Goal: Information Seeking & Learning: Compare options

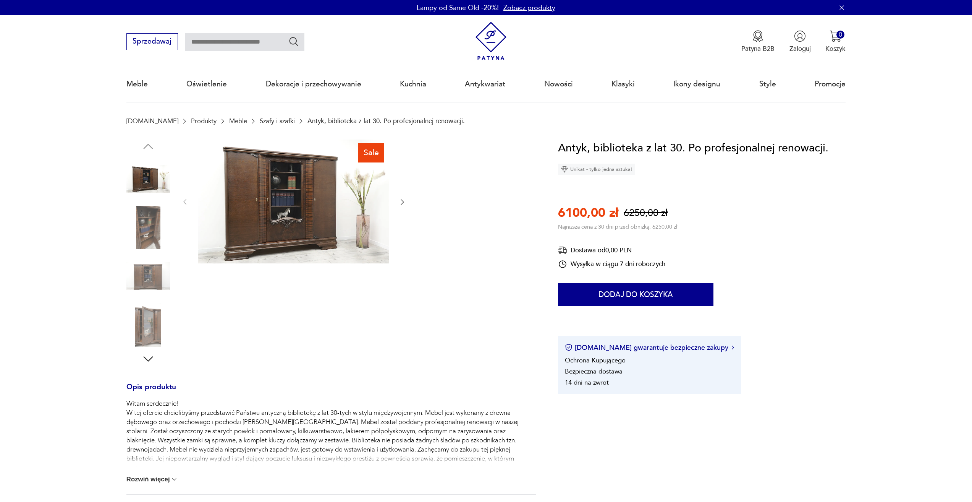
click at [280, 195] on img at bounding box center [293, 201] width 191 height 124
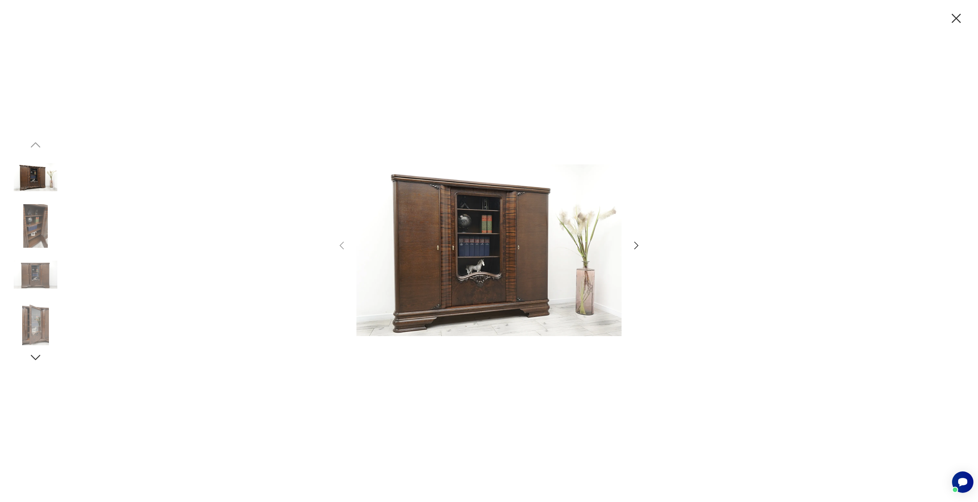
click at [961, 15] on icon "button" at bounding box center [956, 18] width 16 height 16
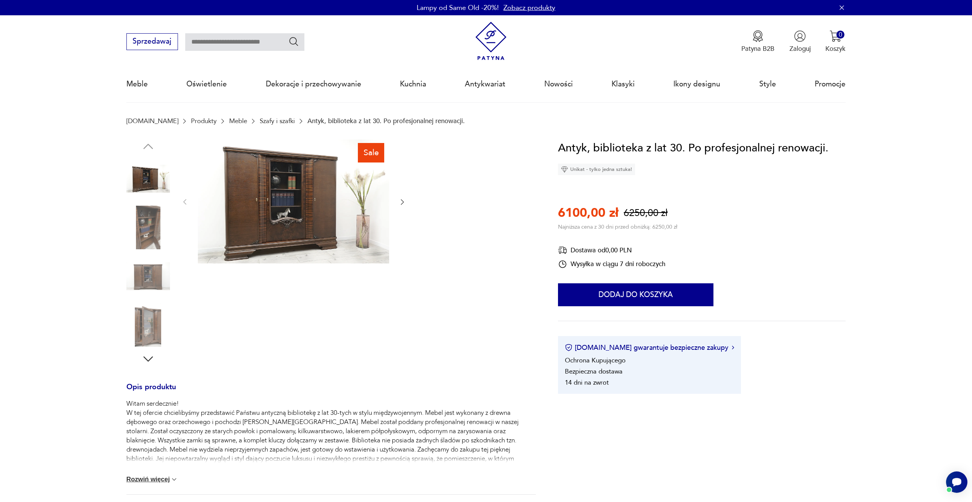
click at [260, 117] on link "Szafy i szafki" at bounding box center [277, 120] width 35 height 7
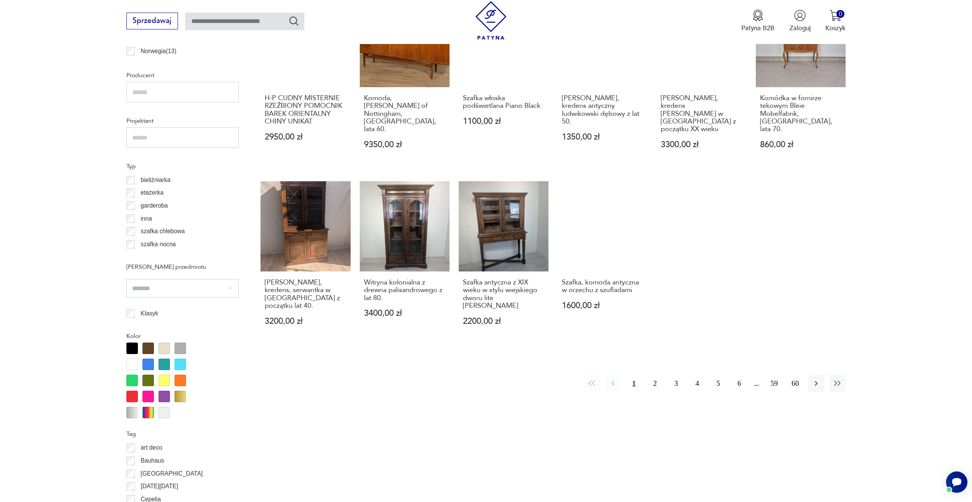
scroll to position [598, 0]
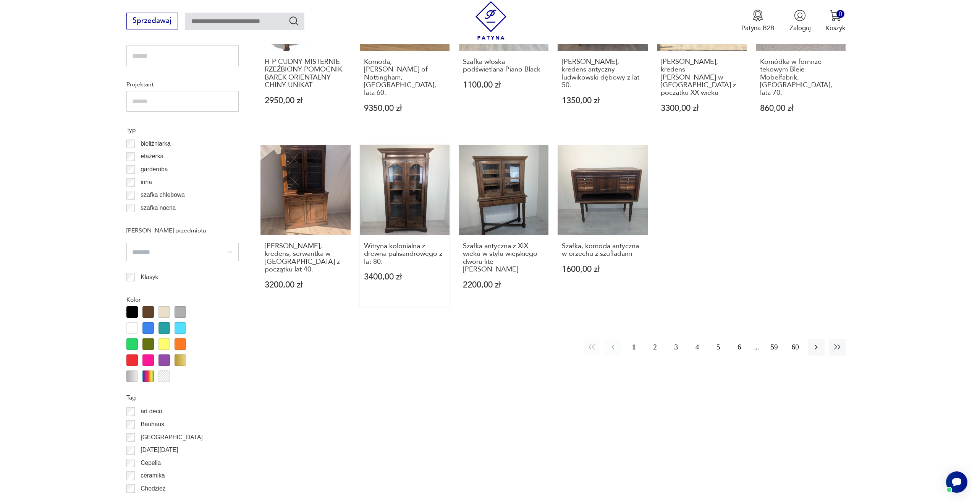
click at [412, 187] on link "Witryna kolonialna z drewna palisandrowego z lat 80. 3400,00 zł" at bounding box center [405, 226] width 90 height 162
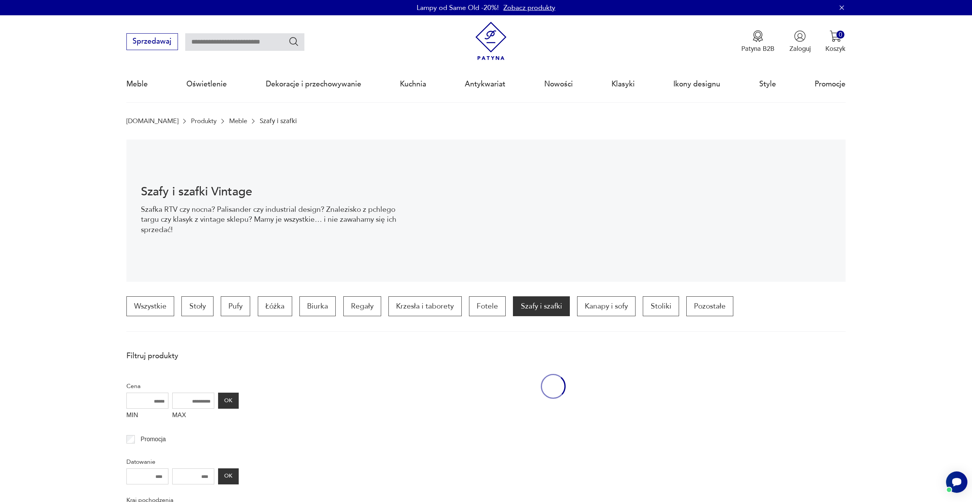
scroll to position [682, 0]
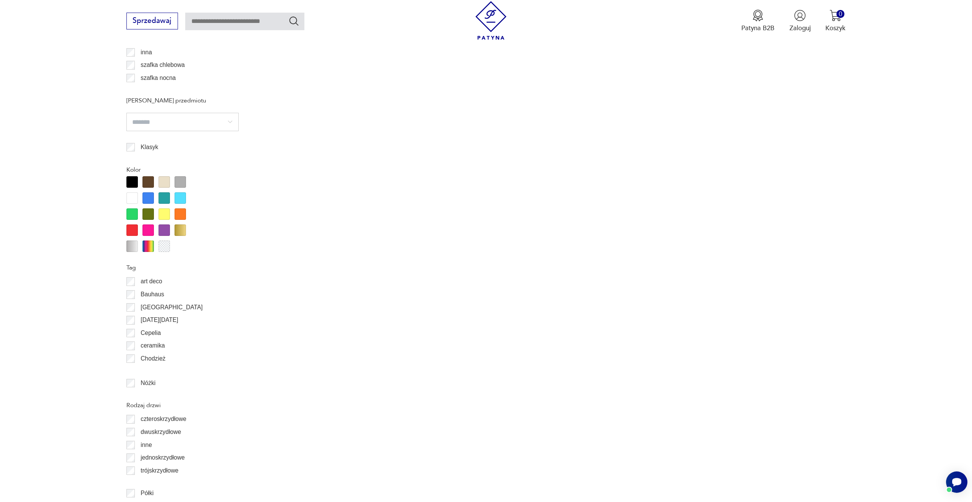
scroll to position [728, 0]
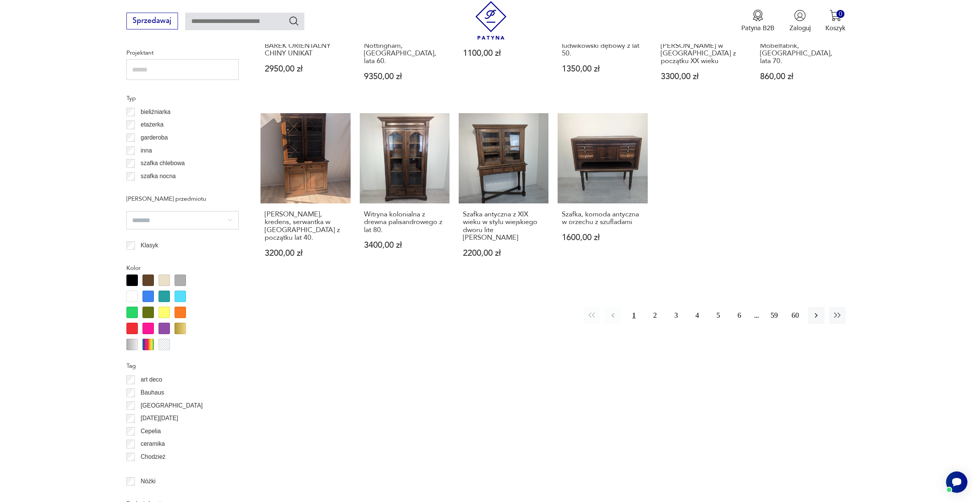
scroll to position [729, 0]
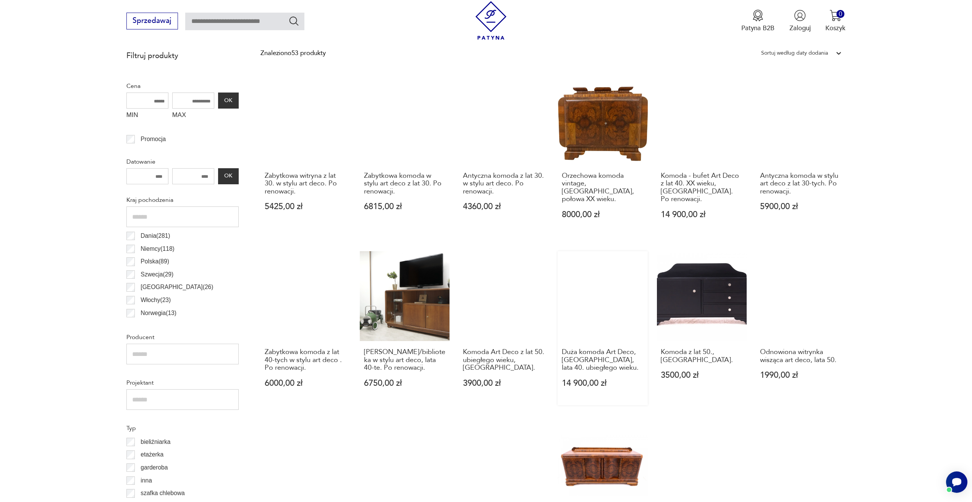
scroll to position [384, 0]
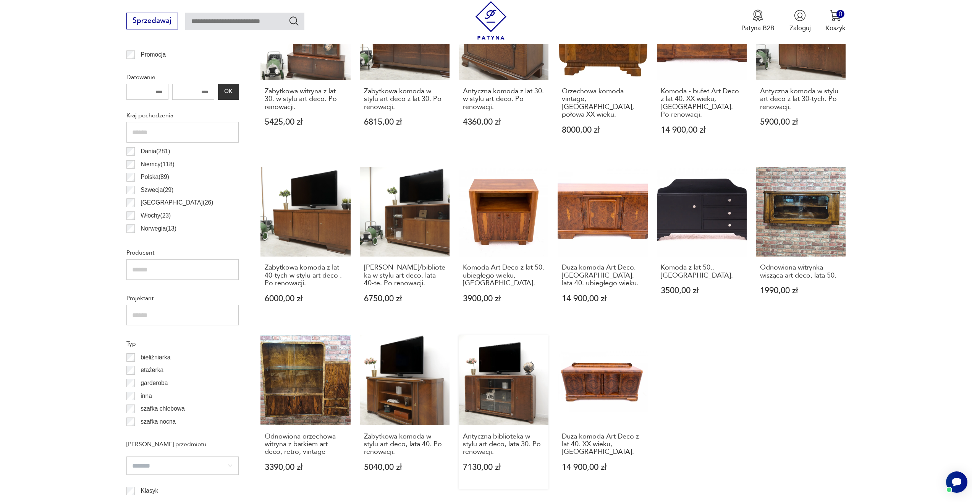
click at [487, 383] on link "Antyczna biblioteka w stylu art deco, lata 30. Po renowacji. 7130,00 zł" at bounding box center [504, 412] width 90 height 154
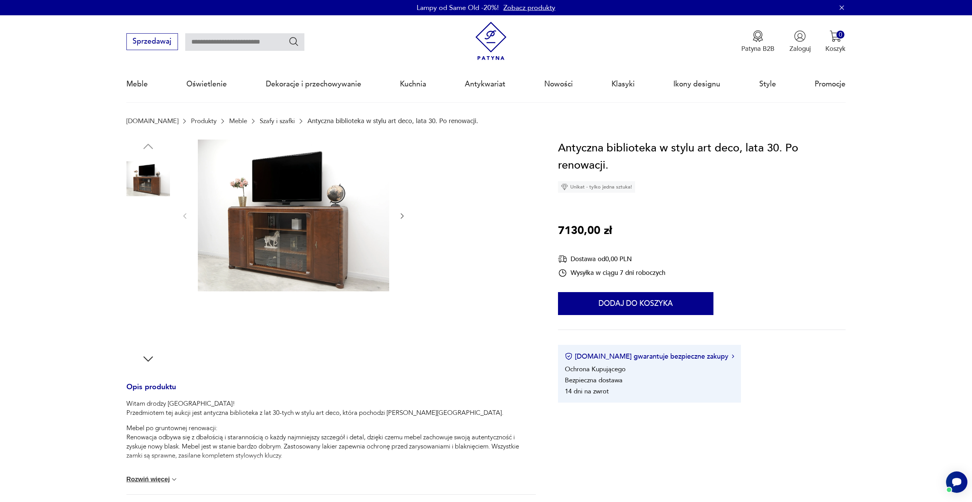
click at [276, 238] on img at bounding box center [293, 215] width 191 height 152
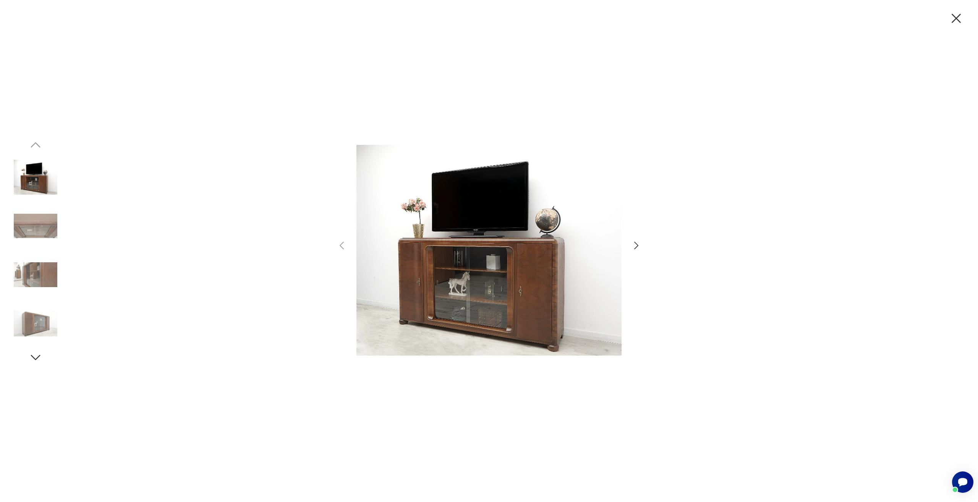
click at [955, 20] on icon "button" at bounding box center [956, 18] width 16 height 16
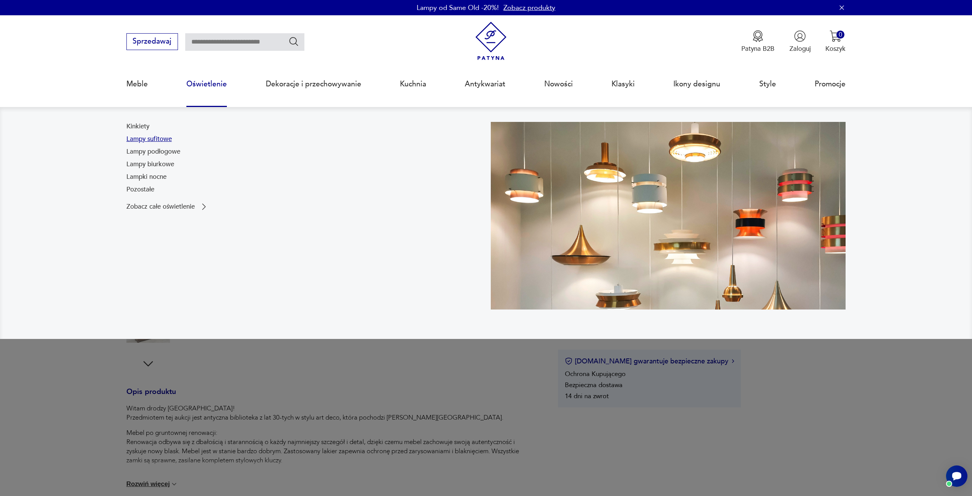
click at [155, 143] on link "Lampy sufitowe" at bounding box center [148, 139] width 45 height 9
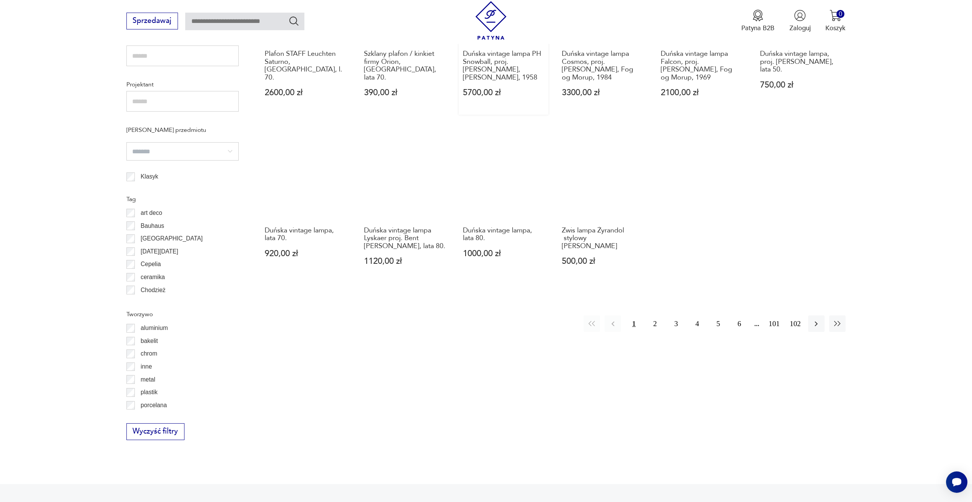
scroll to position [610, 0]
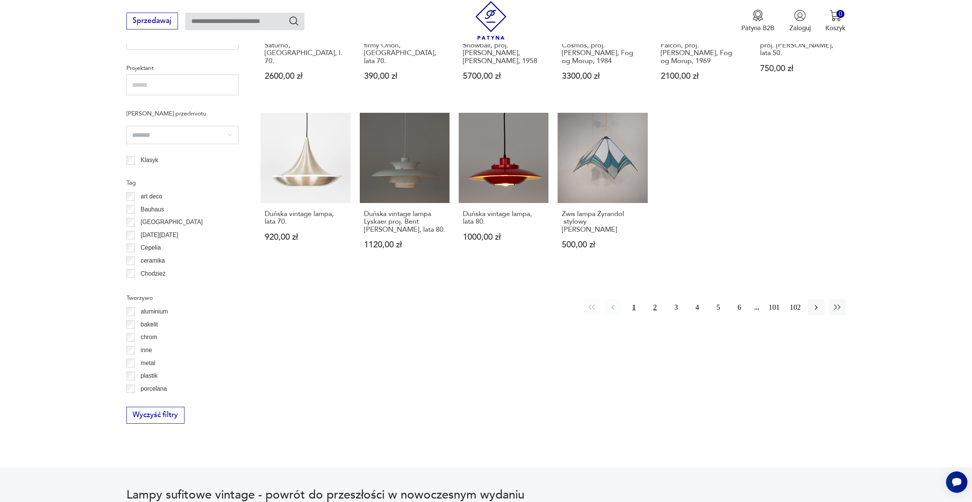
click at [656, 308] on button "2" at bounding box center [655, 307] width 16 height 16
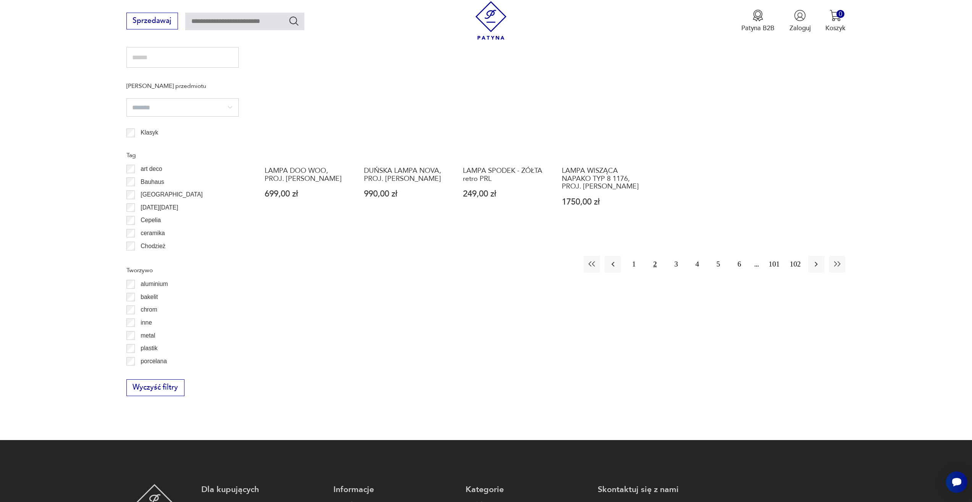
scroll to position [647, 0]
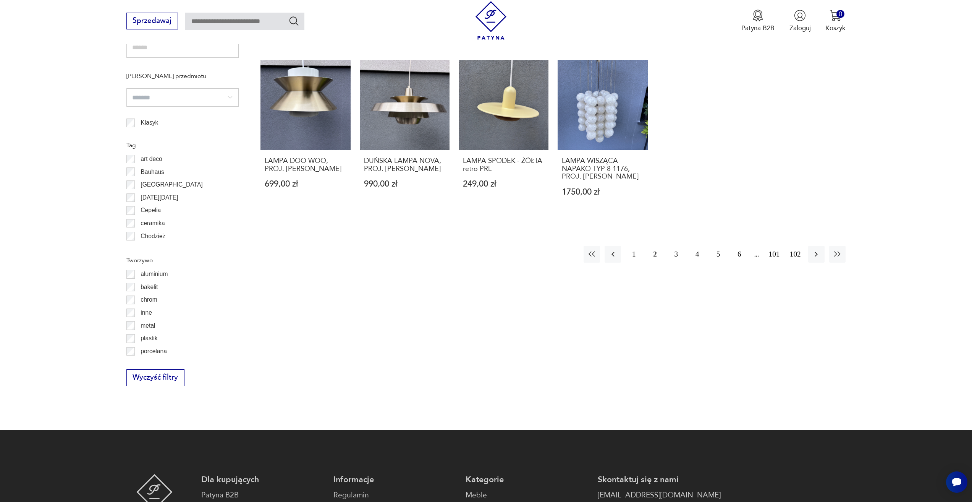
click at [677, 246] on button "3" at bounding box center [676, 254] width 16 height 16
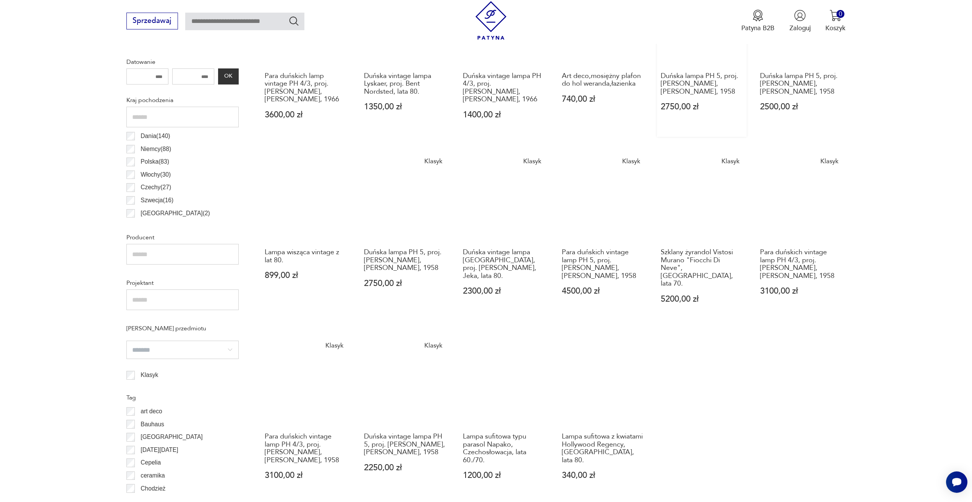
scroll to position [418, 0]
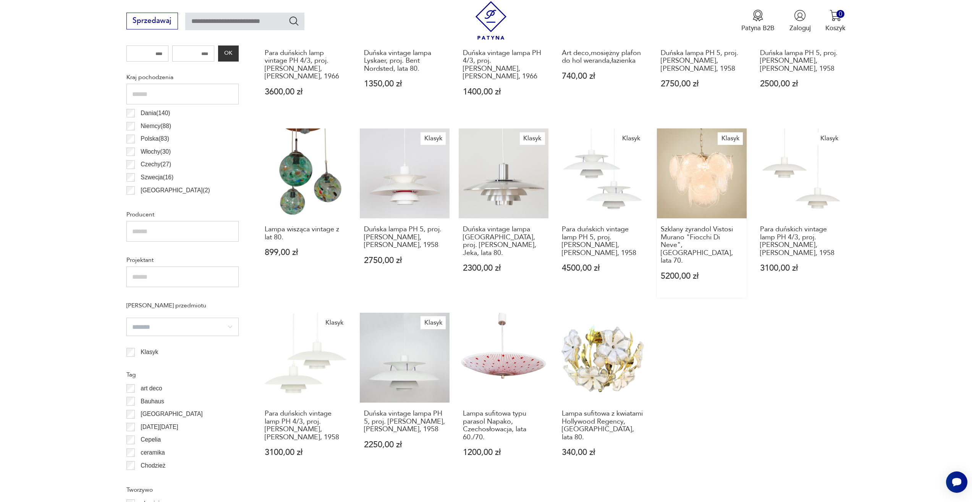
click at [695, 183] on link "Klasyk Szklany żyrandol Vistosi Murano "Fiocchi Di Neve", Włochy, lata 70. 5200…" at bounding box center [702, 212] width 90 height 169
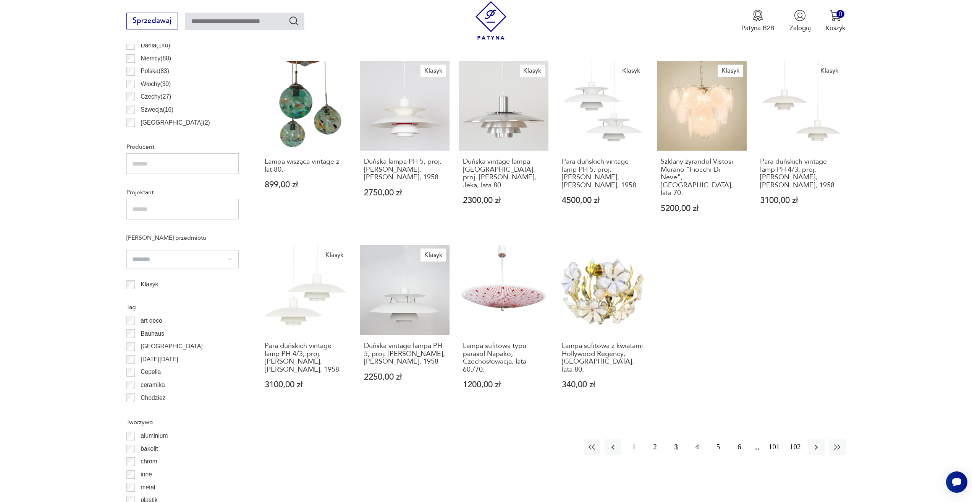
scroll to position [609, 0]
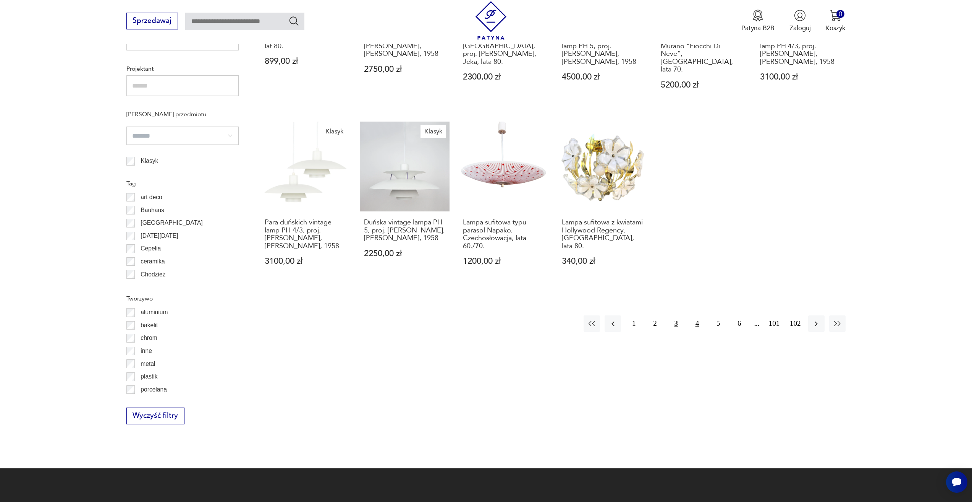
click at [699, 315] on button "4" at bounding box center [697, 323] width 16 height 16
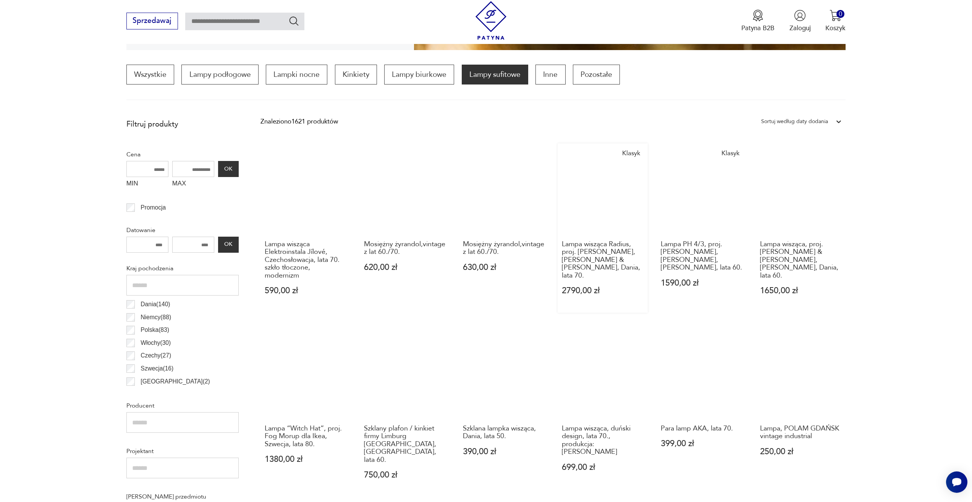
scroll to position [456, 0]
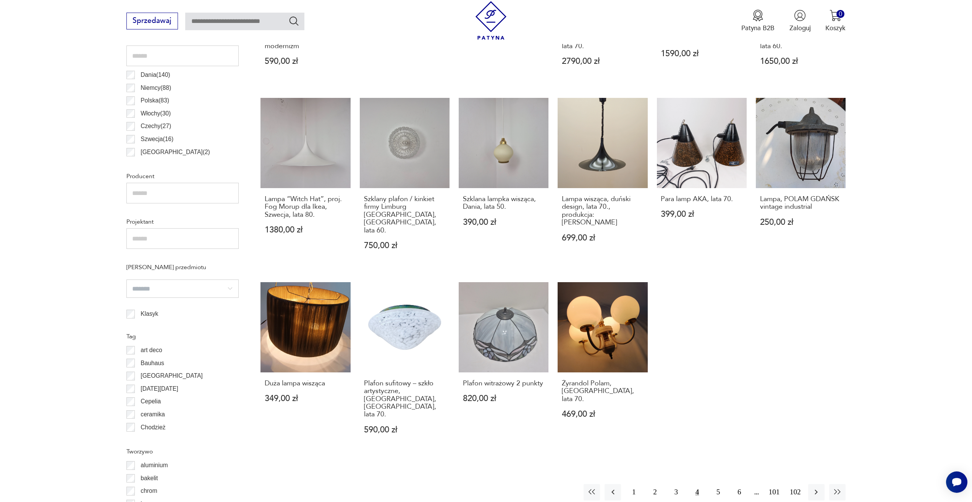
click at [695, 484] on button "4" at bounding box center [697, 492] width 16 height 16
click at [699, 484] on button "4" at bounding box center [697, 492] width 16 height 16
click at [719, 484] on button "5" at bounding box center [718, 492] width 16 height 16
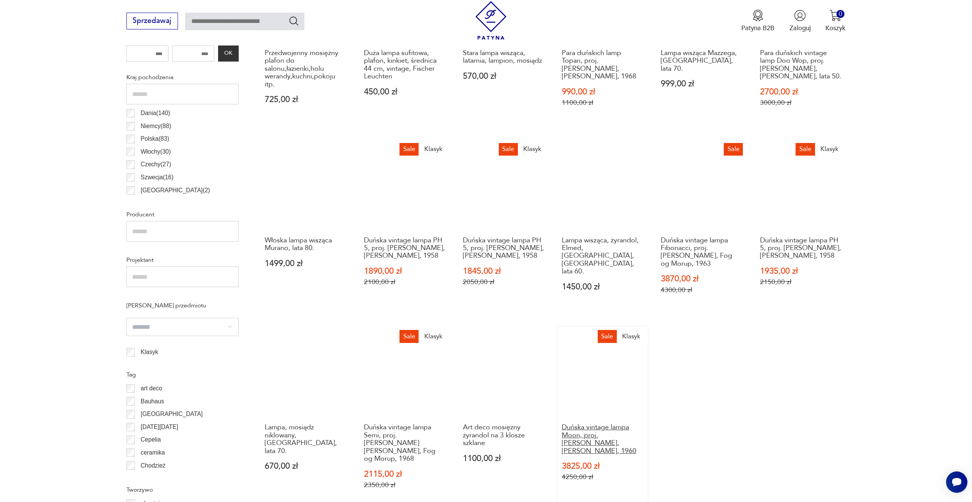
scroll to position [609, 0]
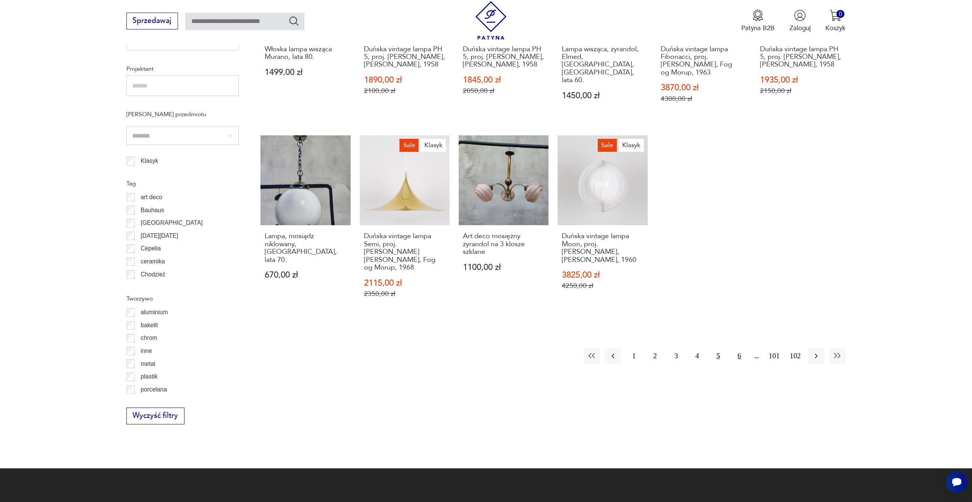
click at [739, 348] on button "6" at bounding box center [739, 356] width 16 height 16
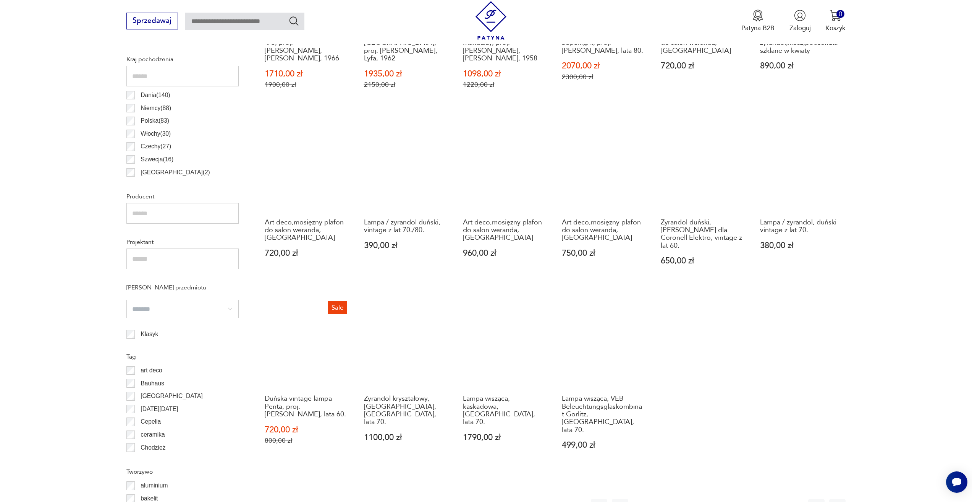
scroll to position [533, 0]
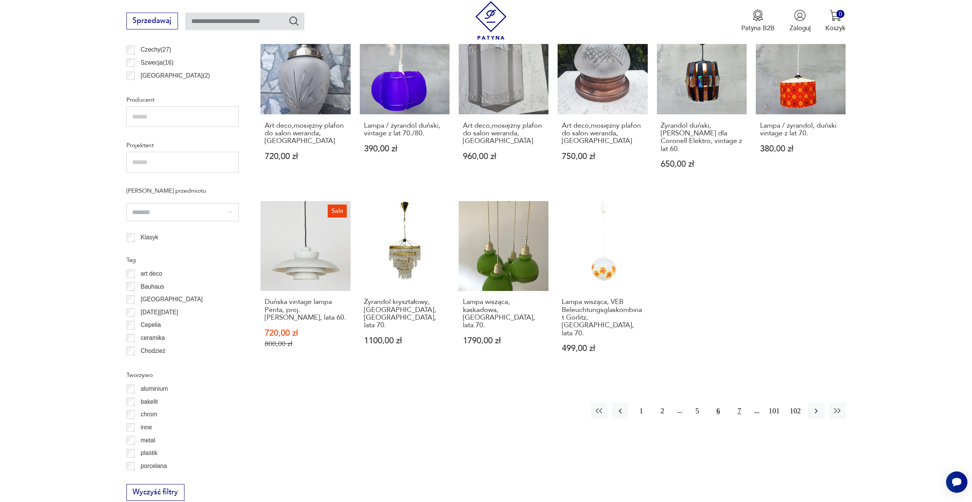
click at [739, 402] on button "7" at bounding box center [739, 410] width 16 height 16
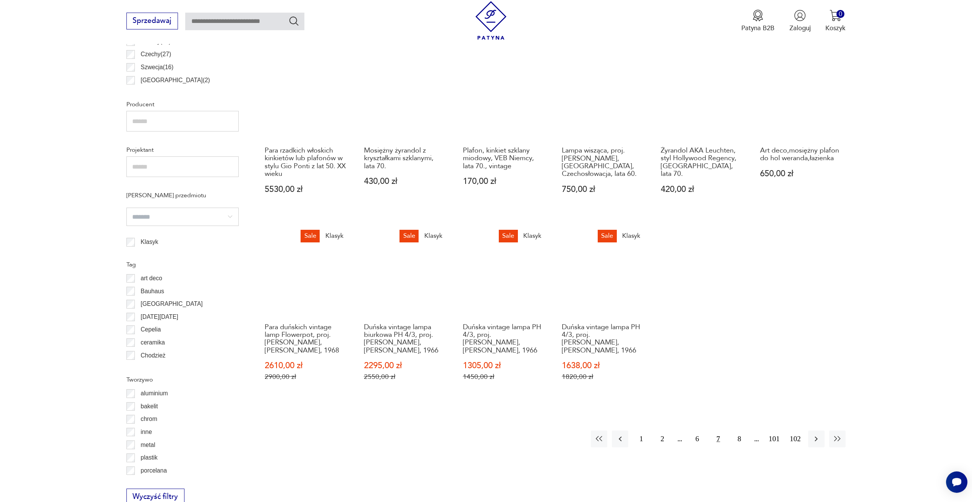
scroll to position [533, 0]
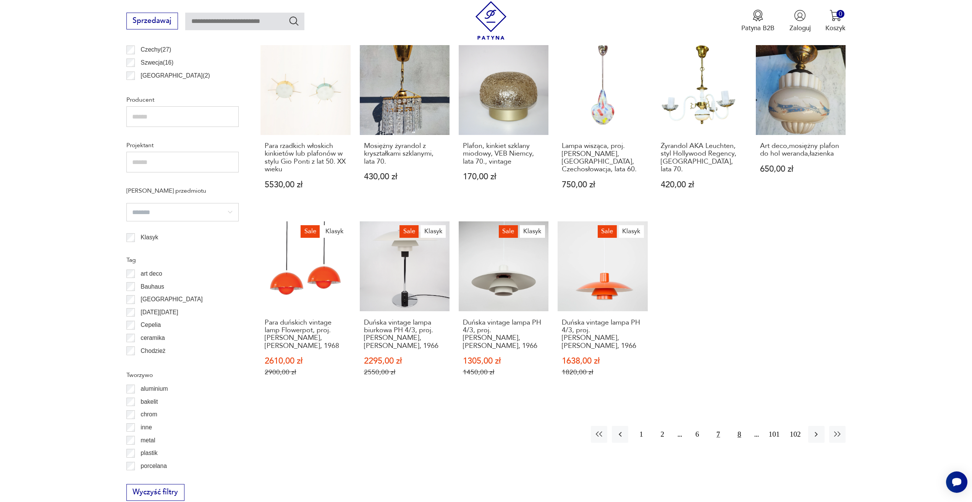
click at [741, 426] on button "8" at bounding box center [739, 434] width 16 height 16
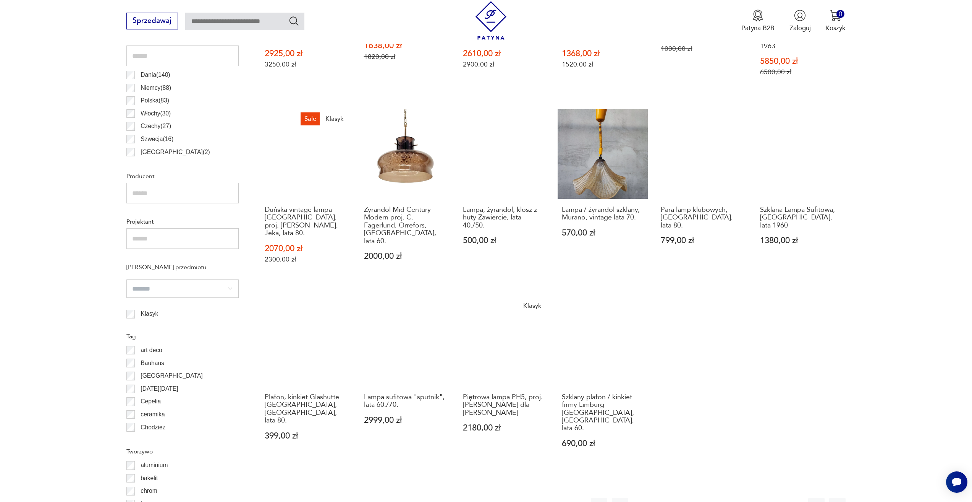
scroll to position [533, 0]
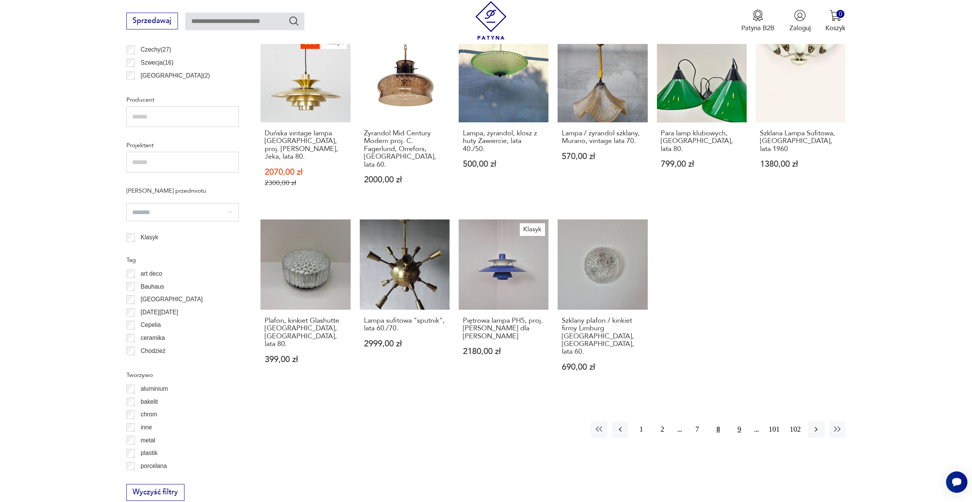
click at [740, 421] on button "9" at bounding box center [739, 429] width 16 height 16
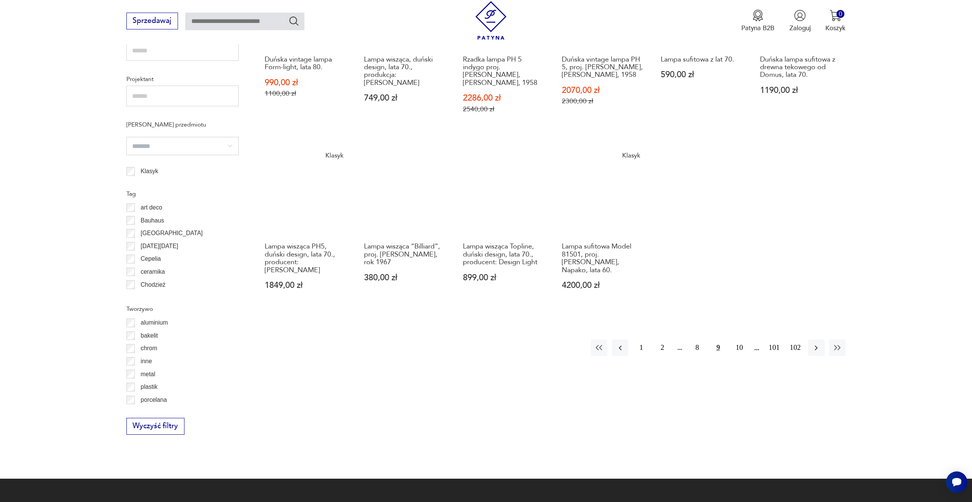
scroll to position [609, 0]
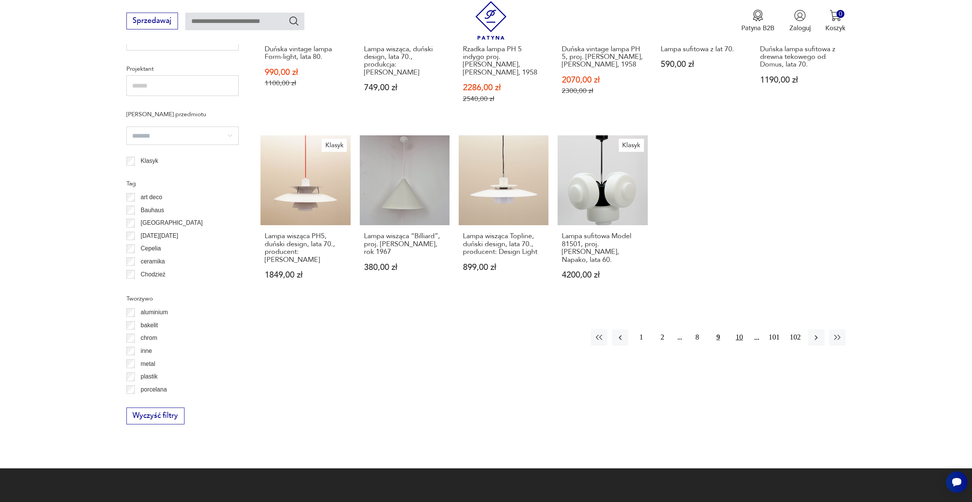
click at [739, 329] on button "10" at bounding box center [739, 337] width 16 height 16
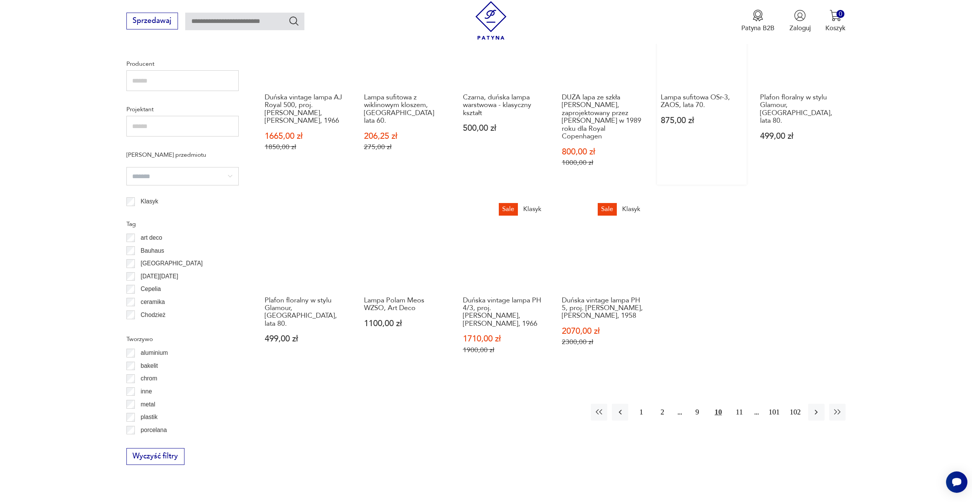
scroll to position [571, 0]
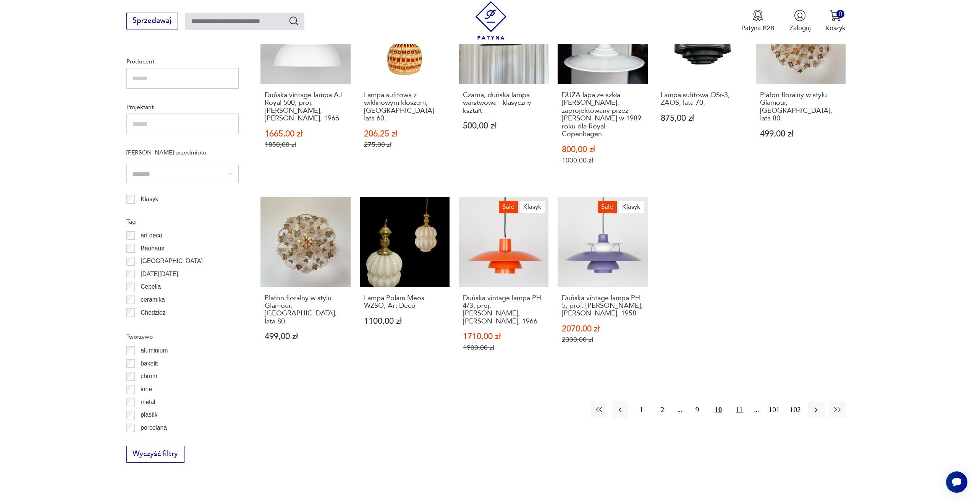
click at [738, 401] on button "11" at bounding box center [739, 409] width 16 height 16
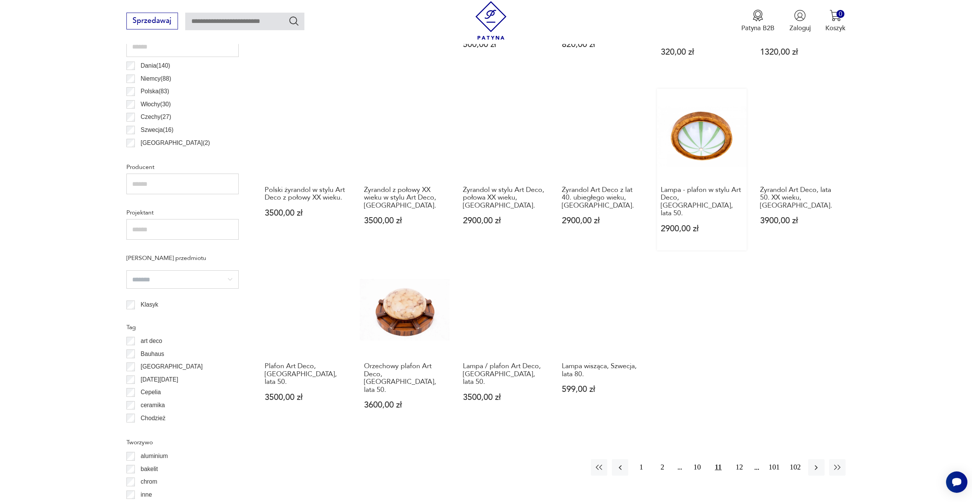
scroll to position [533, 0]
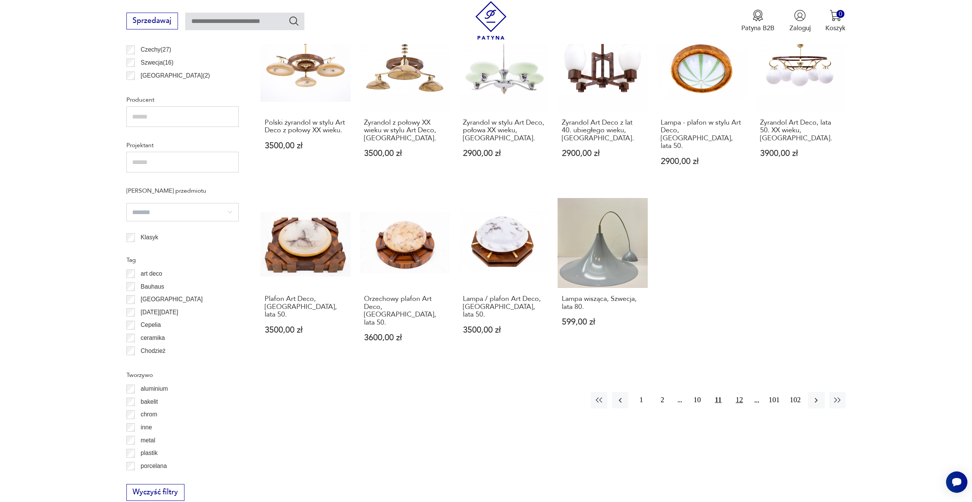
click at [743, 392] on button "12" at bounding box center [739, 400] width 16 height 16
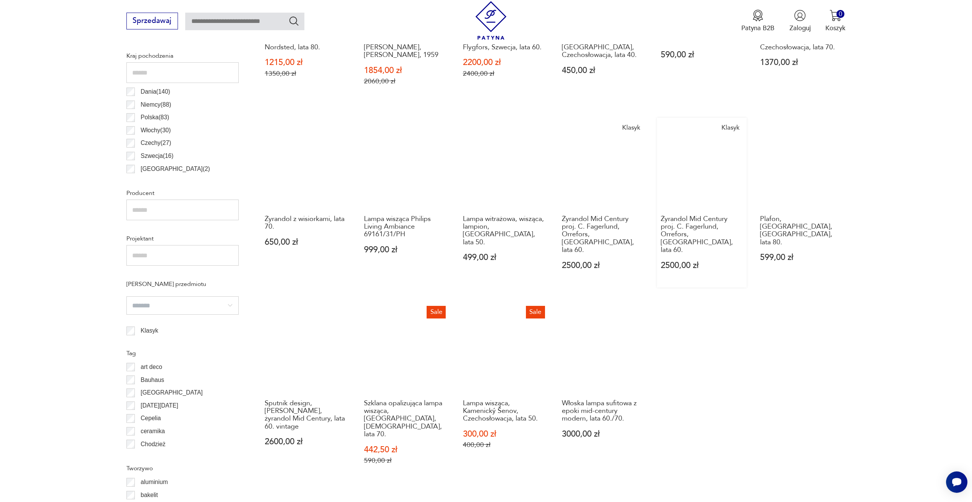
scroll to position [533, 0]
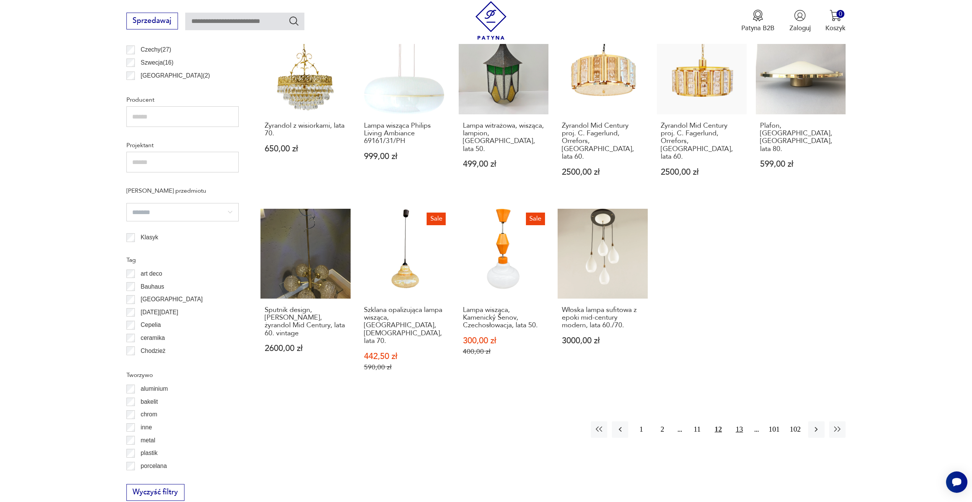
click at [737, 421] on button "13" at bounding box center [739, 429] width 16 height 16
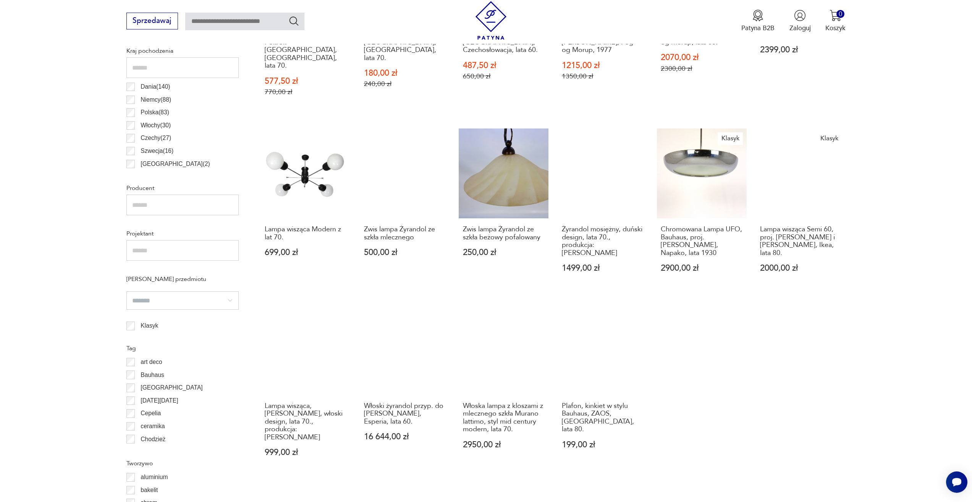
scroll to position [533, 0]
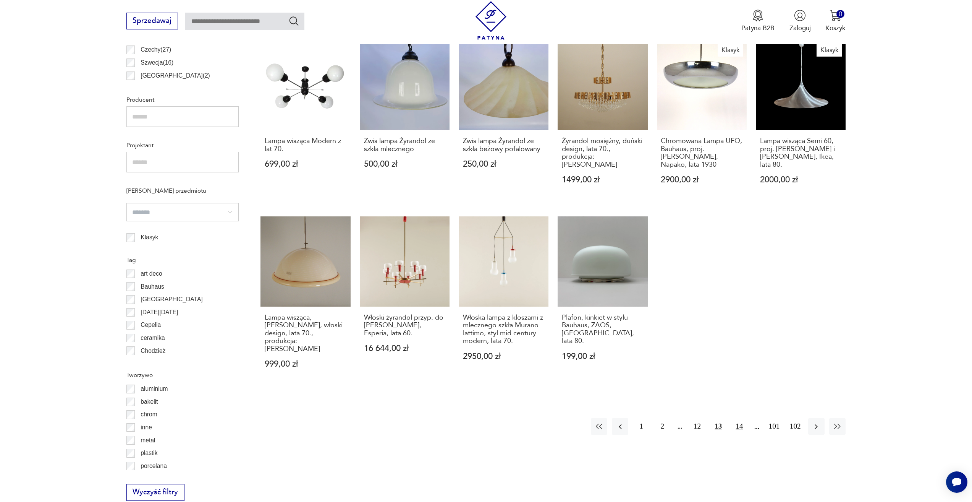
click at [734, 418] on button "14" at bounding box center [739, 426] width 16 height 16
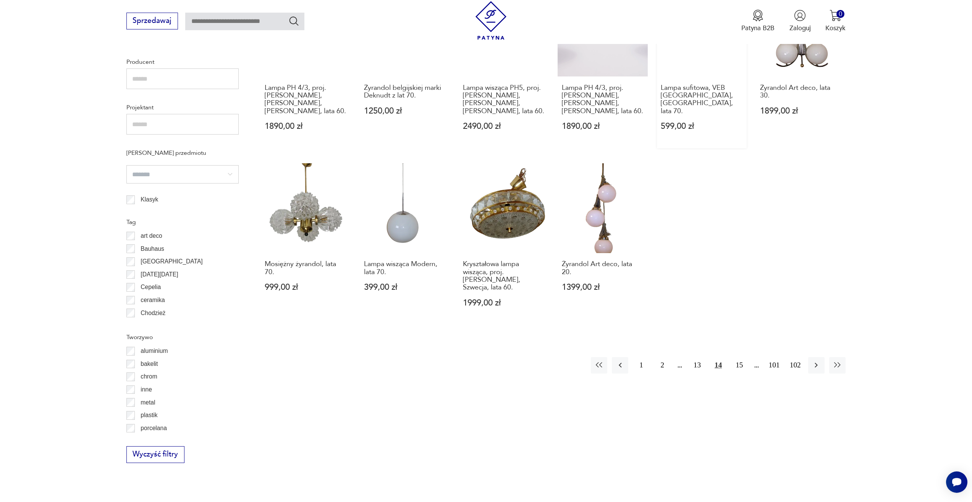
scroll to position [571, 0]
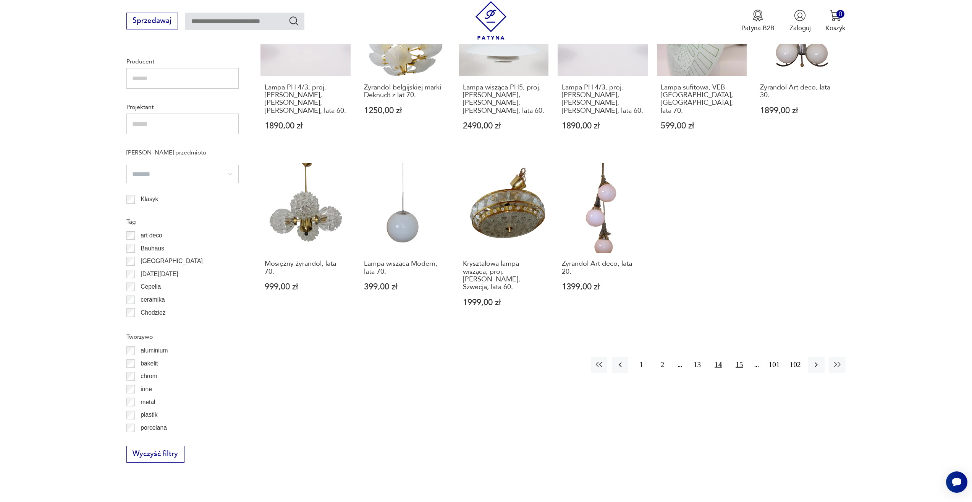
click at [738, 360] on button "15" at bounding box center [739, 365] width 16 height 16
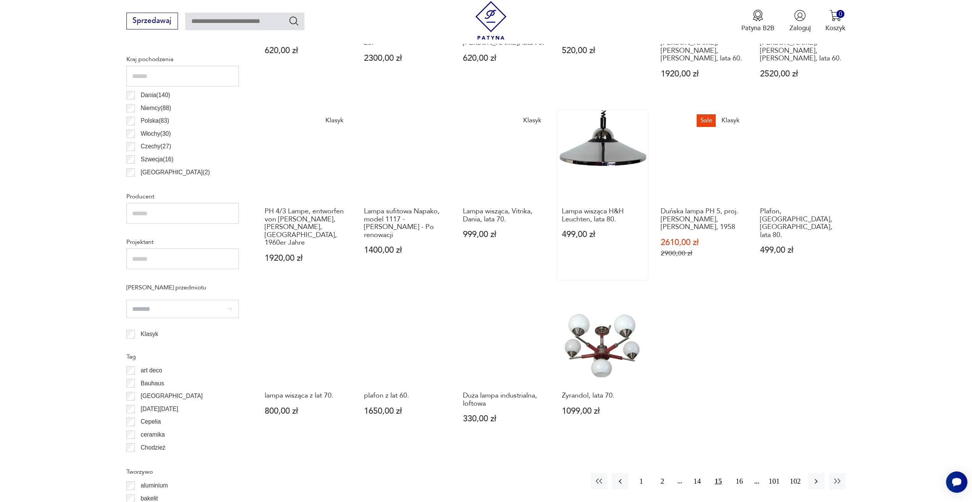
scroll to position [533, 0]
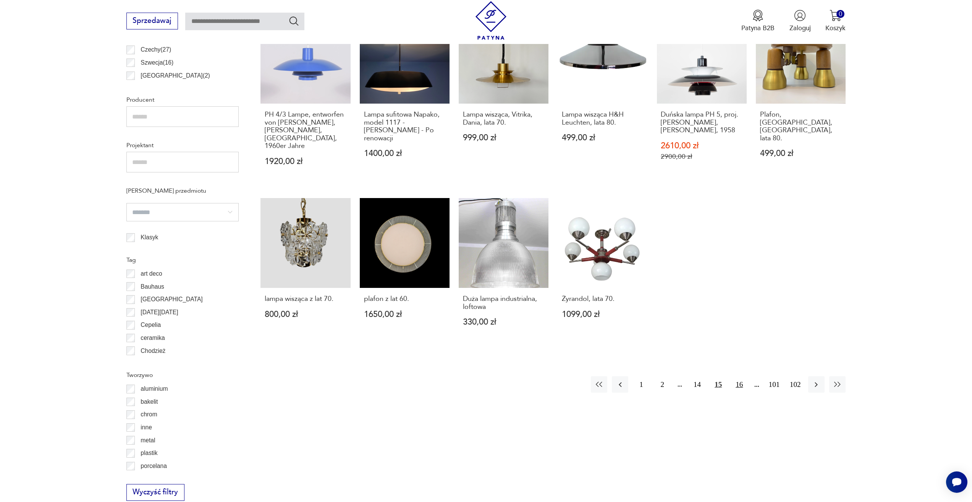
click at [741, 376] on button "16" at bounding box center [739, 384] width 16 height 16
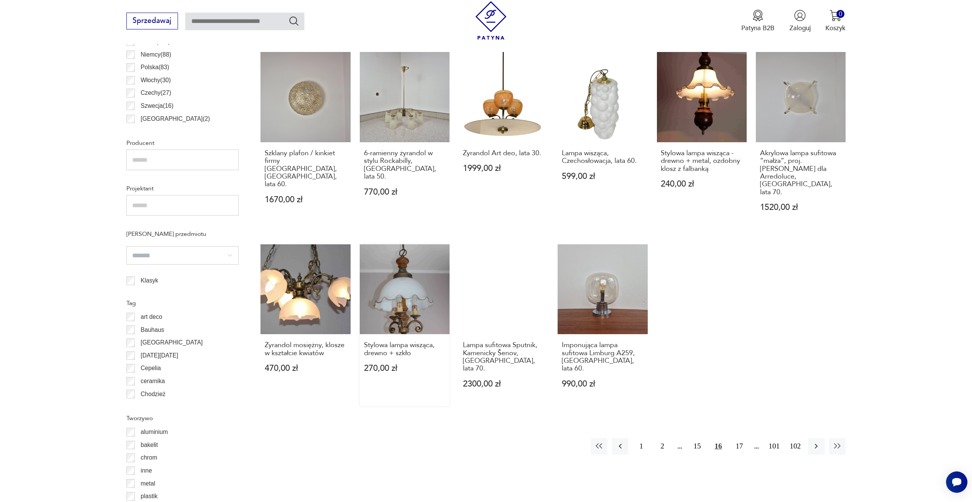
scroll to position [647, 0]
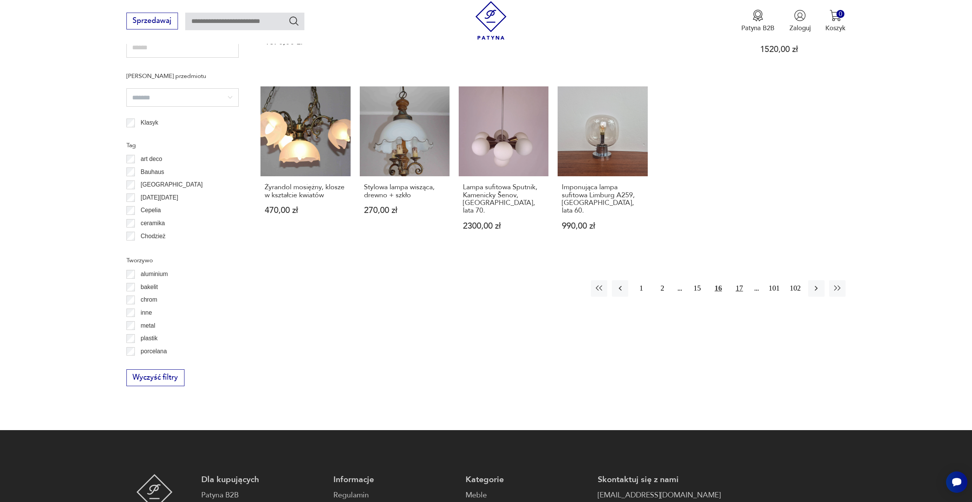
click at [743, 280] on button "17" at bounding box center [739, 288] width 16 height 16
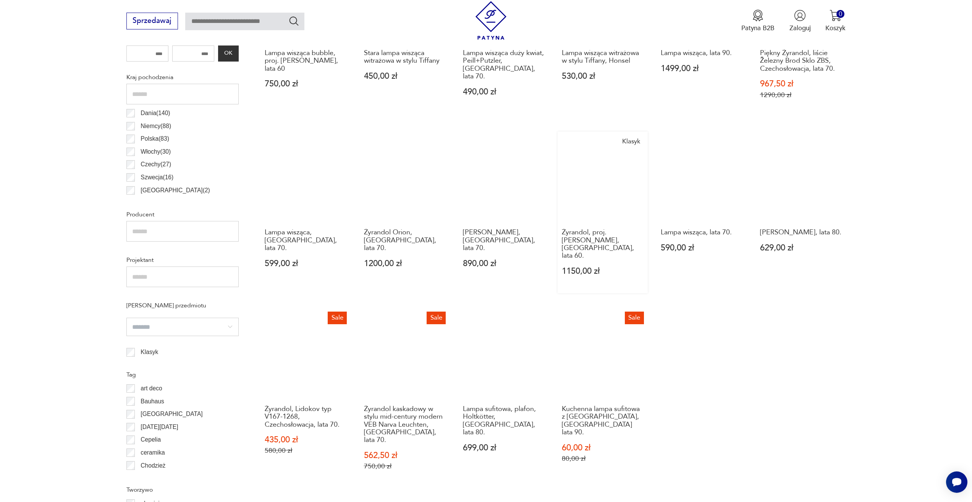
scroll to position [609, 0]
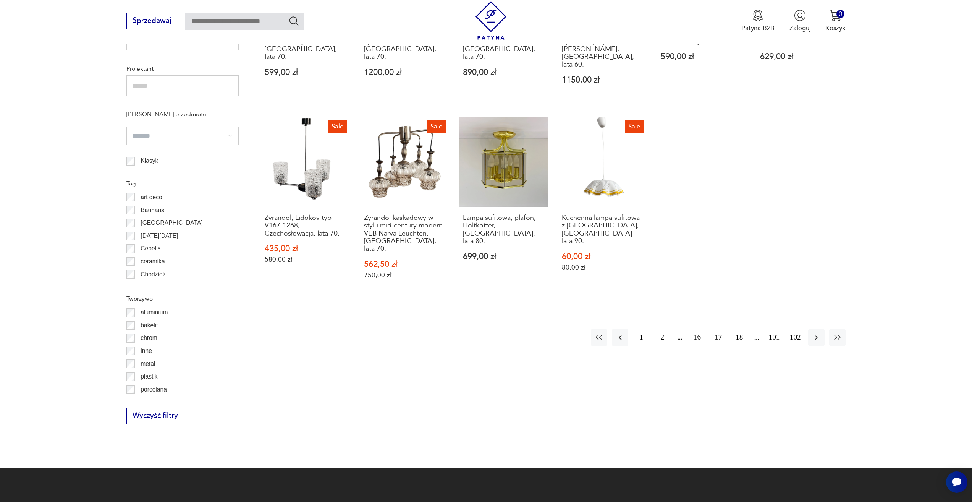
click at [740, 329] on button "18" at bounding box center [739, 337] width 16 height 16
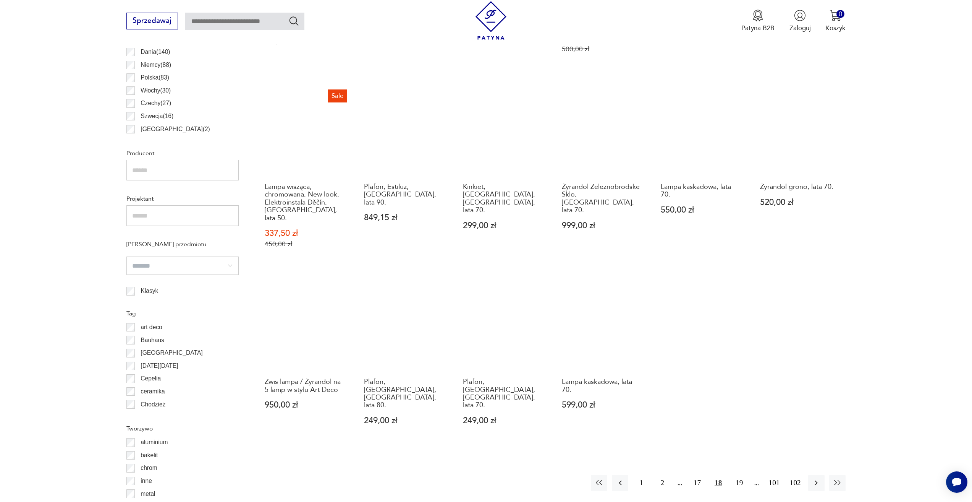
scroll to position [609, 0]
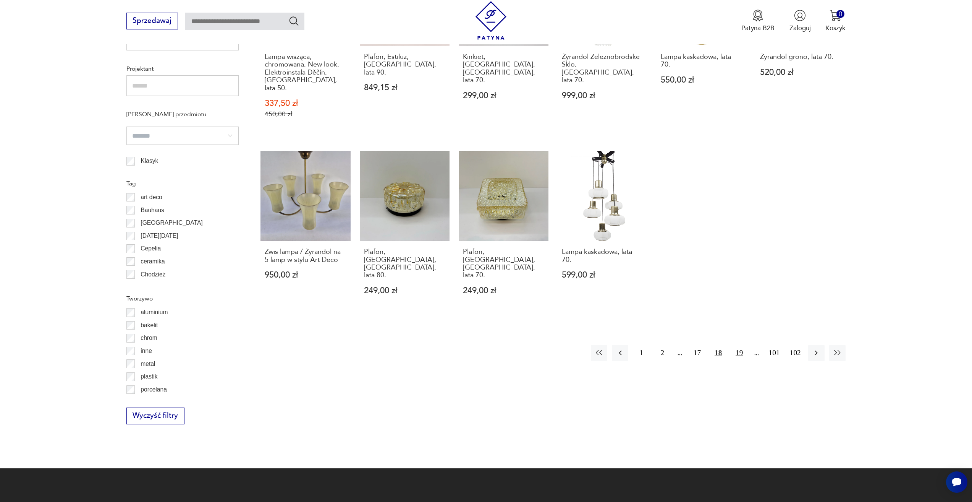
click at [744, 345] on button "19" at bounding box center [739, 353] width 16 height 16
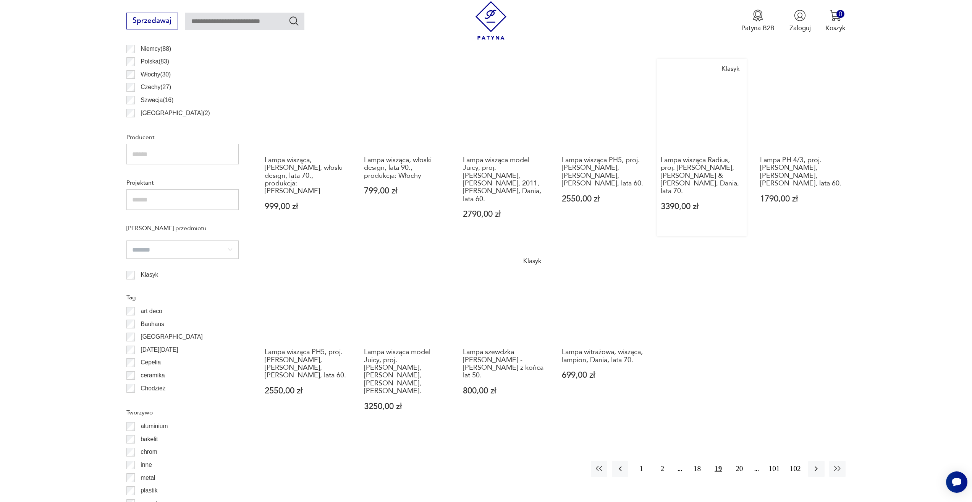
scroll to position [533, 0]
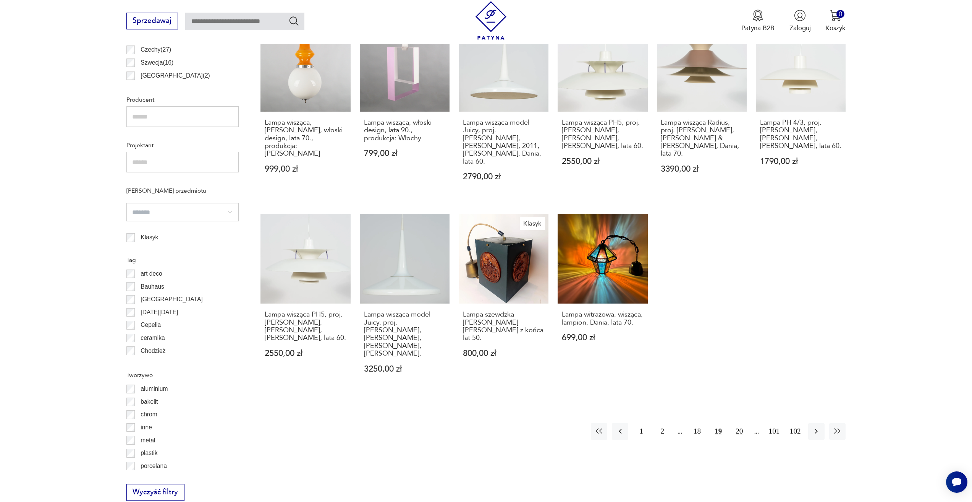
click at [741, 423] on button "20" at bounding box center [739, 431] width 16 height 16
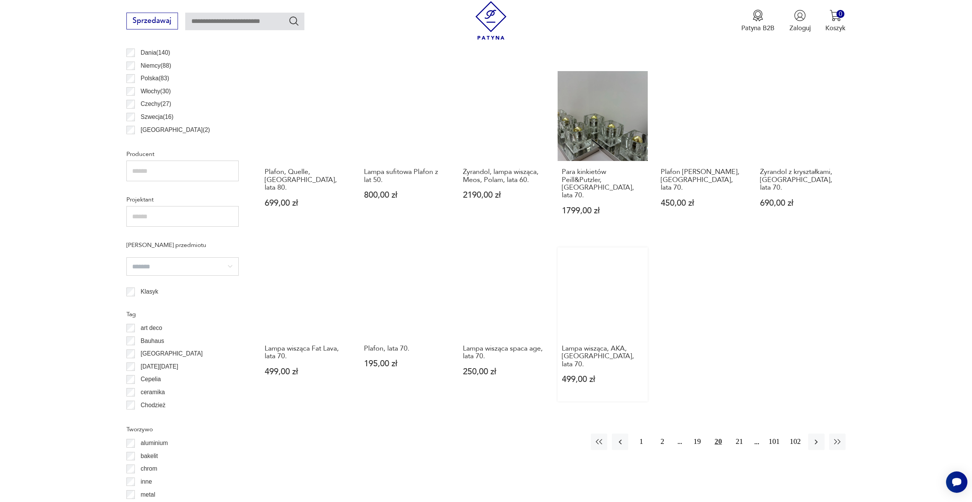
scroll to position [571, 0]
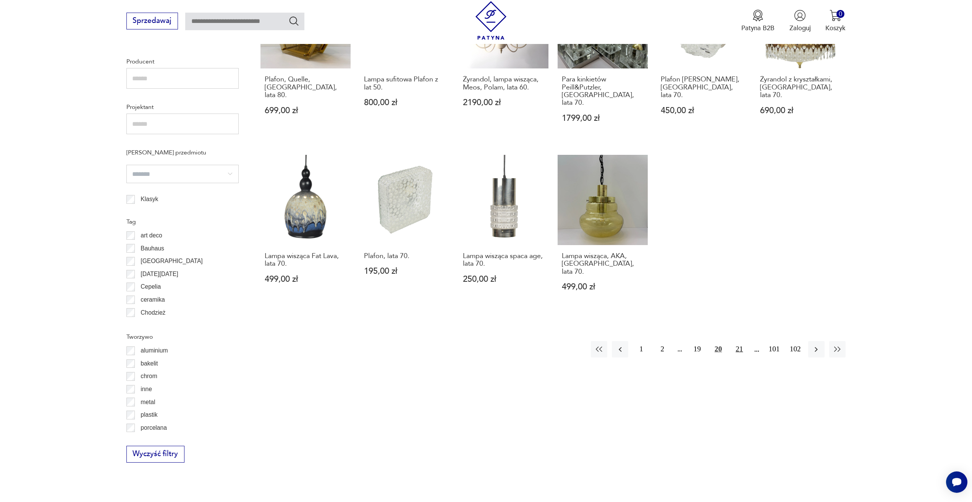
click at [743, 341] on button "21" at bounding box center [739, 349] width 16 height 16
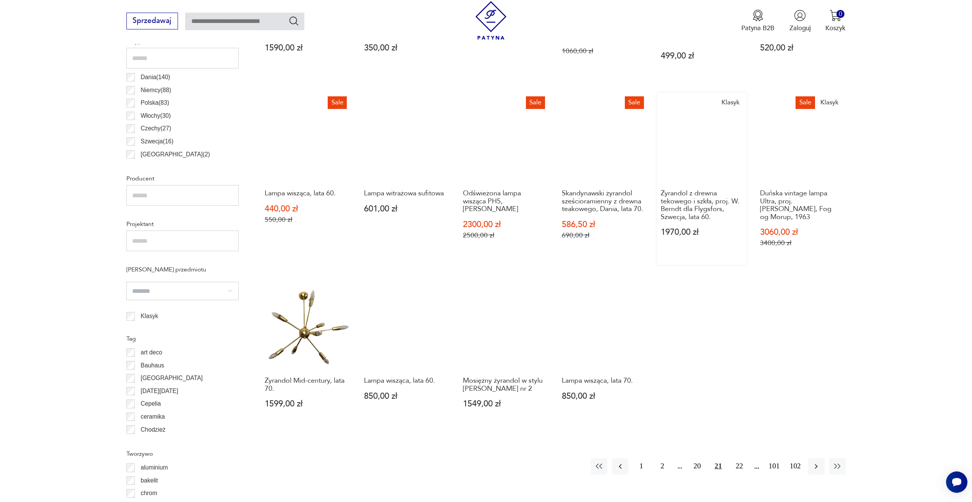
scroll to position [456, 0]
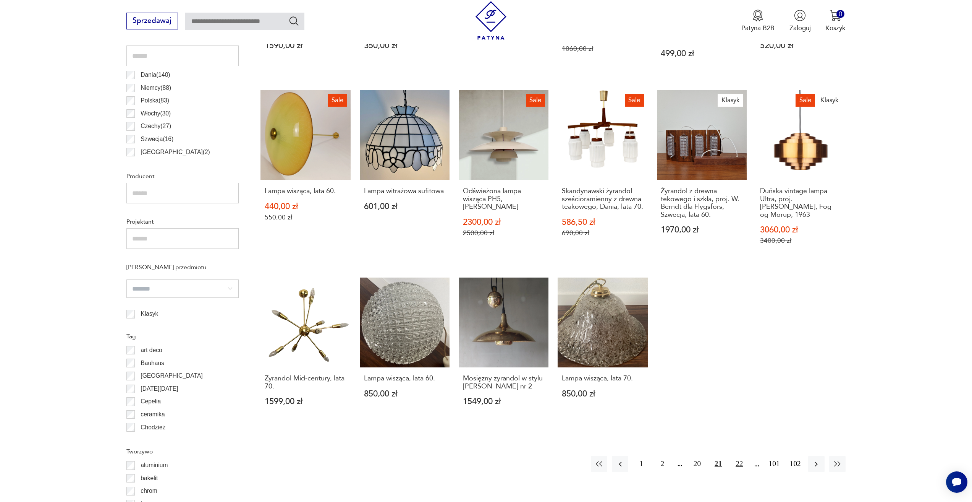
click at [739, 456] on button "22" at bounding box center [739, 463] width 16 height 16
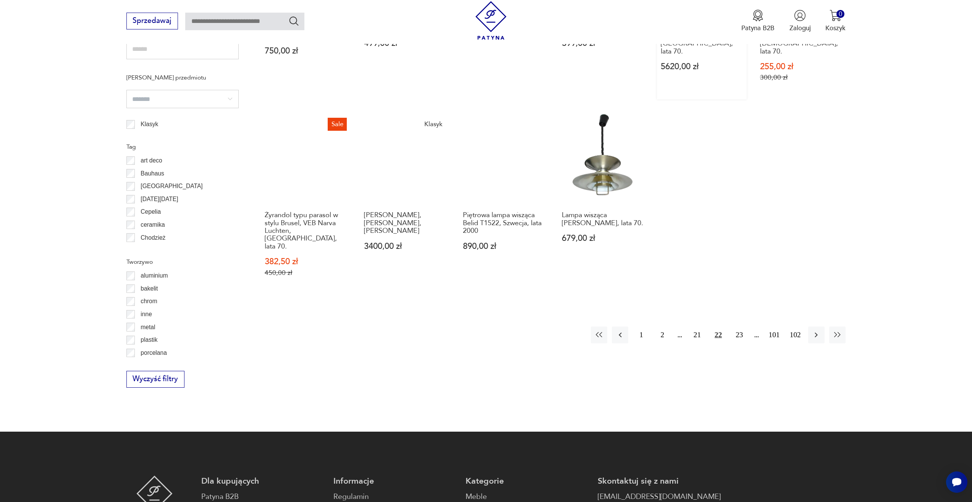
scroll to position [647, 0]
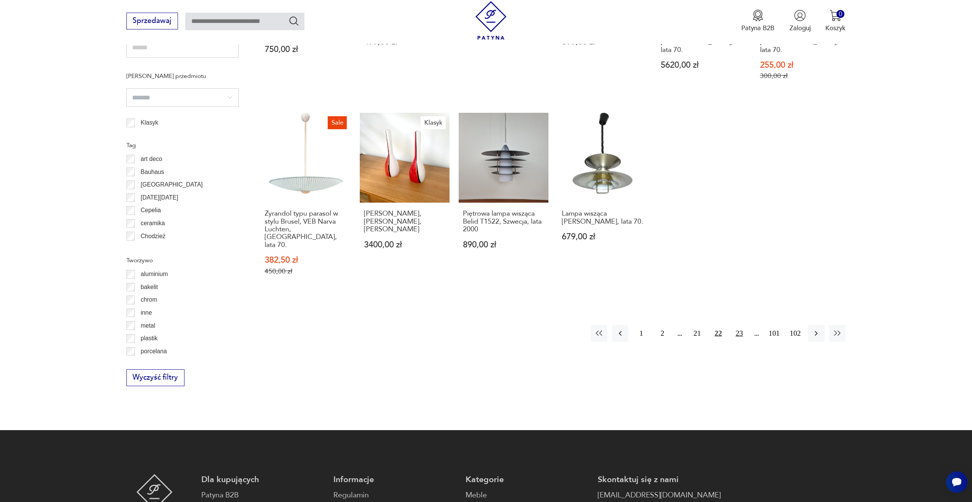
click at [740, 325] on button "23" at bounding box center [739, 333] width 16 height 16
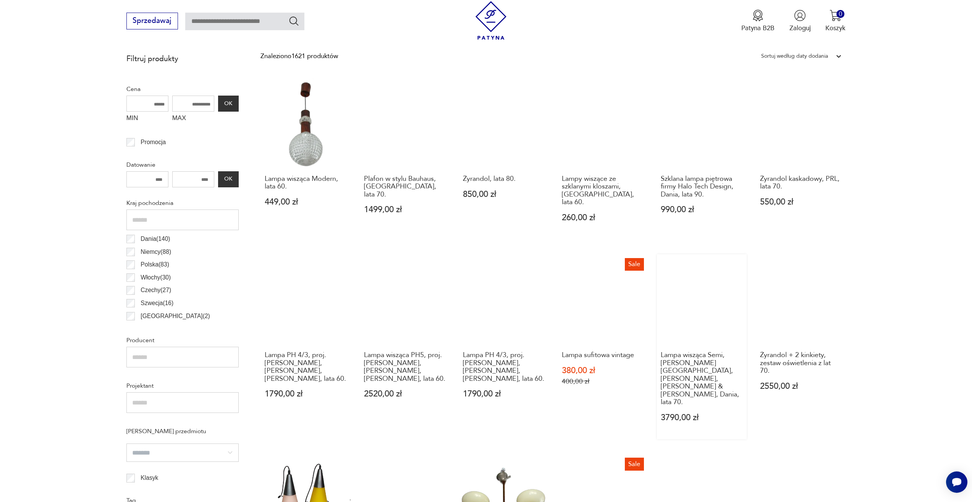
scroll to position [456, 0]
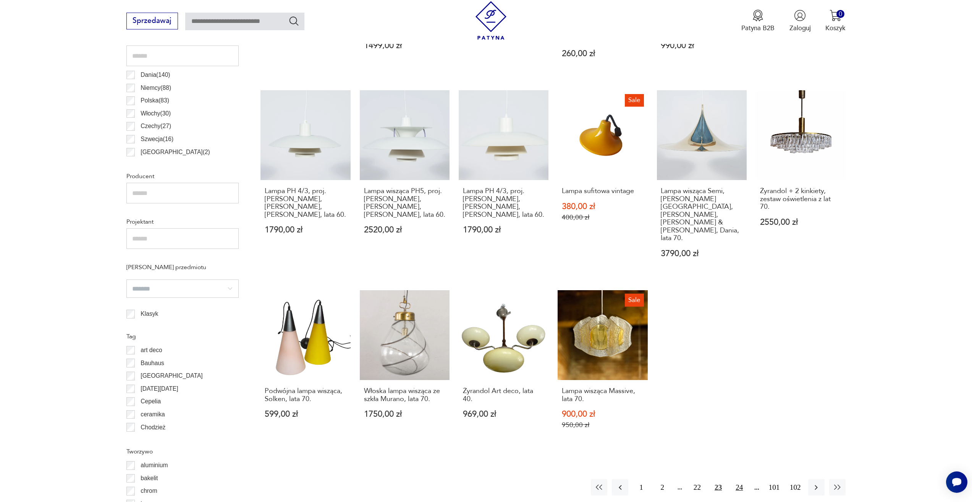
click at [740, 479] on button "24" at bounding box center [739, 487] width 16 height 16
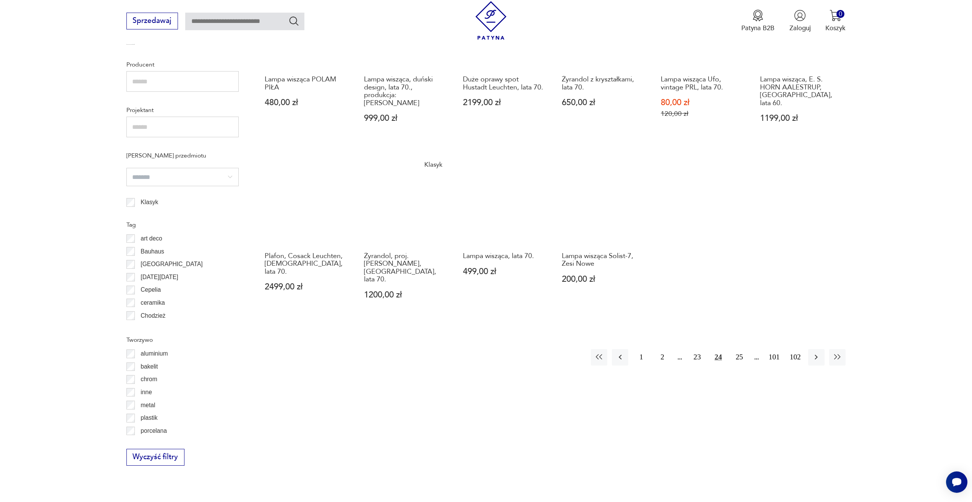
scroll to position [571, 0]
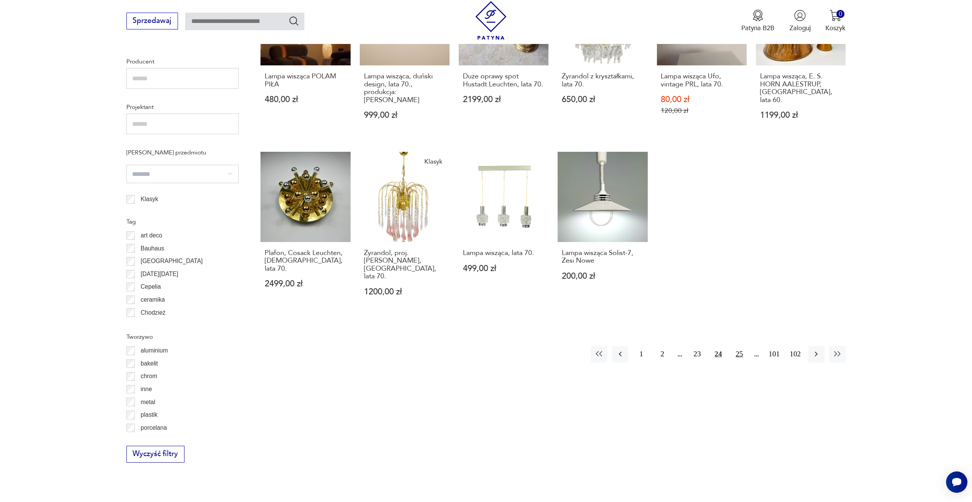
click at [737, 346] on button "25" at bounding box center [739, 354] width 16 height 16
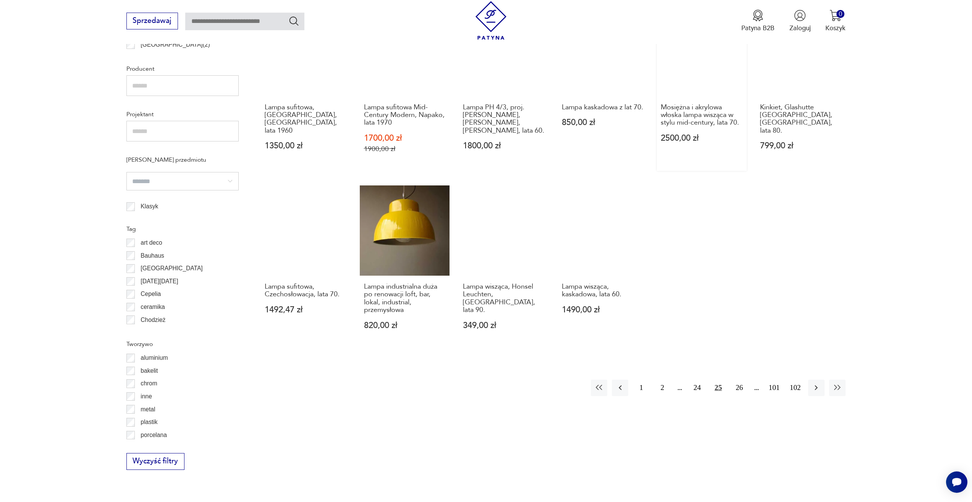
scroll to position [571, 0]
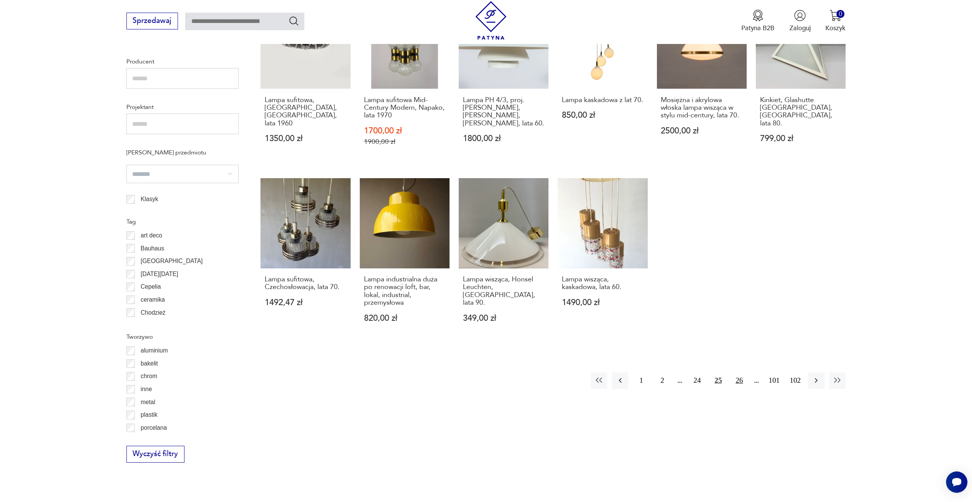
click at [741, 372] on button "26" at bounding box center [739, 380] width 16 height 16
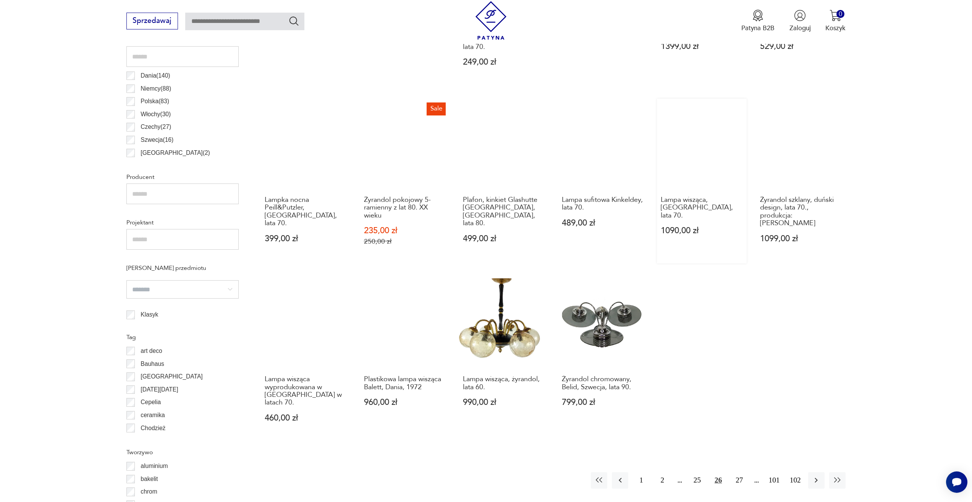
scroll to position [456, 0]
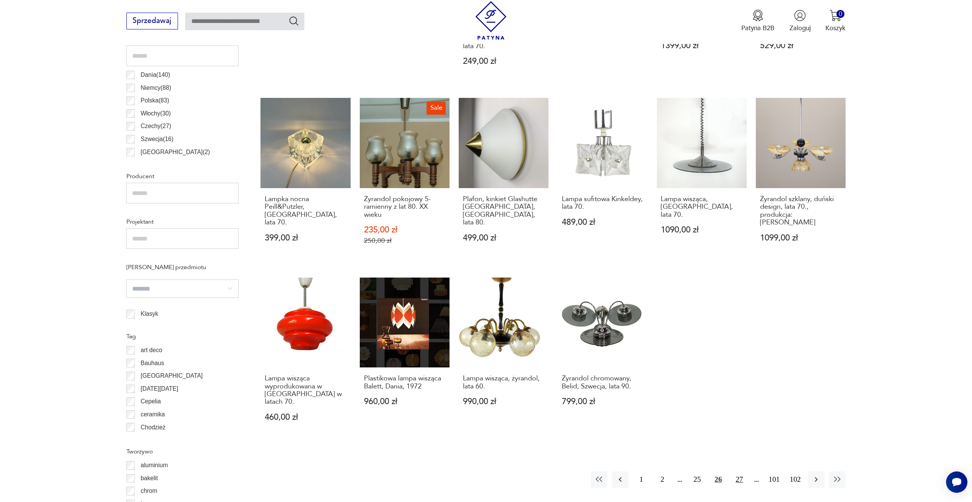
click at [741, 471] on button "27" at bounding box center [739, 479] width 16 height 16
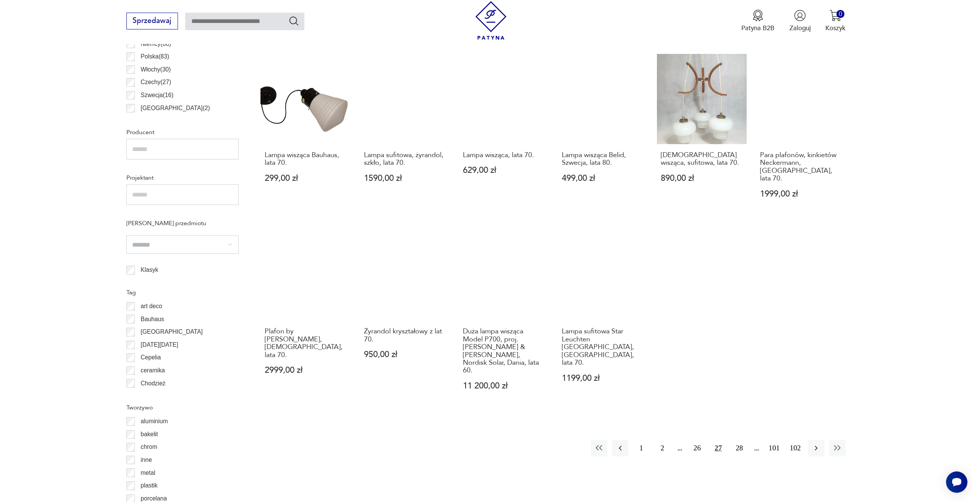
scroll to position [609, 0]
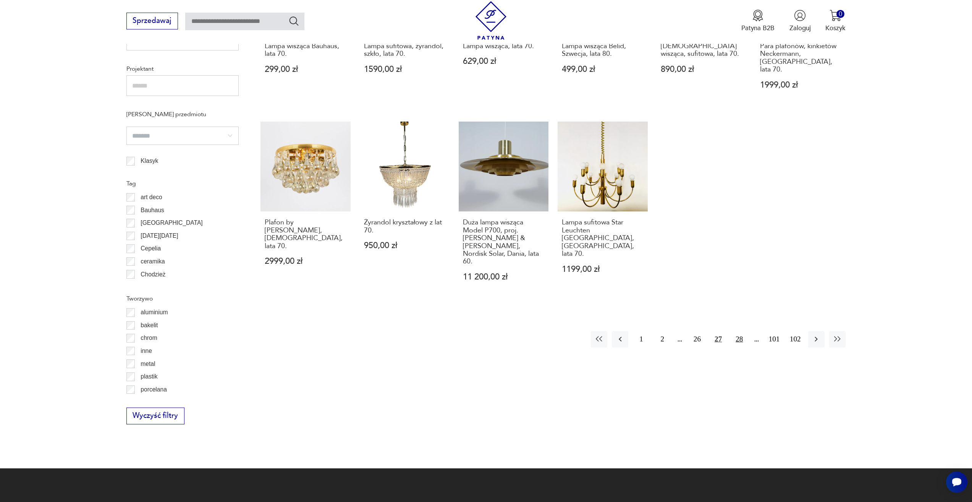
click at [742, 331] on button "28" at bounding box center [739, 339] width 16 height 16
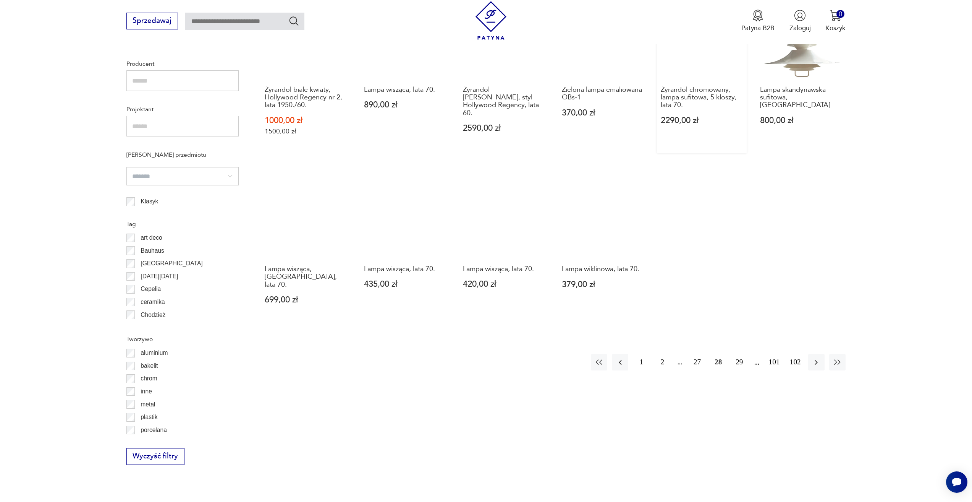
scroll to position [571, 0]
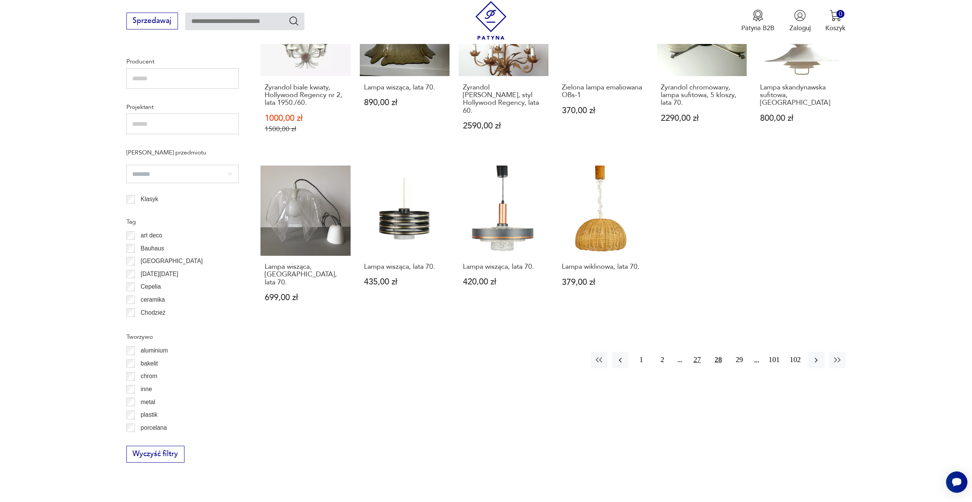
click at [697, 352] on button "27" at bounding box center [697, 360] width 16 height 16
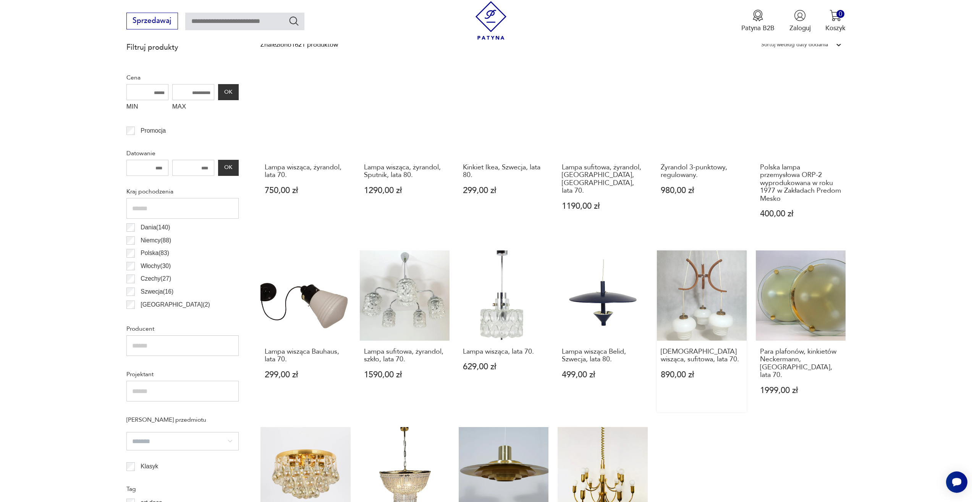
scroll to position [456, 0]
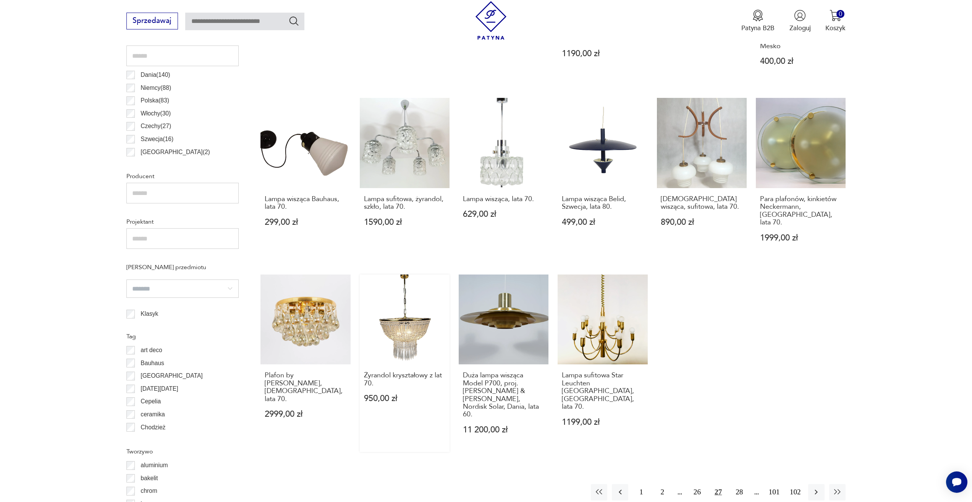
click at [404, 327] on link "Żyrandol kryształowy z lat 70. 950,00 zł" at bounding box center [405, 362] width 90 height 177
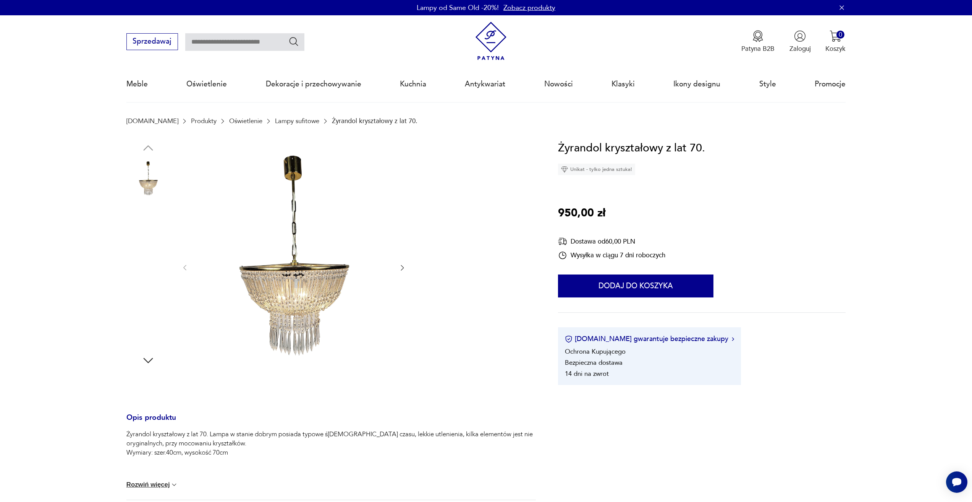
click at [314, 295] on img at bounding box center [293, 266] width 191 height 255
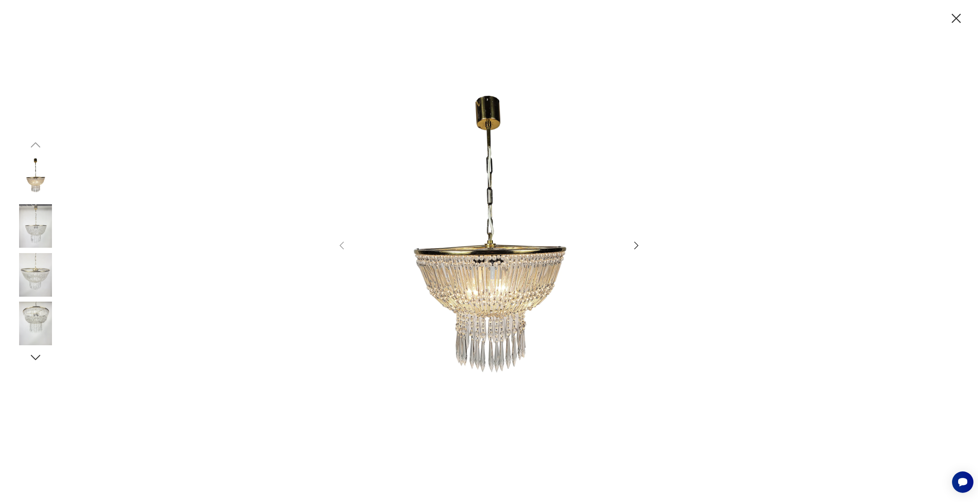
click at [955, 16] on icon "button" at bounding box center [956, 18] width 16 height 16
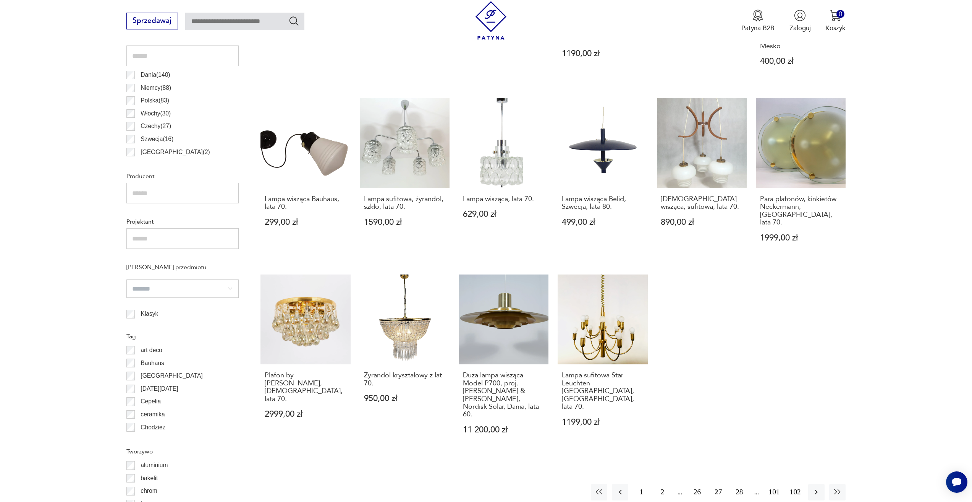
scroll to position [686, 0]
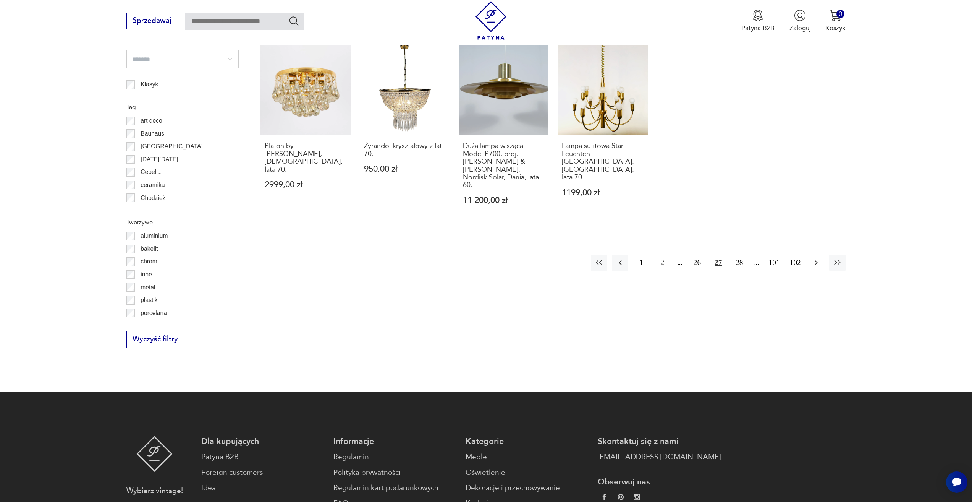
click at [817, 258] on icon "button" at bounding box center [816, 262] width 9 height 9
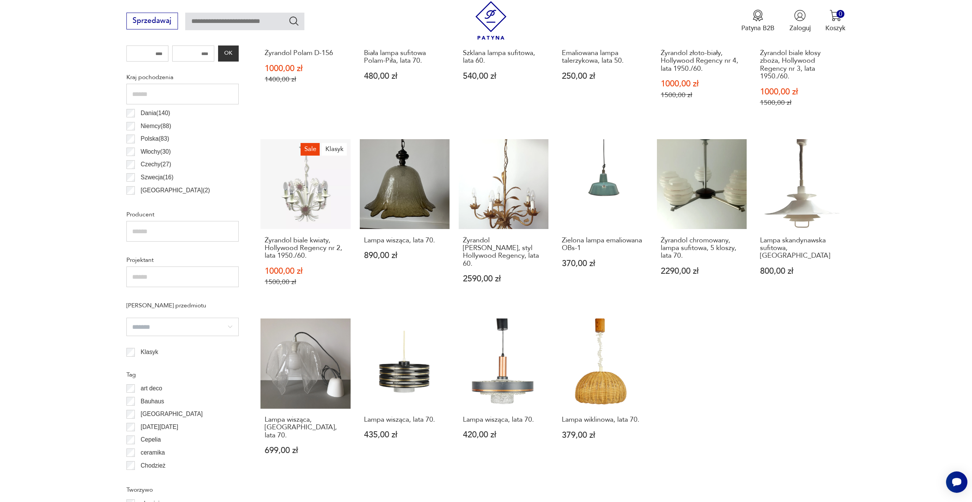
scroll to position [609, 0]
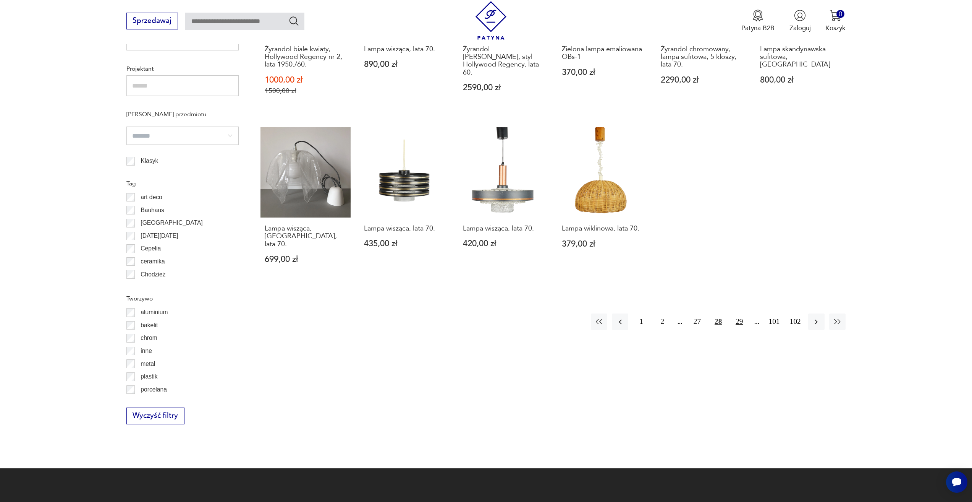
click at [738, 314] on button "29" at bounding box center [739, 321] width 16 height 16
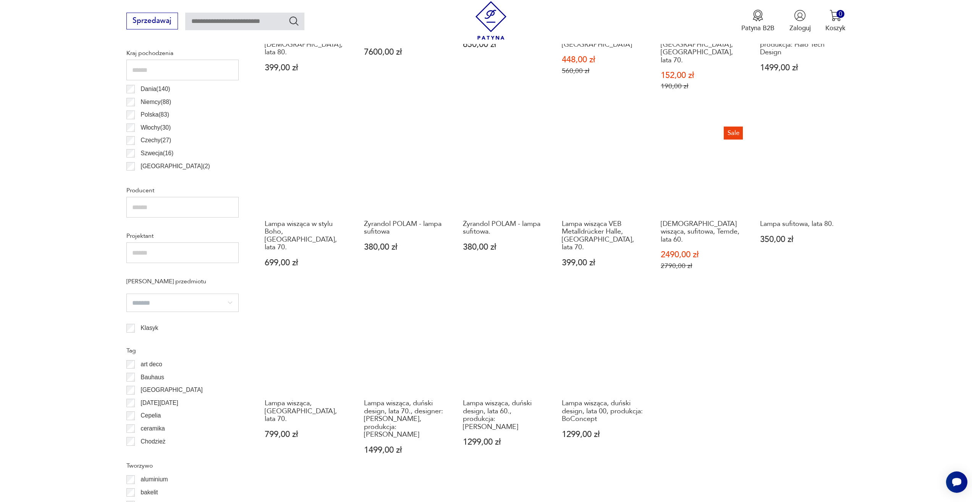
scroll to position [533, 0]
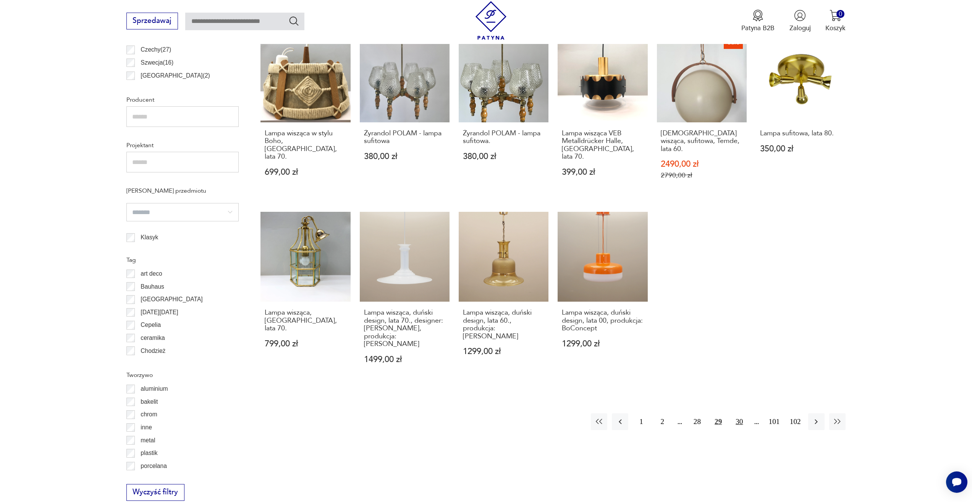
click at [737, 413] on button "30" at bounding box center [739, 421] width 16 height 16
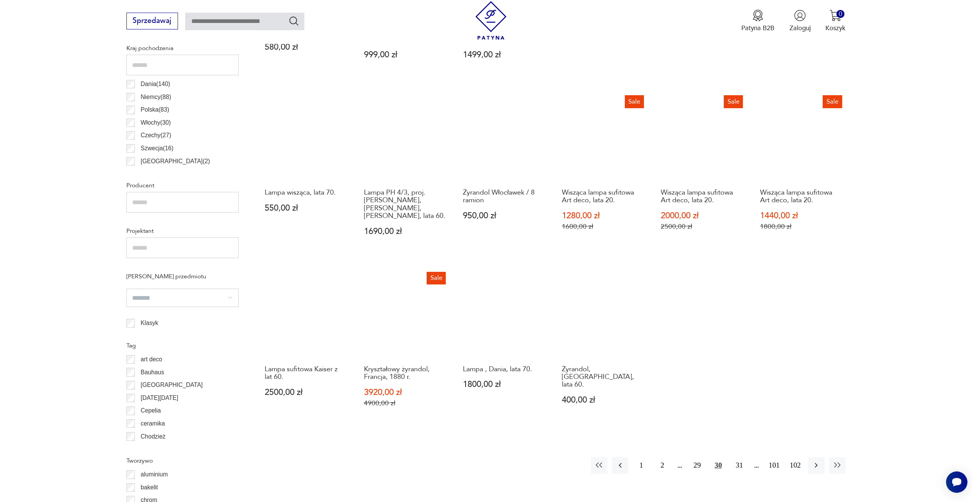
scroll to position [533, 0]
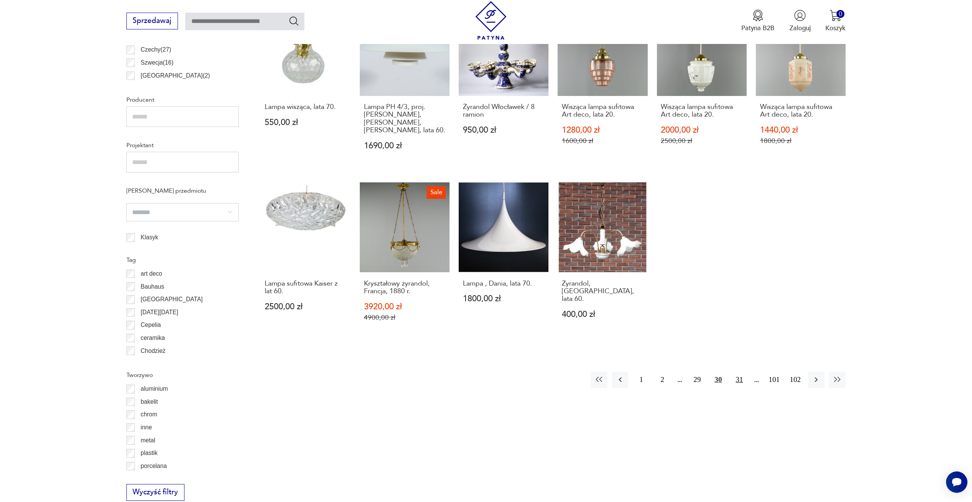
click at [737, 374] on button "31" at bounding box center [739, 379] width 16 height 16
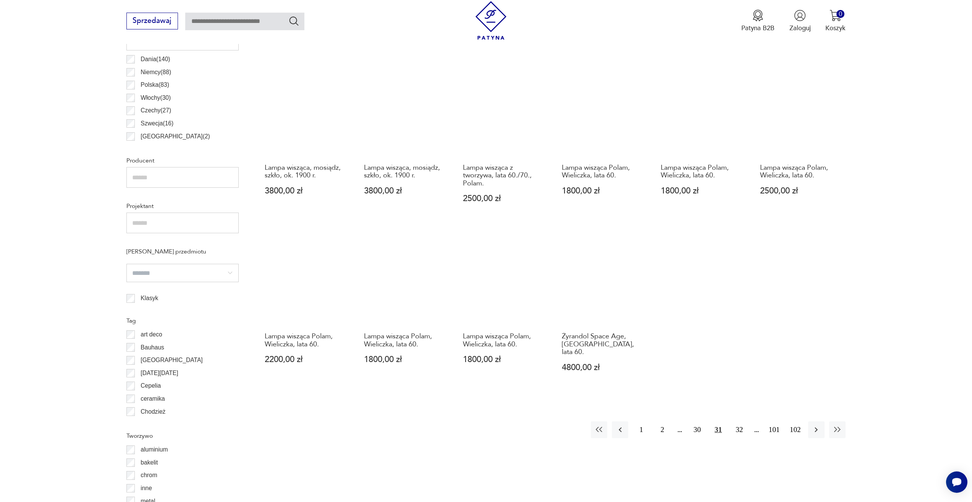
scroll to position [609, 0]
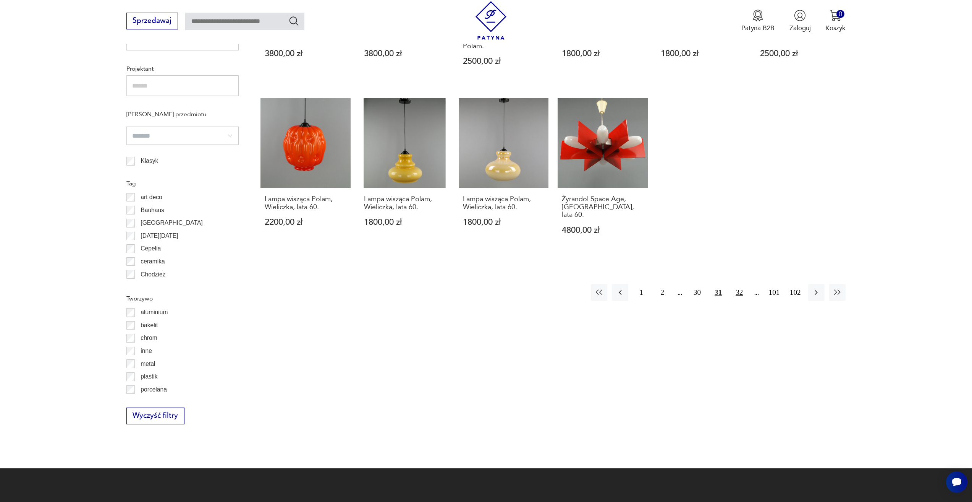
click at [739, 284] on button "32" at bounding box center [739, 292] width 16 height 16
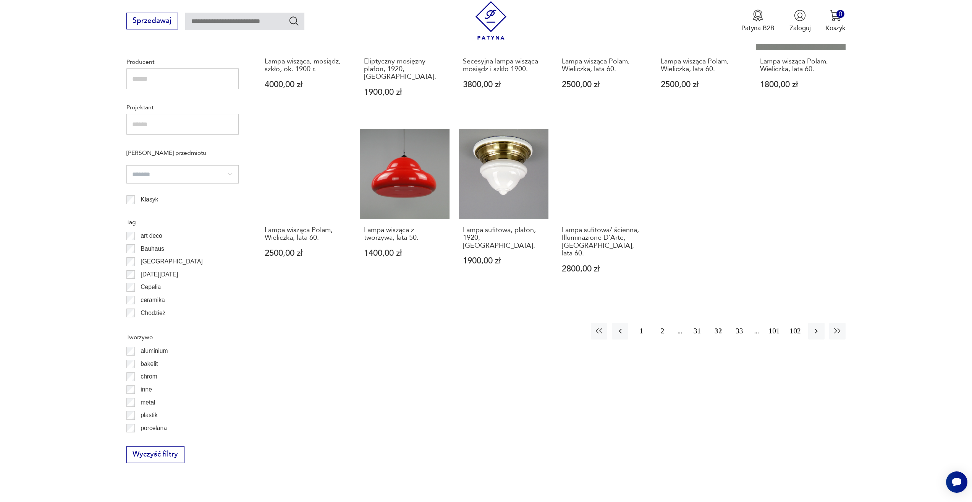
scroll to position [571, 0]
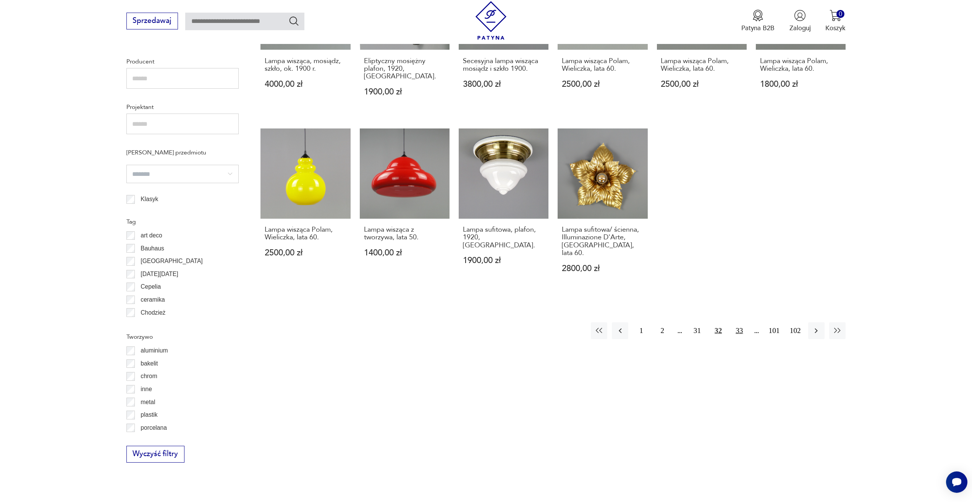
click at [739, 322] on button "33" at bounding box center [739, 330] width 16 height 16
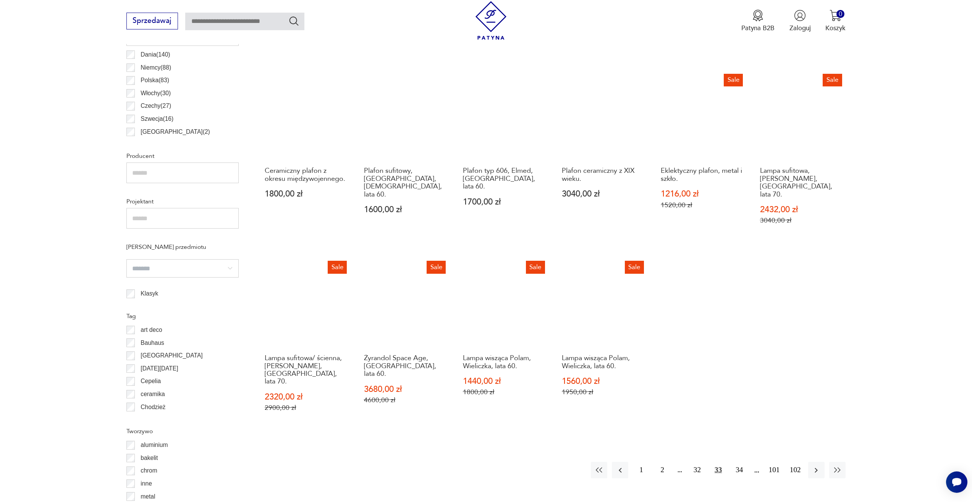
scroll to position [533, 0]
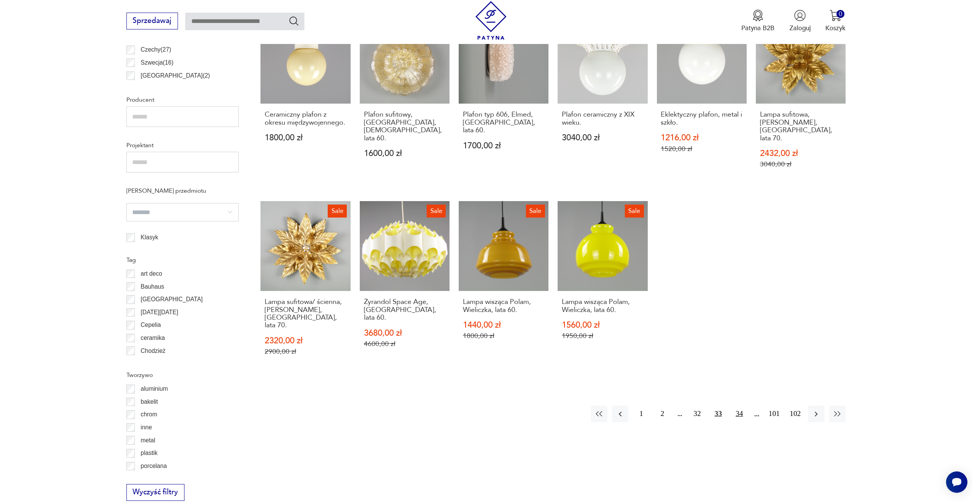
click at [737, 405] on button "34" at bounding box center [739, 413] width 16 height 16
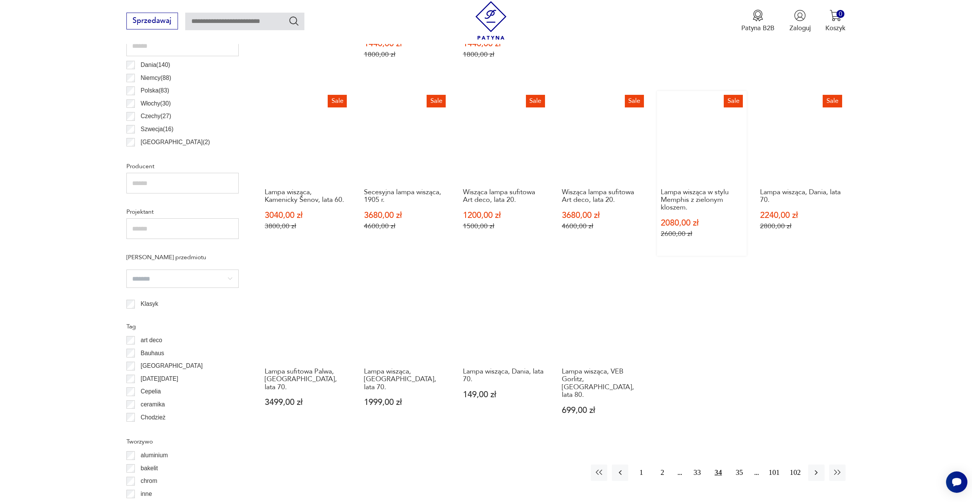
scroll to position [571, 0]
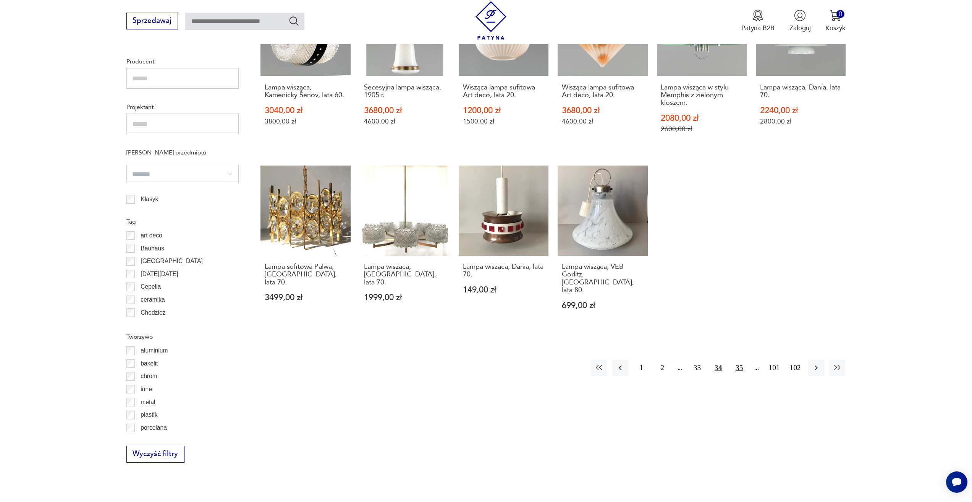
click at [737, 360] on button "35" at bounding box center [739, 368] width 16 height 16
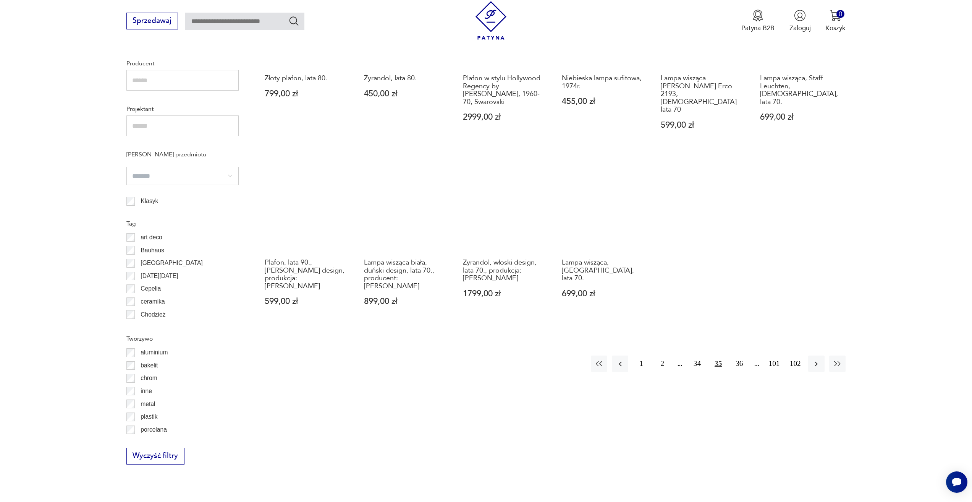
scroll to position [571, 0]
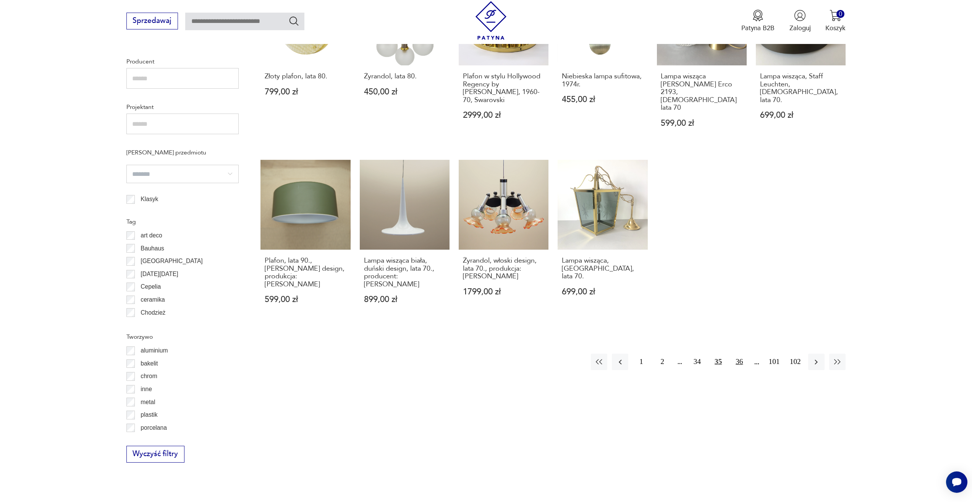
click at [742, 353] on button "36" at bounding box center [739, 361] width 16 height 16
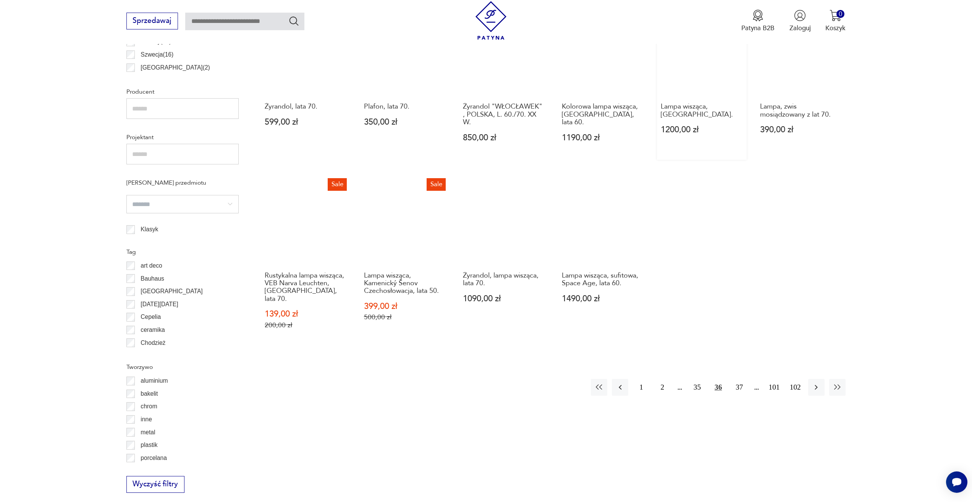
scroll to position [571, 0]
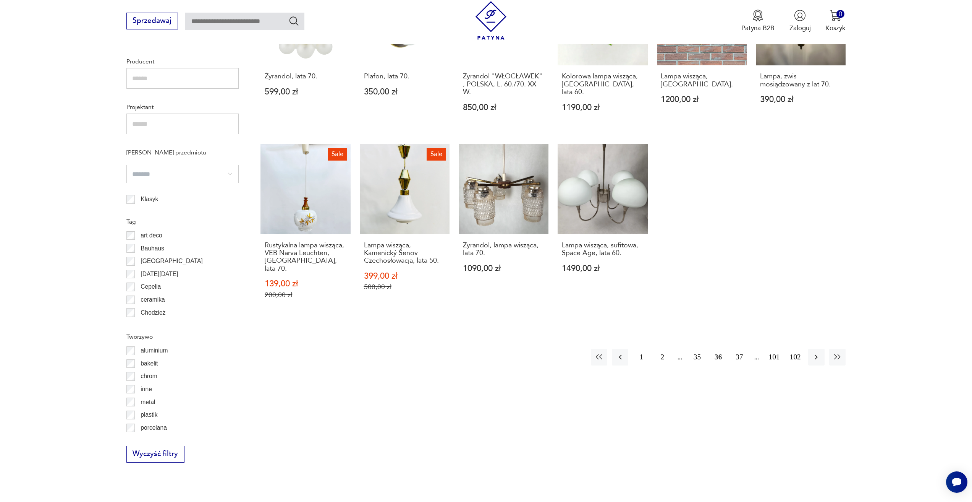
click at [738, 348] on button "37" at bounding box center [739, 356] width 16 height 16
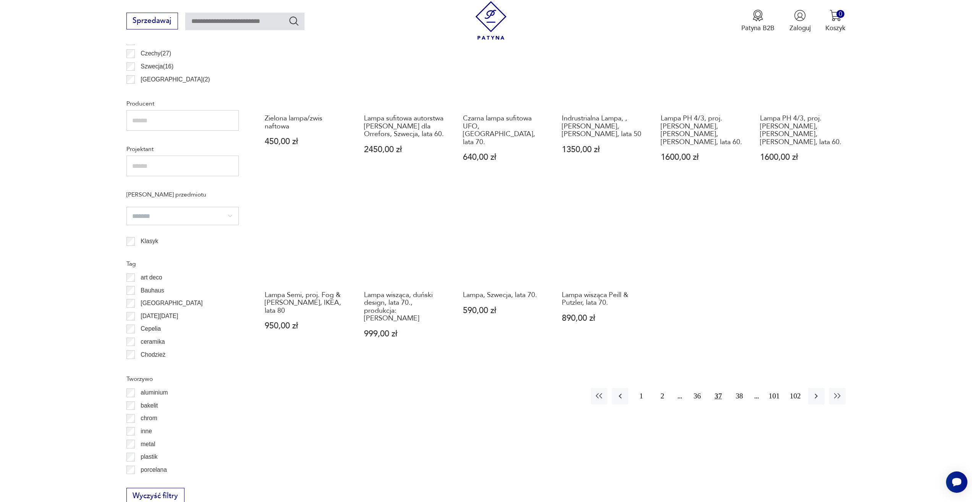
scroll to position [533, 0]
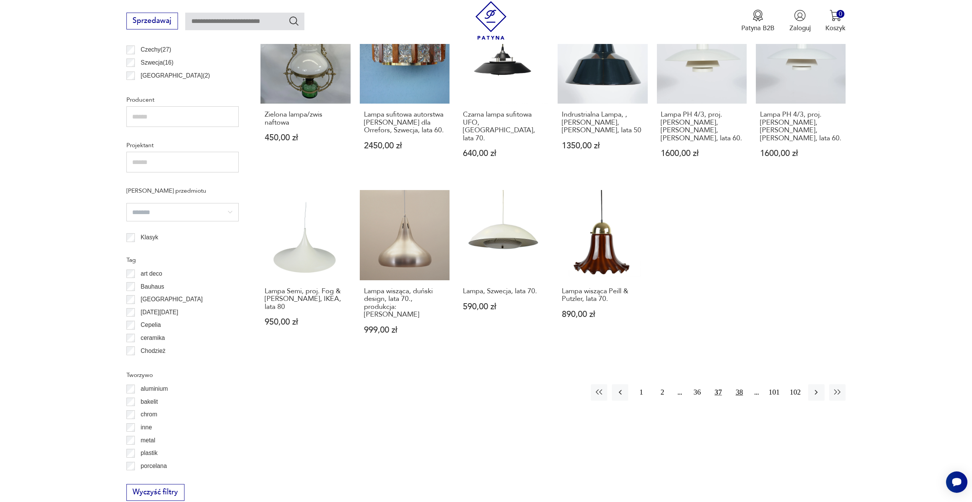
click at [739, 384] on button "38" at bounding box center [739, 392] width 16 height 16
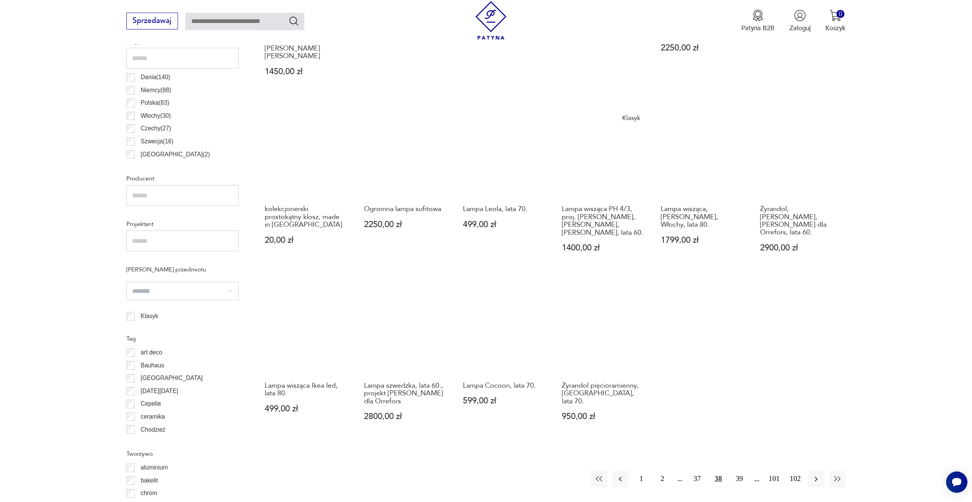
scroll to position [571, 0]
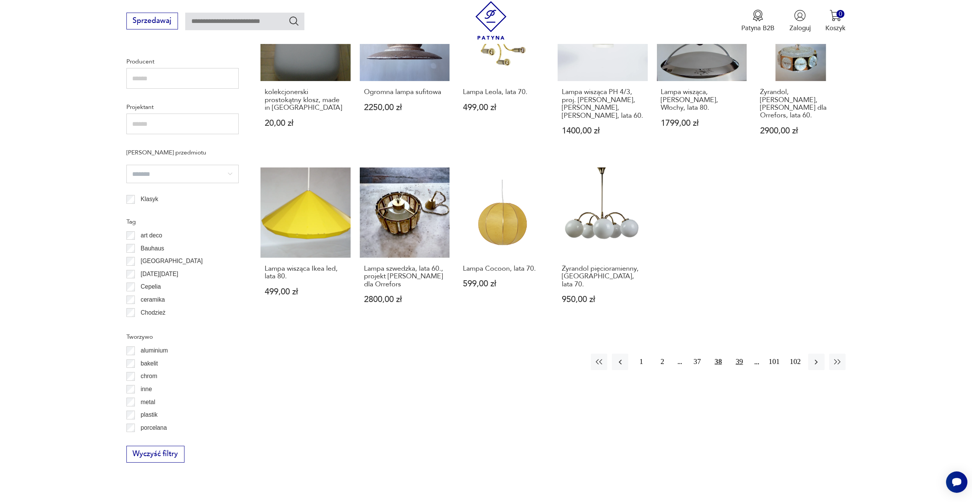
click at [738, 353] on button "39" at bounding box center [739, 361] width 16 height 16
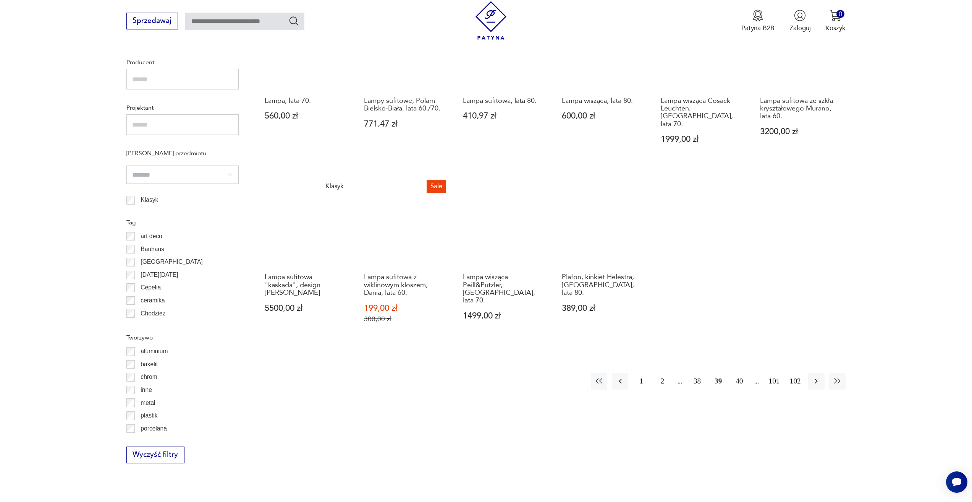
scroll to position [571, 0]
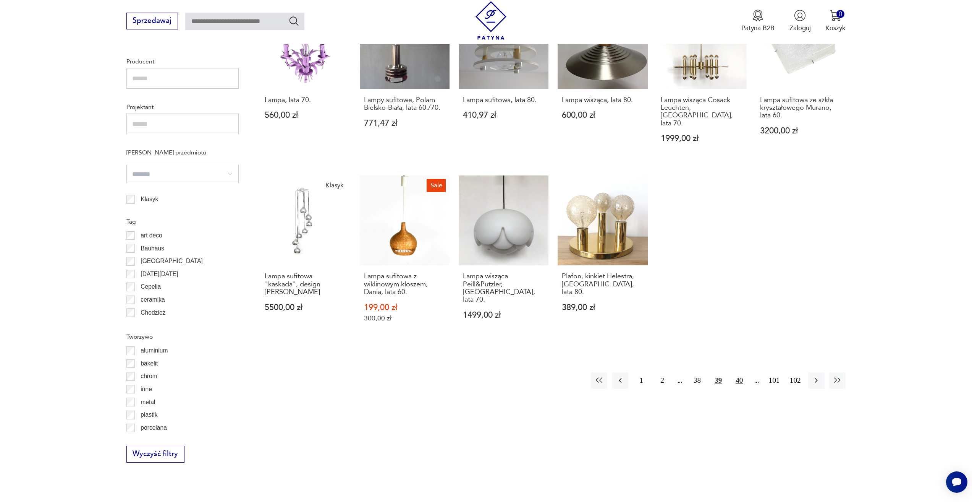
click at [744, 372] on button "40" at bounding box center [739, 380] width 16 height 16
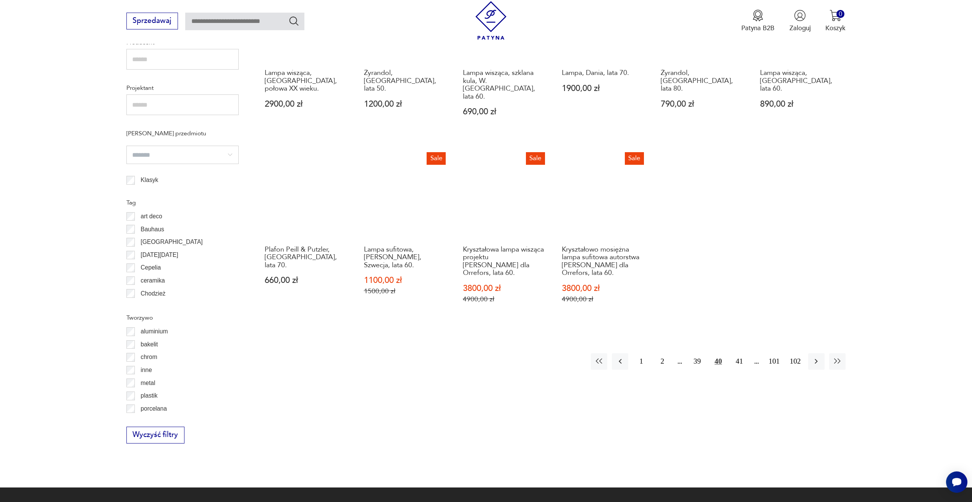
scroll to position [609, 0]
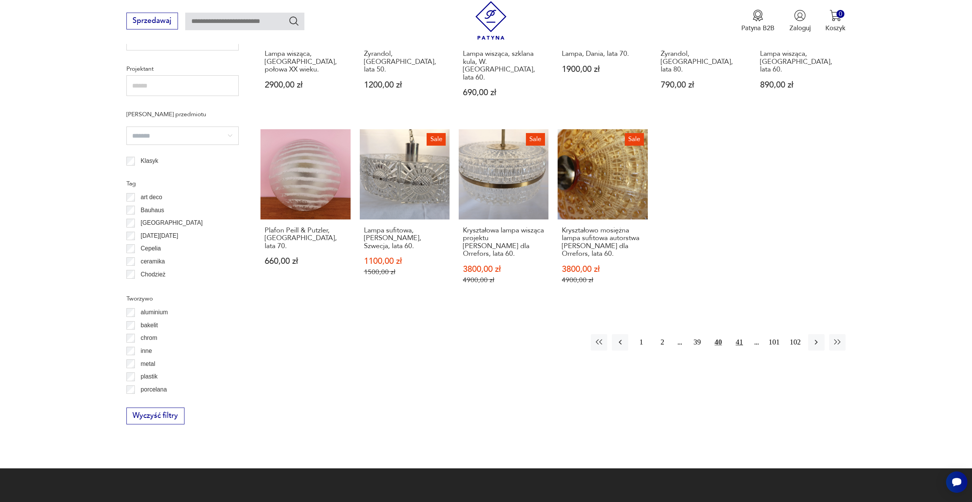
click at [742, 334] on button "41" at bounding box center [739, 342] width 16 height 16
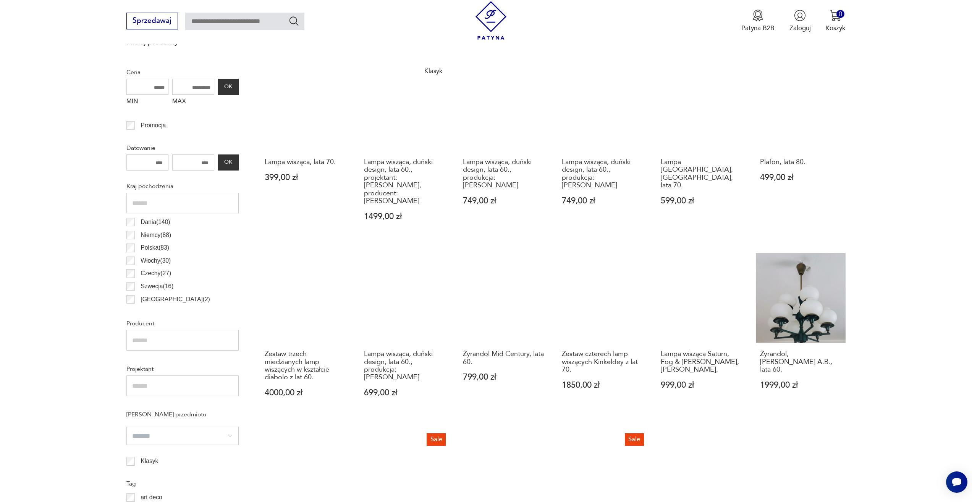
scroll to position [456, 0]
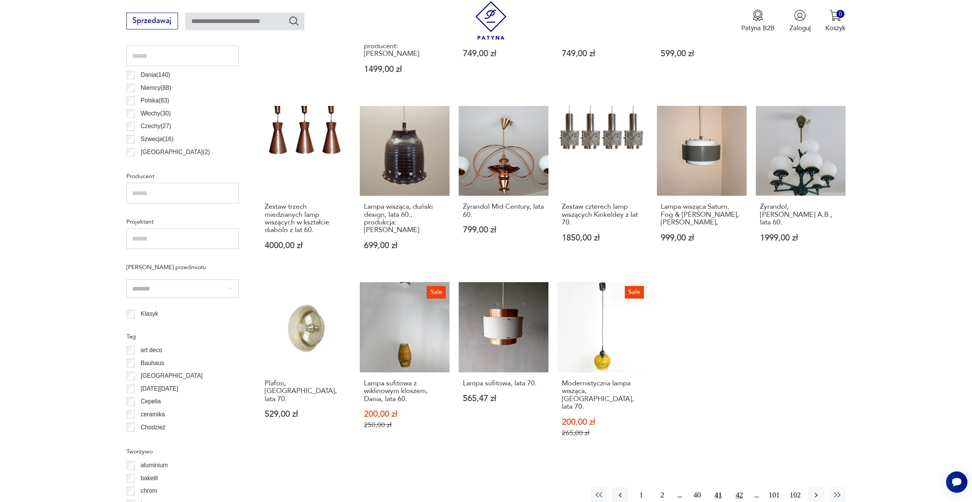
click at [739, 487] on button "42" at bounding box center [739, 495] width 16 height 16
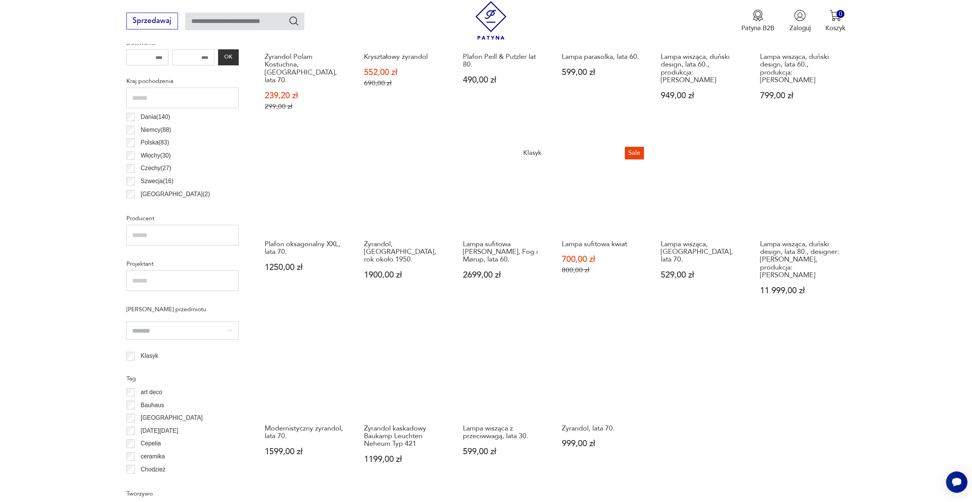
scroll to position [456, 0]
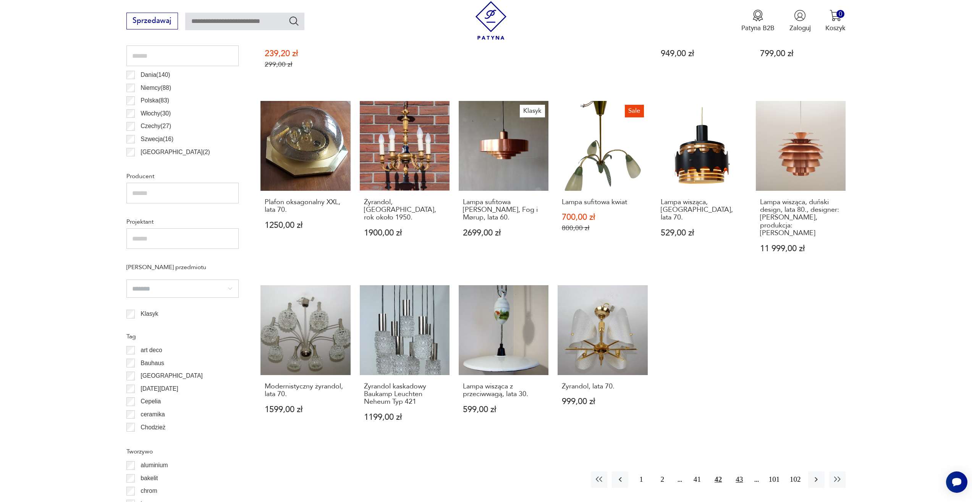
click at [739, 471] on button "43" at bounding box center [739, 479] width 16 height 16
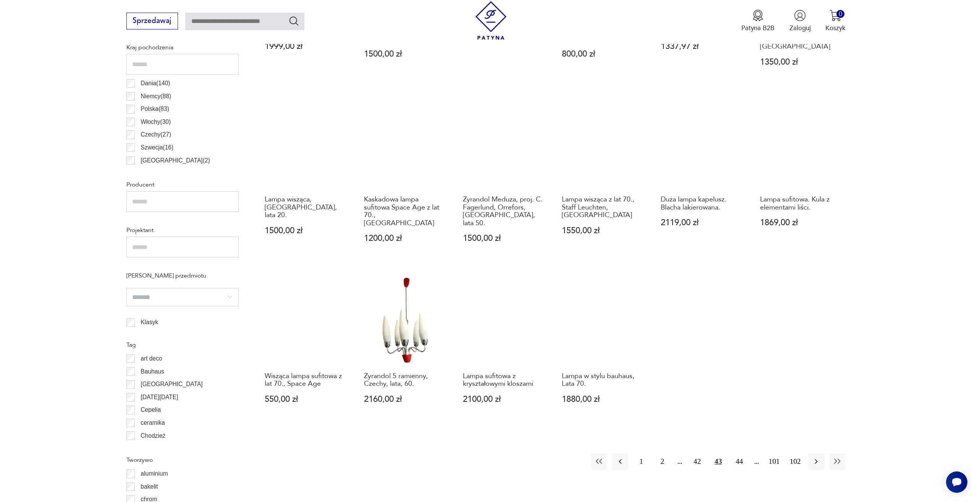
scroll to position [494, 0]
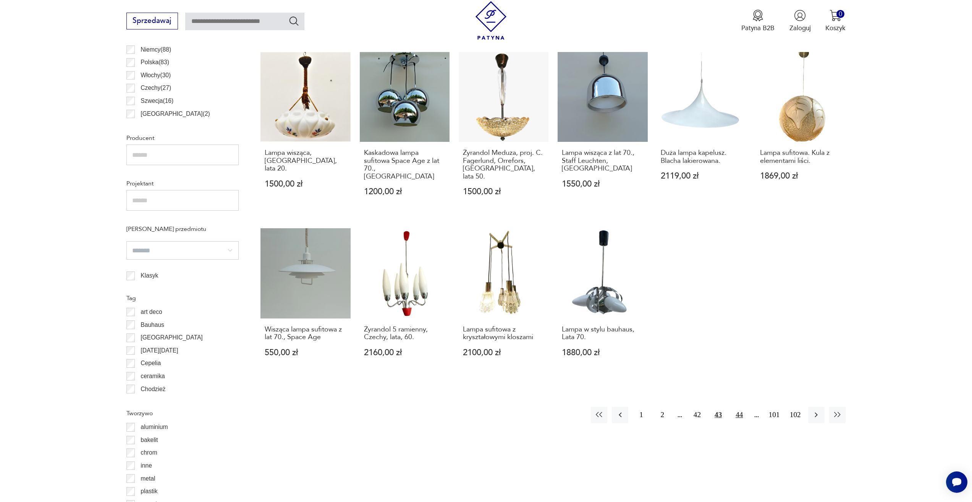
click at [742, 407] on button "44" at bounding box center [739, 415] width 16 height 16
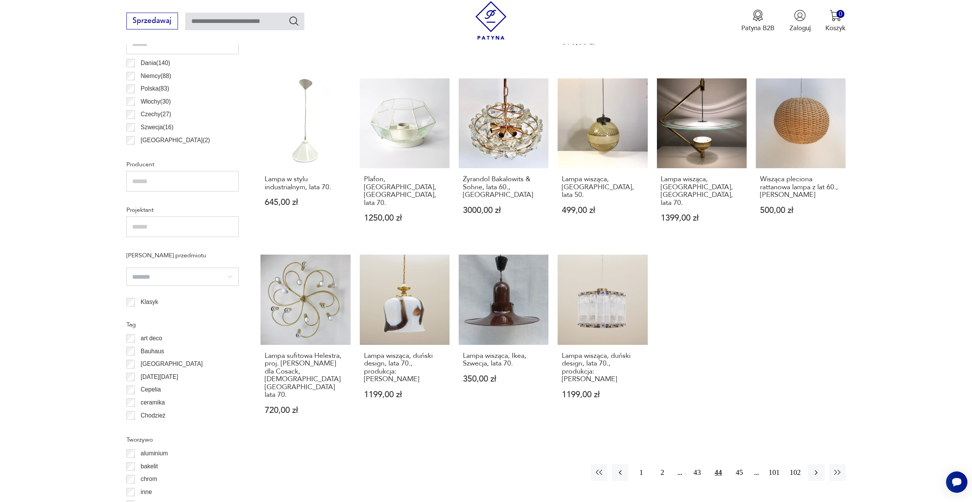
scroll to position [571, 0]
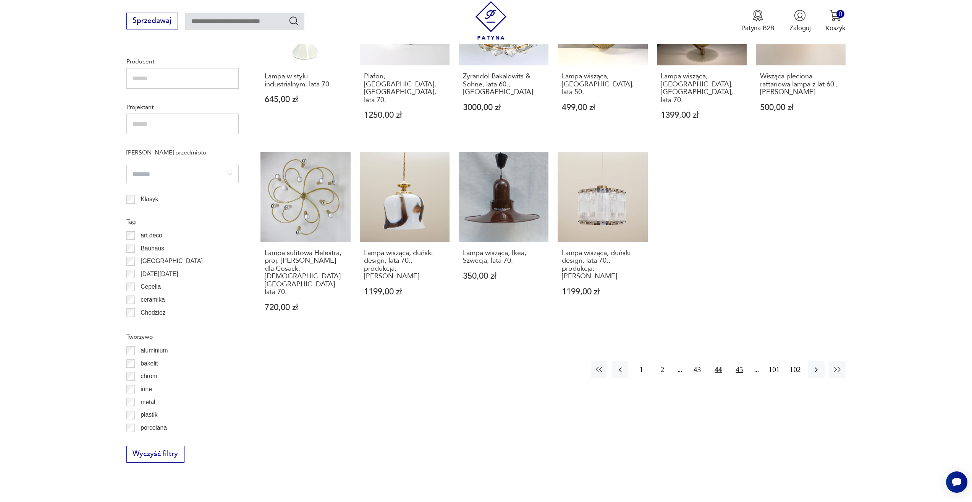
click at [740, 361] on button "45" at bounding box center [739, 369] width 16 height 16
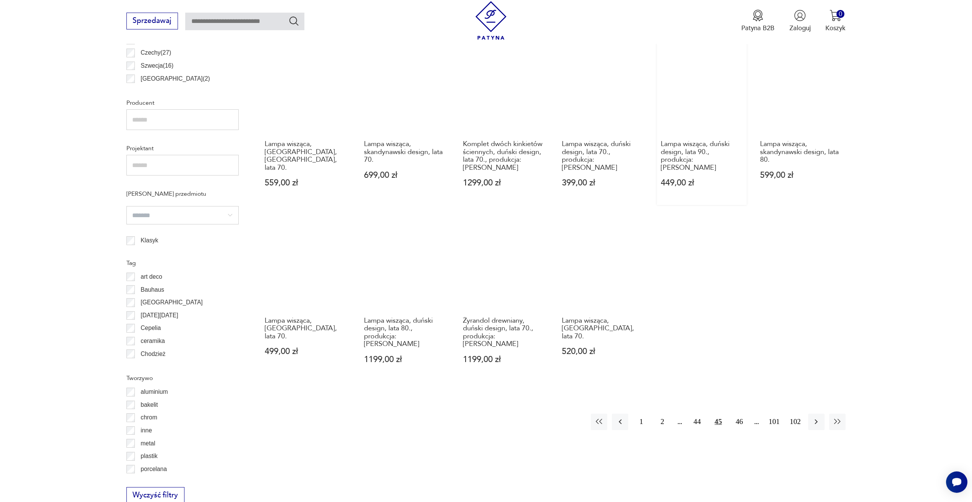
scroll to position [533, 0]
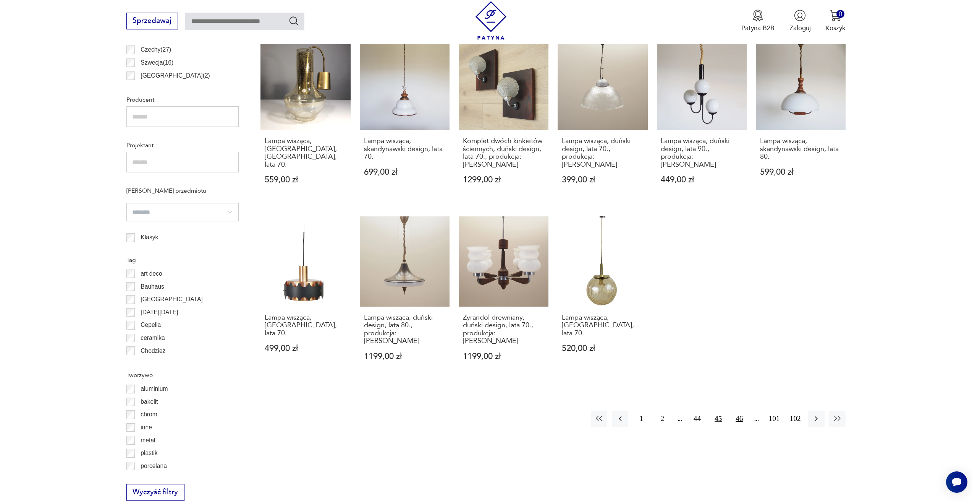
click at [744, 410] on button "46" at bounding box center [739, 418] width 16 height 16
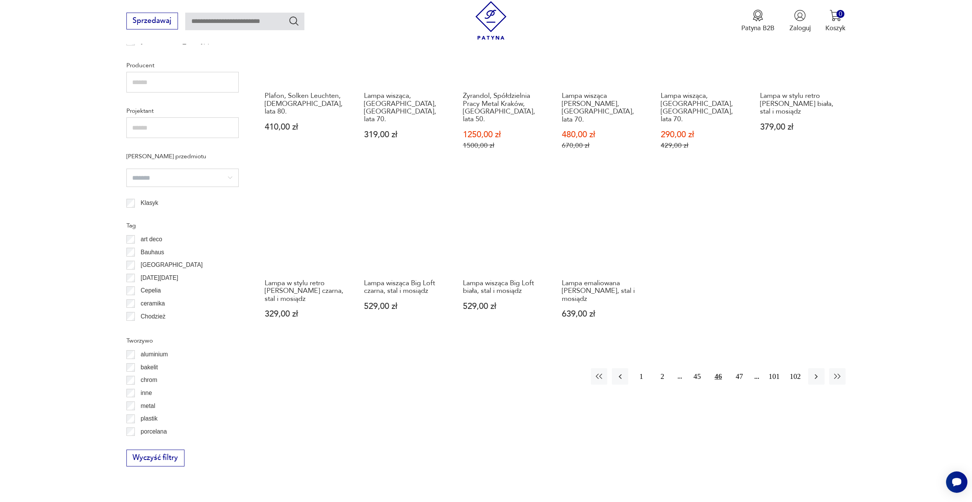
scroll to position [571, 0]
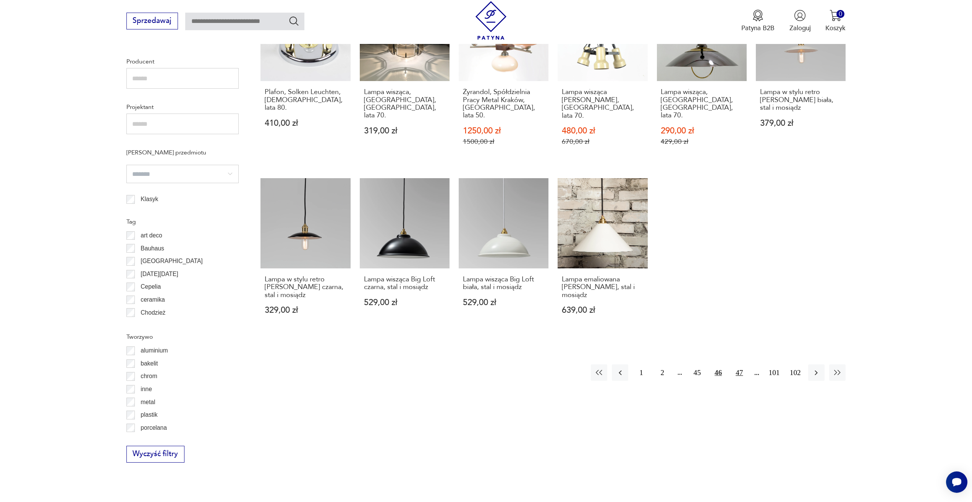
click at [737, 364] on button "47" at bounding box center [739, 372] width 16 height 16
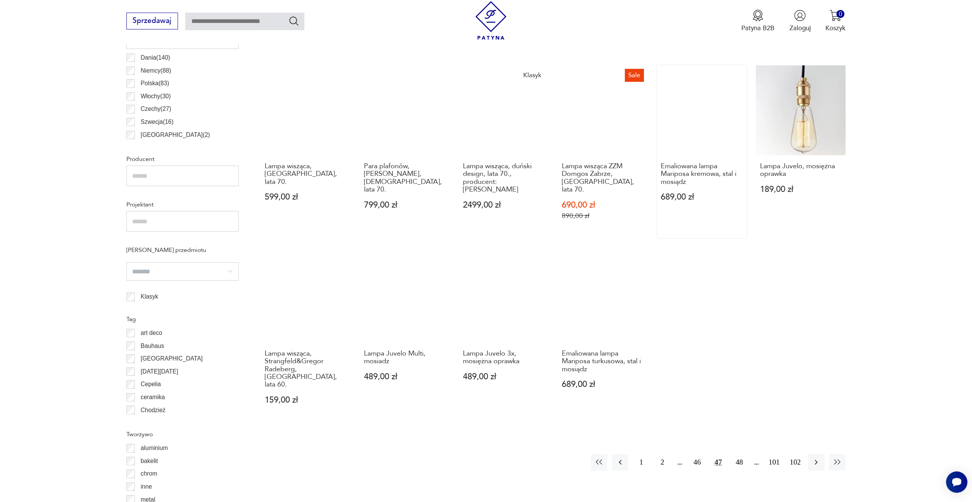
scroll to position [494, 0]
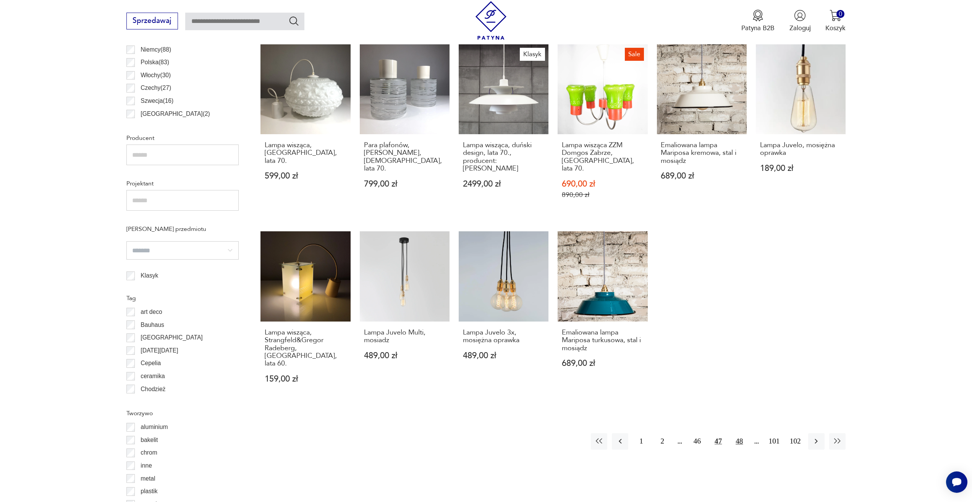
click at [739, 433] on button "48" at bounding box center [739, 441] width 16 height 16
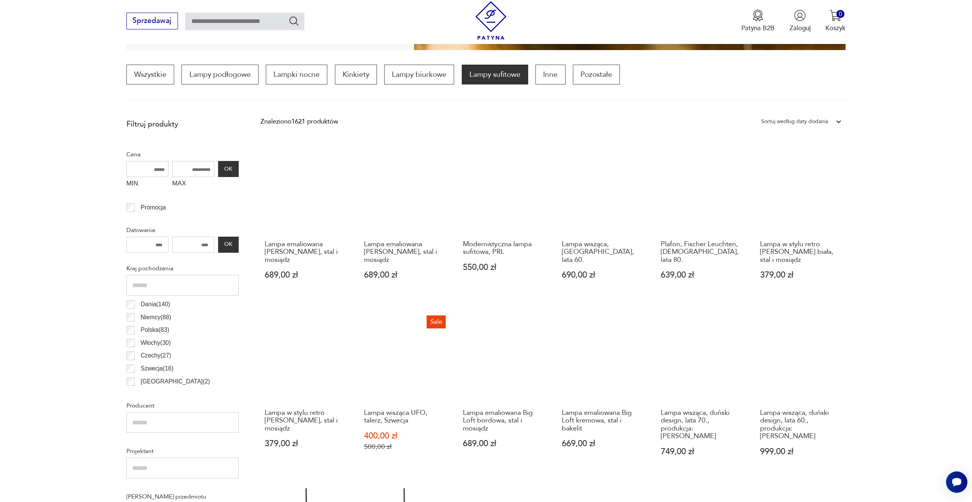
scroll to position [456, 0]
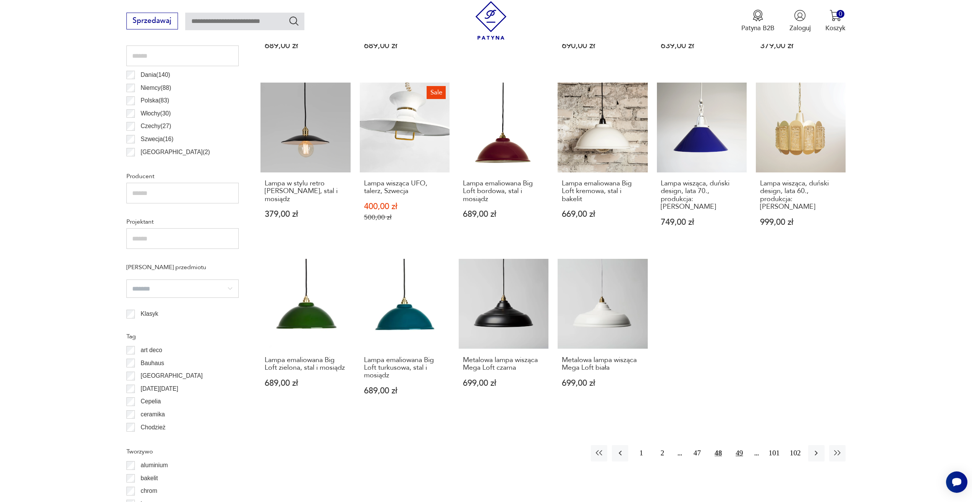
click at [741, 448] on button "49" at bounding box center [739, 453] width 16 height 16
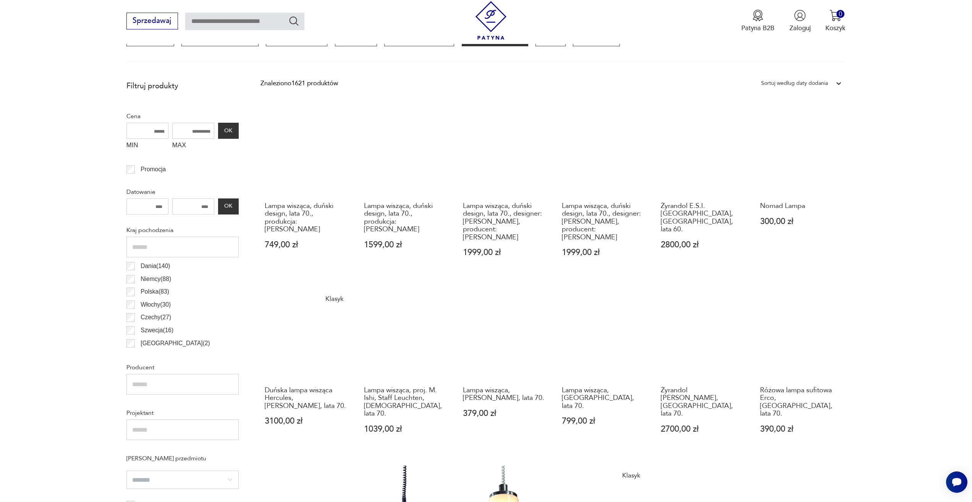
scroll to position [456, 0]
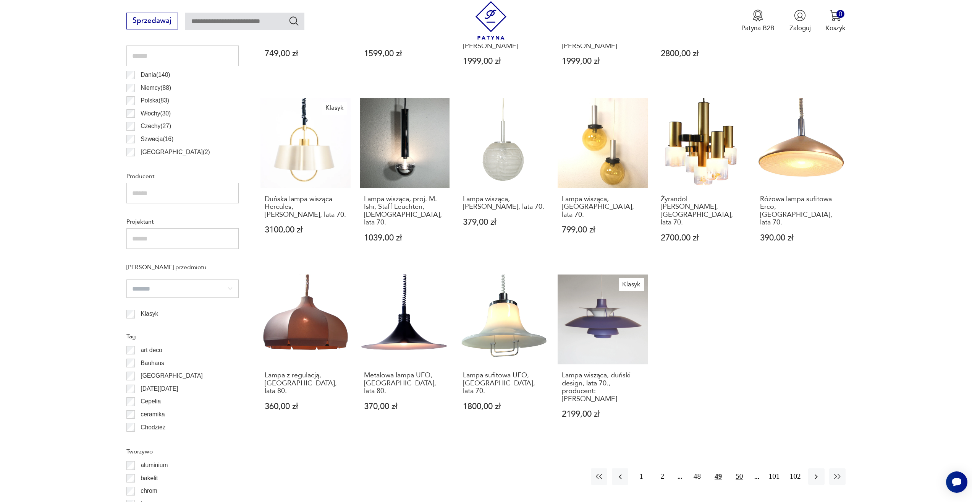
click at [743, 468] on button "50" at bounding box center [739, 476] width 16 height 16
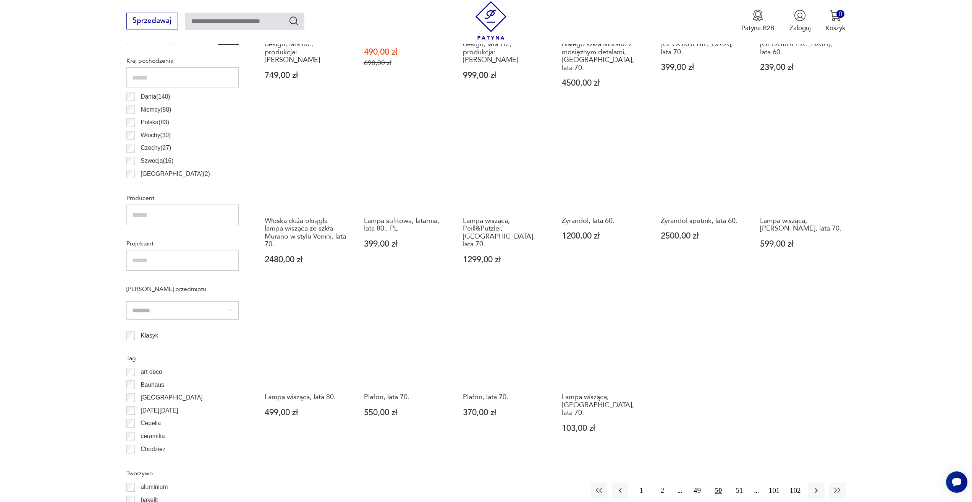
scroll to position [571, 0]
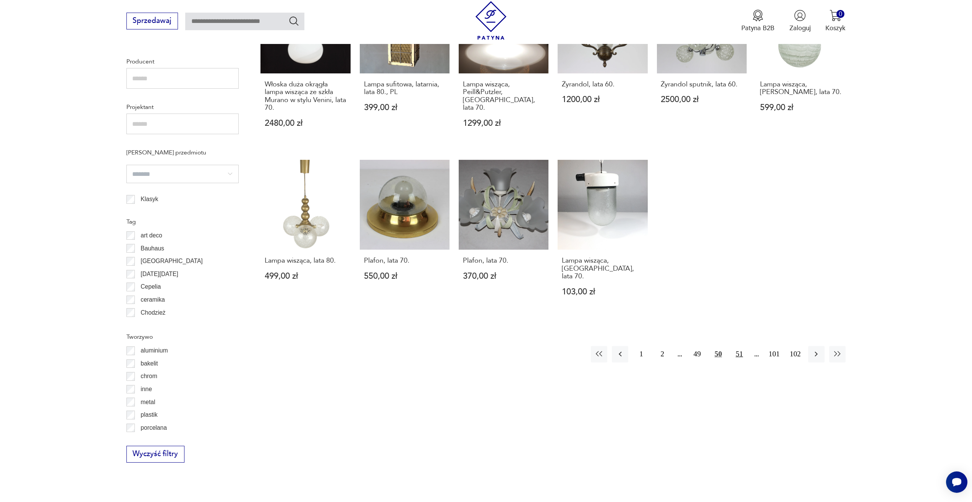
click at [740, 346] on button "51" at bounding box center [739, 354] width 16 height 16
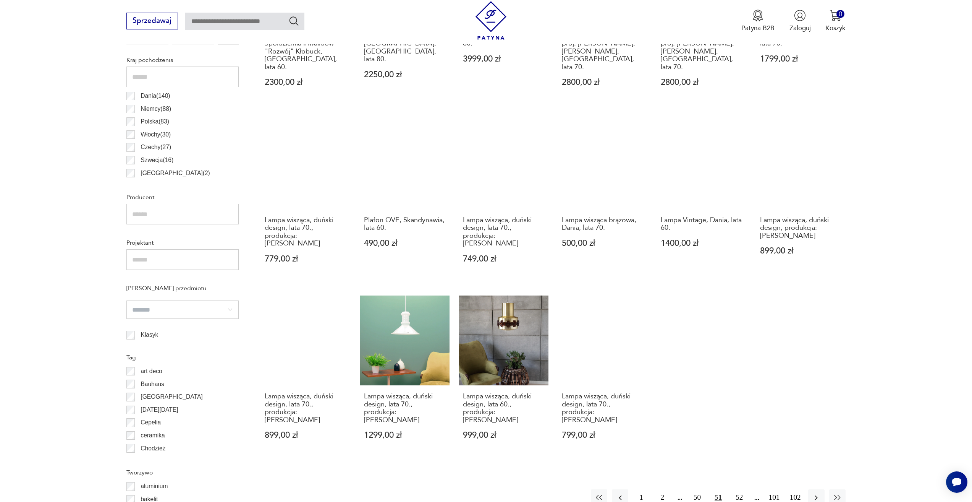
scroll to position [571, 0]
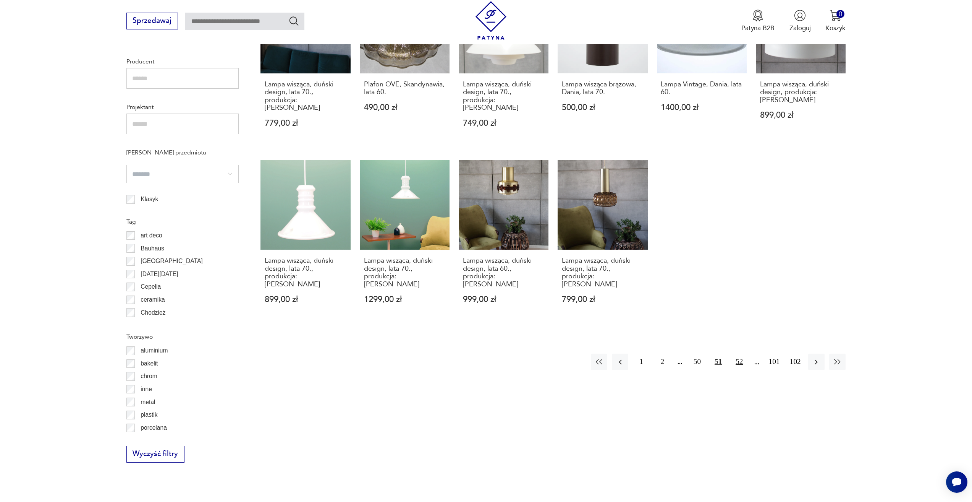
click at [744, 353] on button "52" at bounding box center [739, 361] width 16 height 16
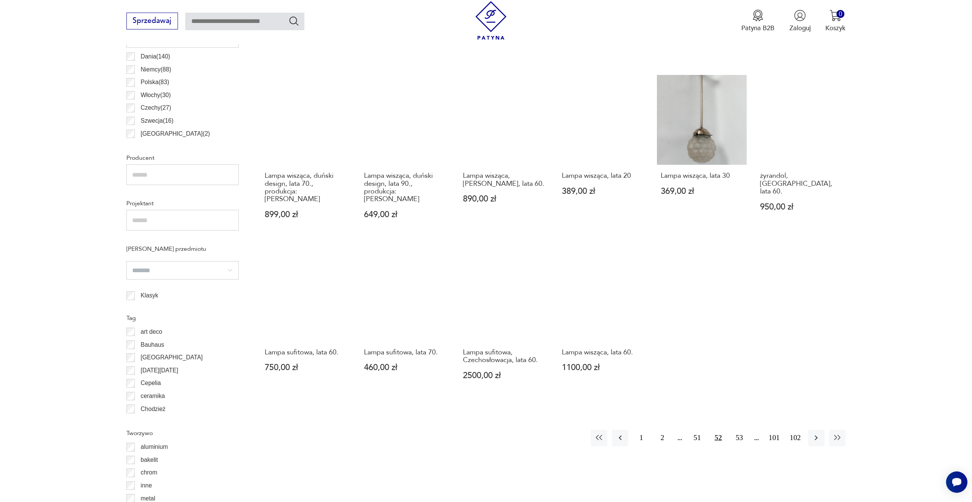
scroll to position [533, 0]
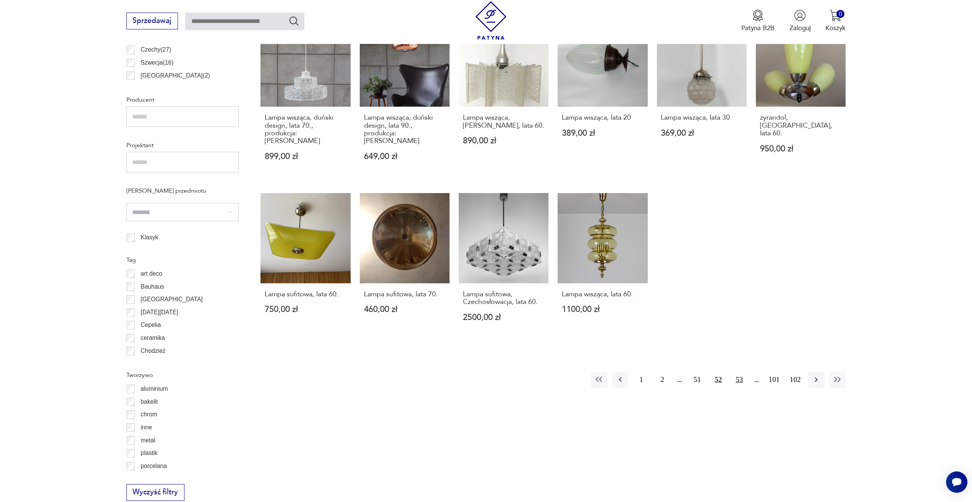
click at [739, 371] on button "53" at bounding box center [739, 379] width 16 height 16
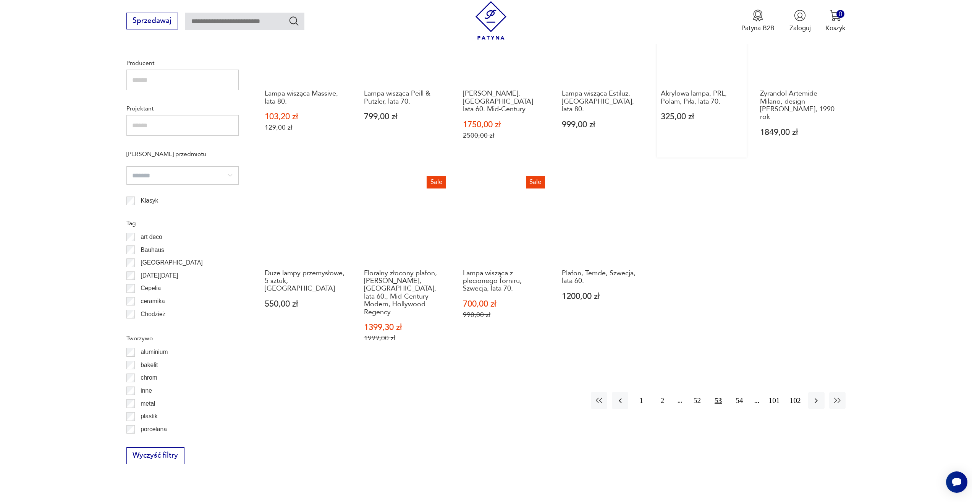
scroll to position [571, 0]
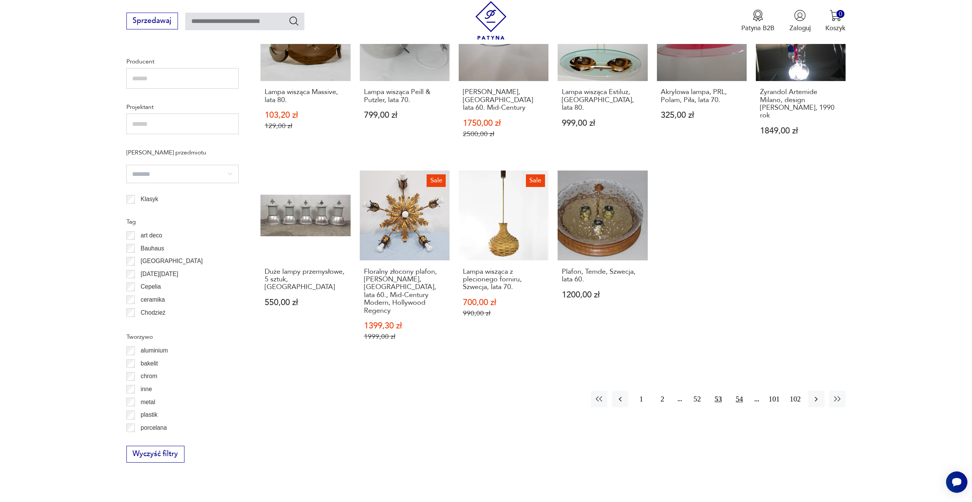
click at [742, 391] on button "54" at bounding box center [739, 399] width 16 height 16
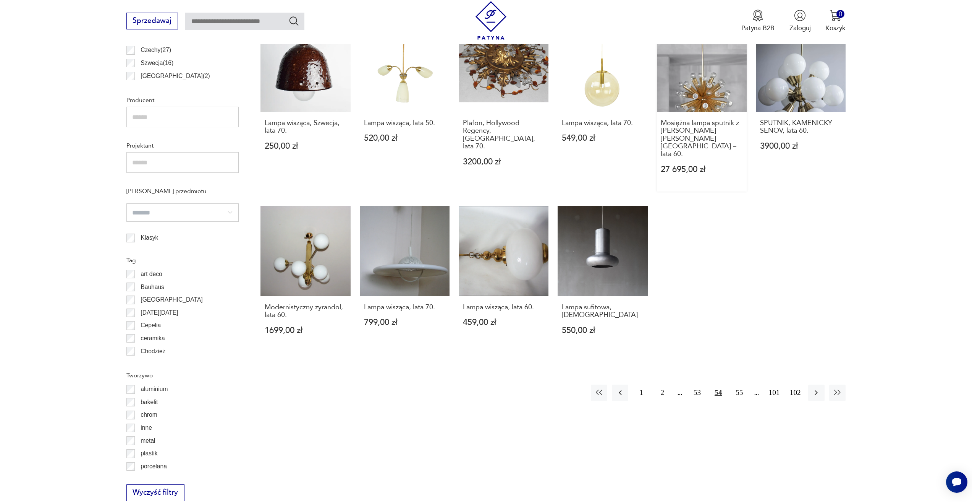
scroll to position [533, 0]
click at [736, 384] on button "55" at bounding box center [739, 392] width 16 height 16
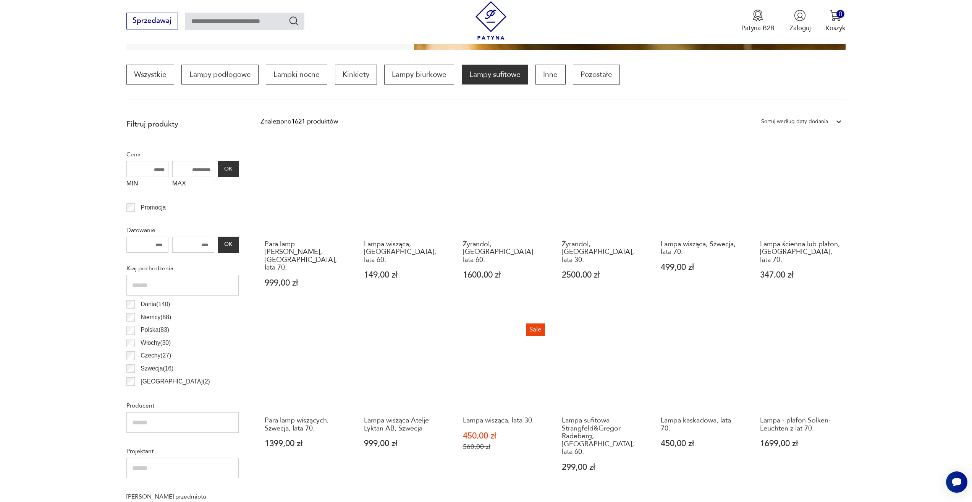
scroll to position [418, 0]
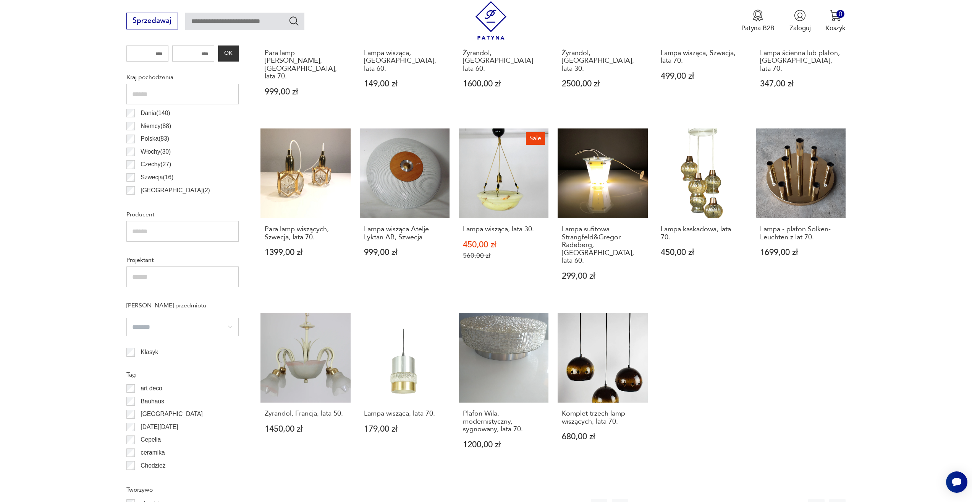
click at [739, 499] on button "56" at bounding box center [739, 507] width 16 height 16
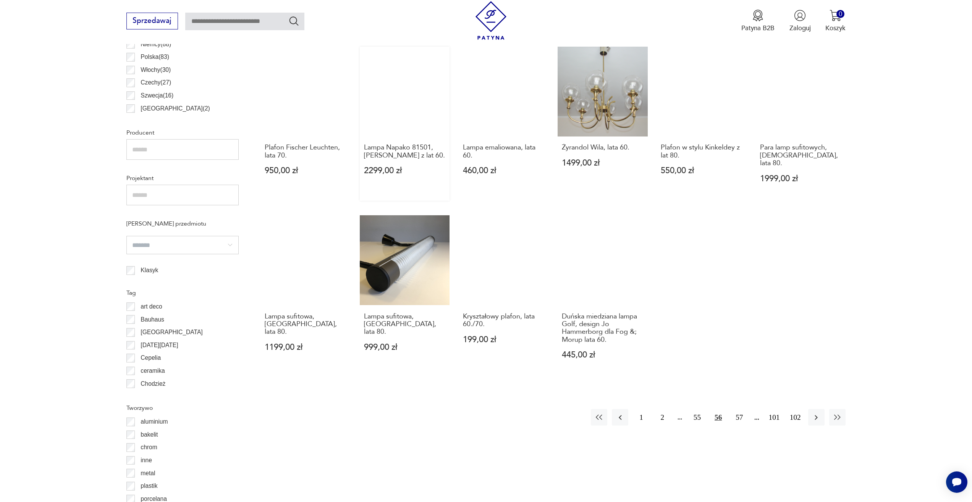
scroll to position [571, 0]
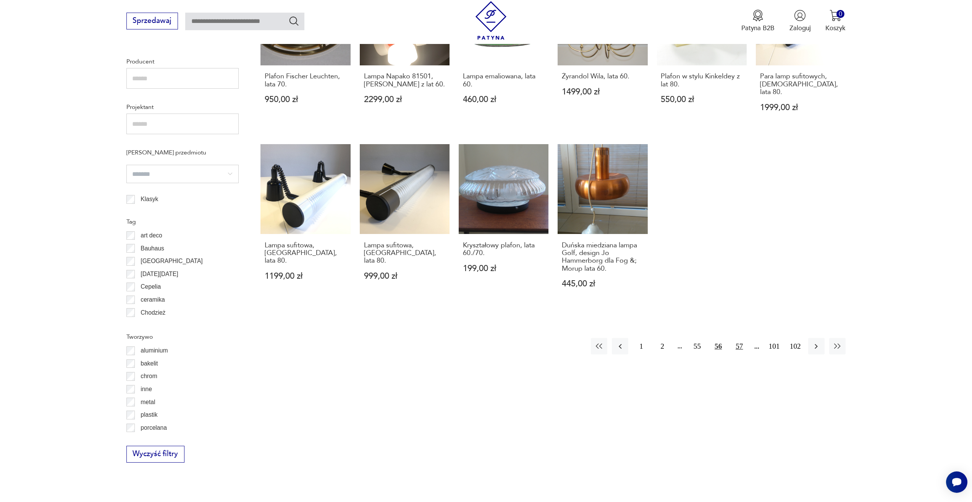
click at [741, 338] on button "57" at bounding box center [739, 346] width 16 height 16
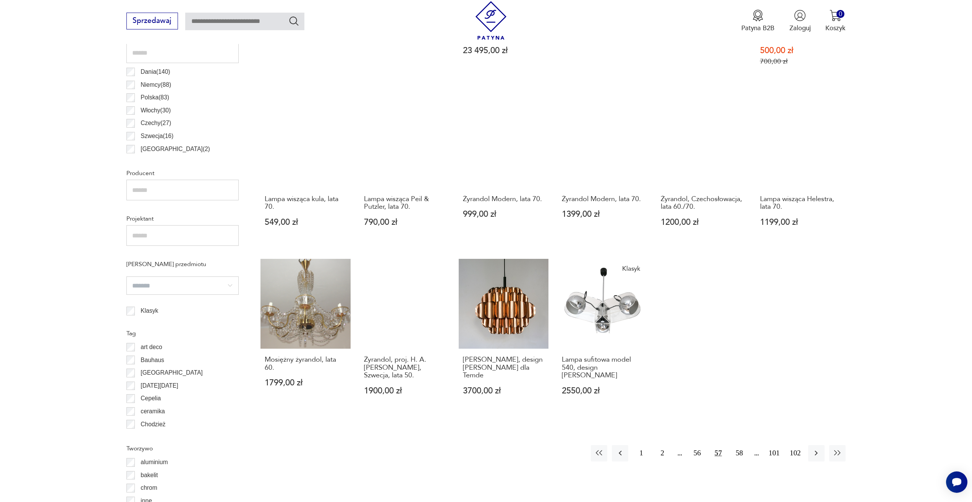
scroll to position [494, 0]
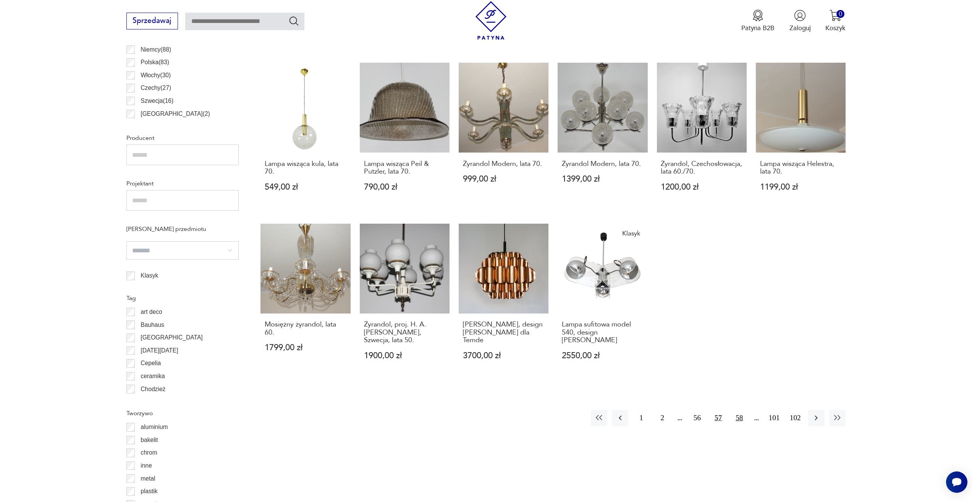
click at [736, 410] on button "58" at bounding box center [739, 418] width 16 height 16
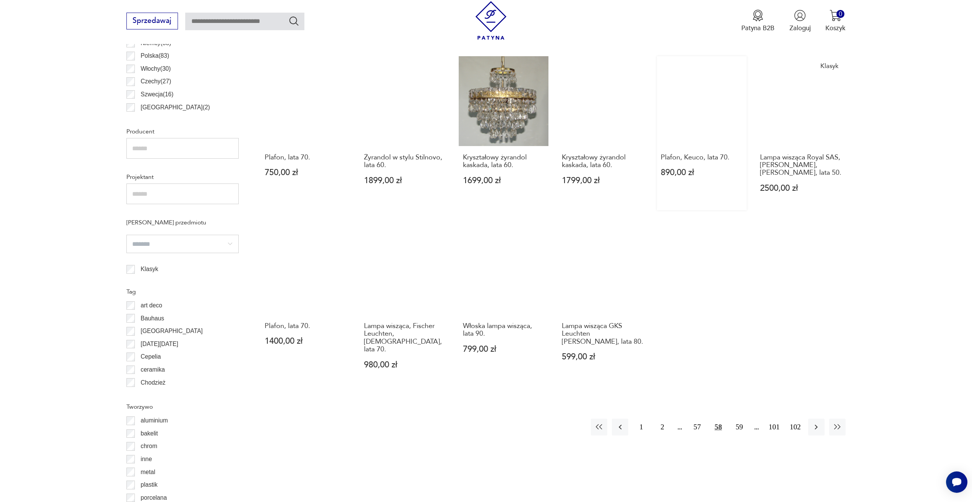
scroll to position [571, 0]
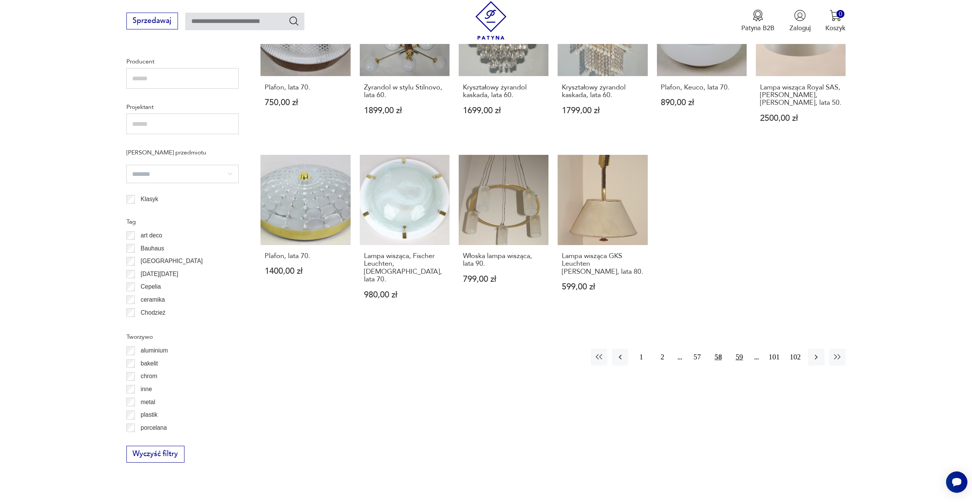
click at [739, 348] on button "59" at bounding box center [739, 356] width 16 height 16
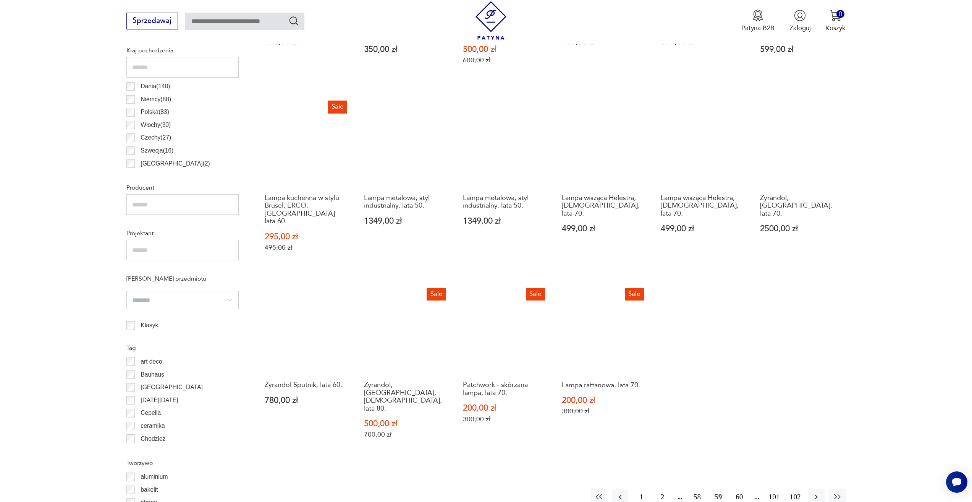
scroll to position [571, 0]
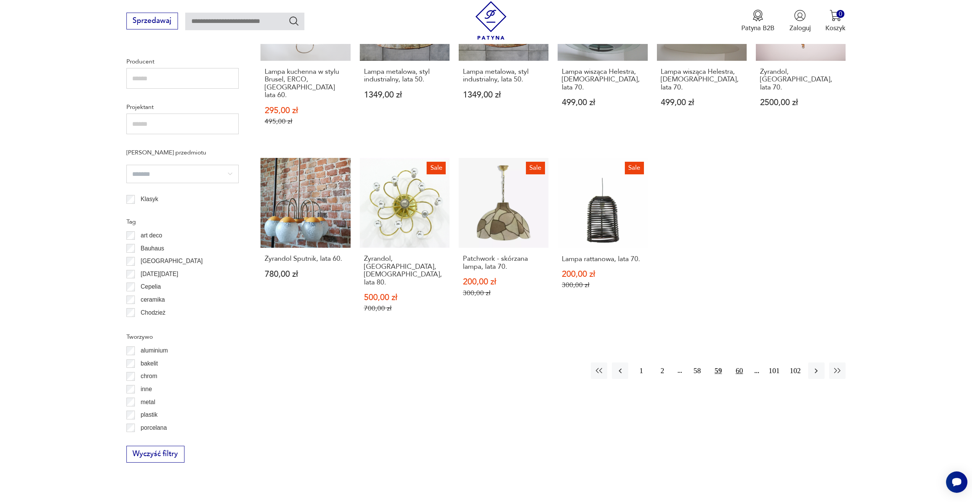
click at [737, 362] on button "60" at bounding box center [739, 370] width 16 height 16
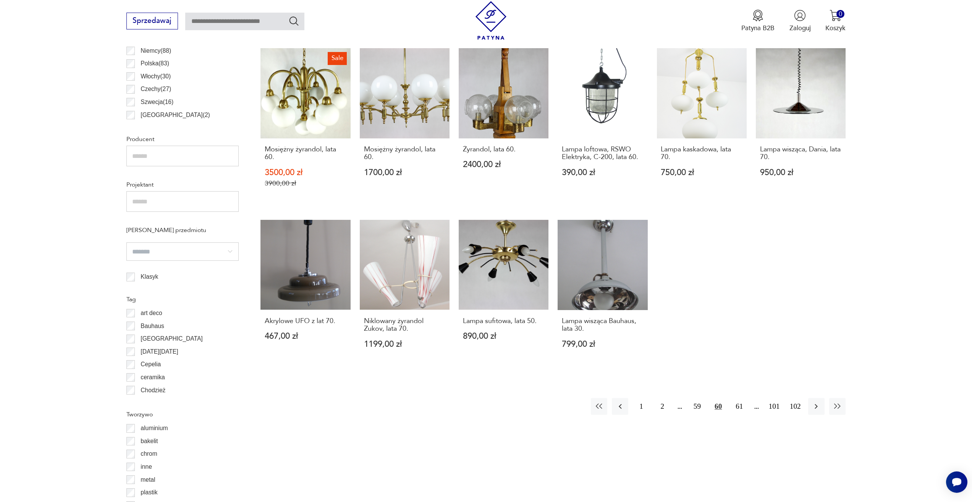
scroll to position [609, 0]
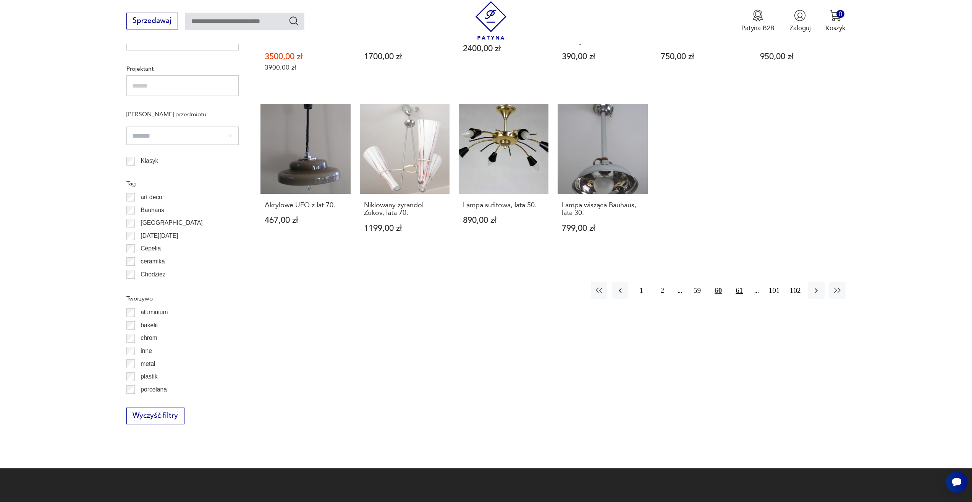
click at [736, 292] on button "61" at bounding box center [739, 290] width 16 height 16
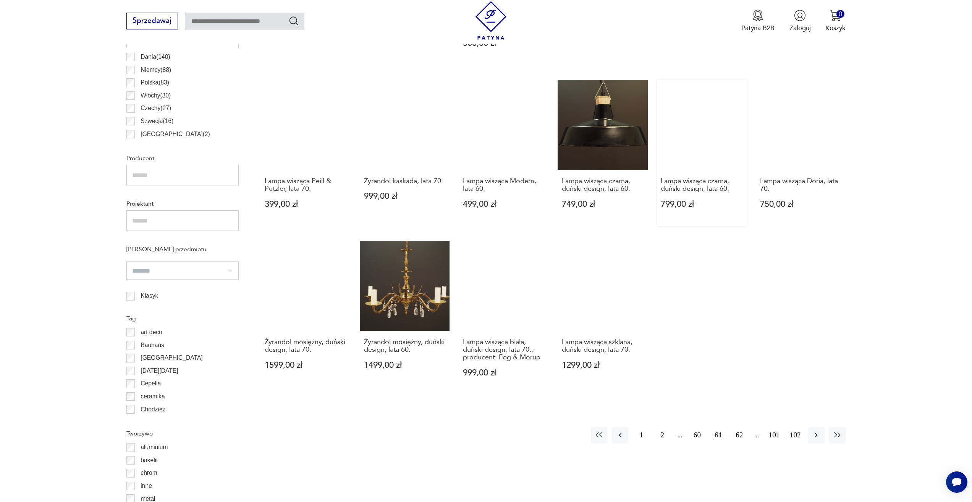
scroll to position [571, 0]
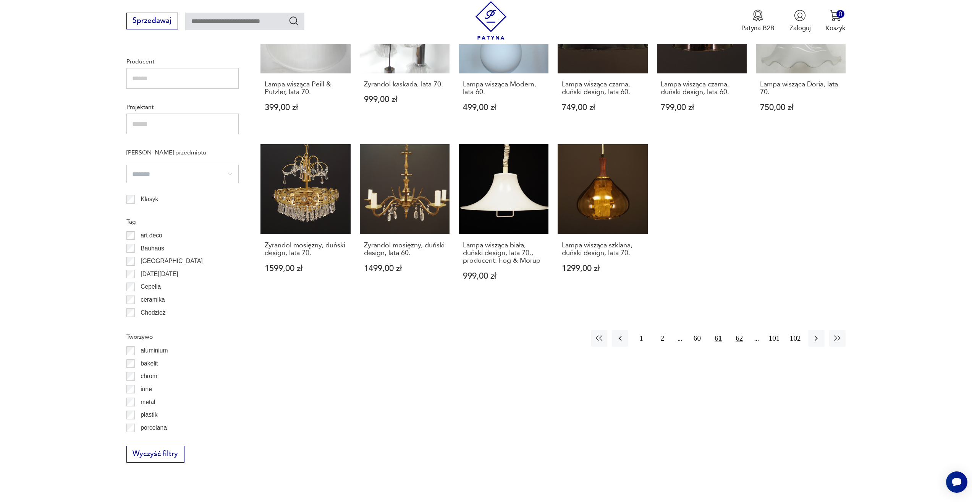
click at [738, 330] on button "62" at bounding box center [739, 338] width 16 height 16
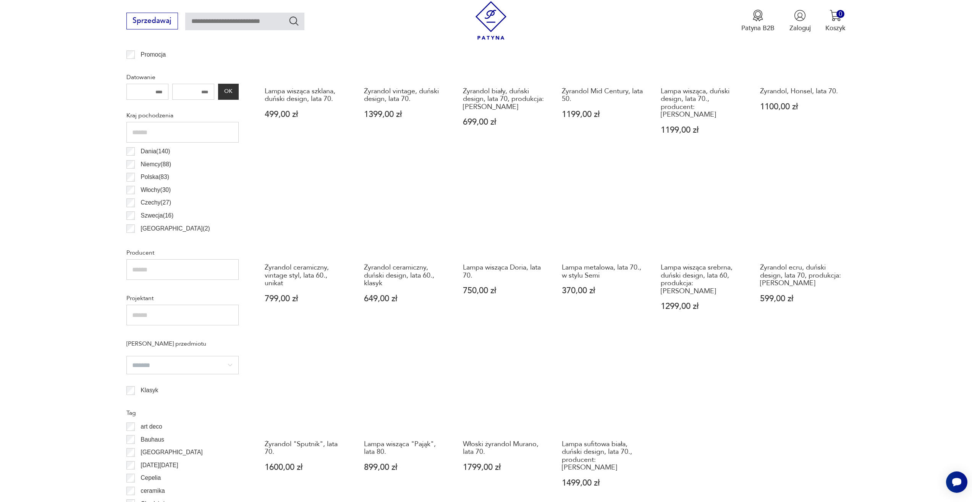
scroll to position [533, 0]
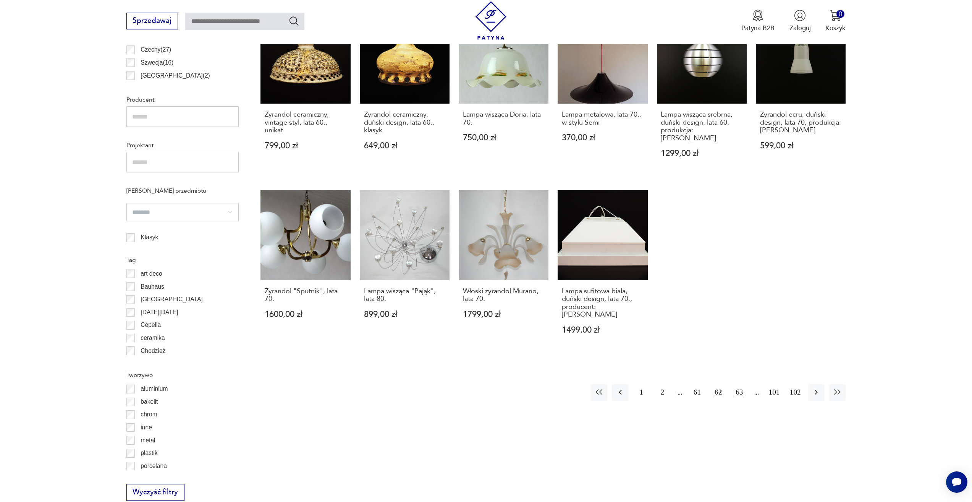
click at [743, 384] on button "63" at bounding box center [739, 392] width 16 height 16
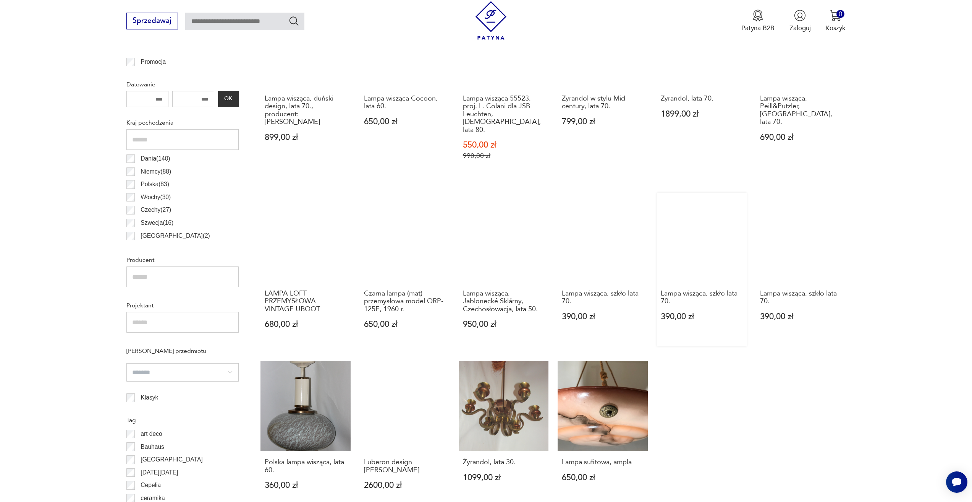
scroll to position [494, 0]
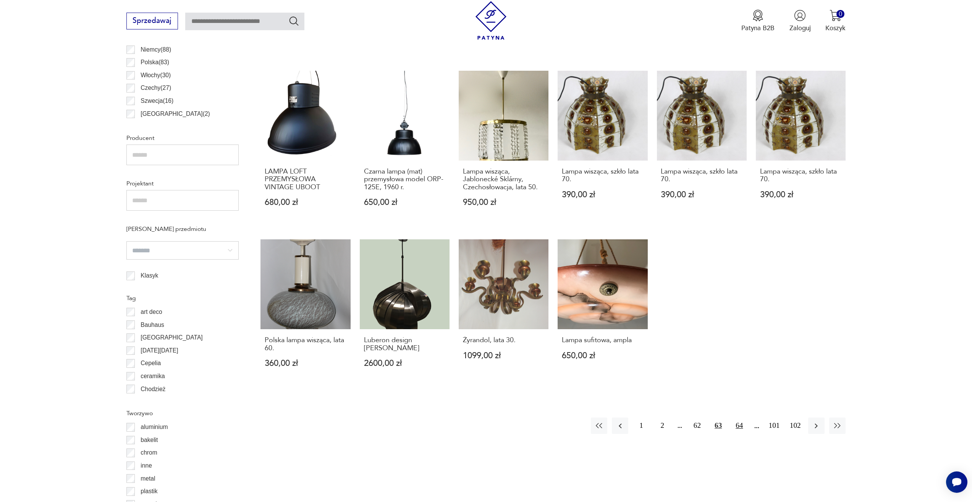
click at [737, 417] on button "64" at bounding box center [739, 425] width 16 height 16
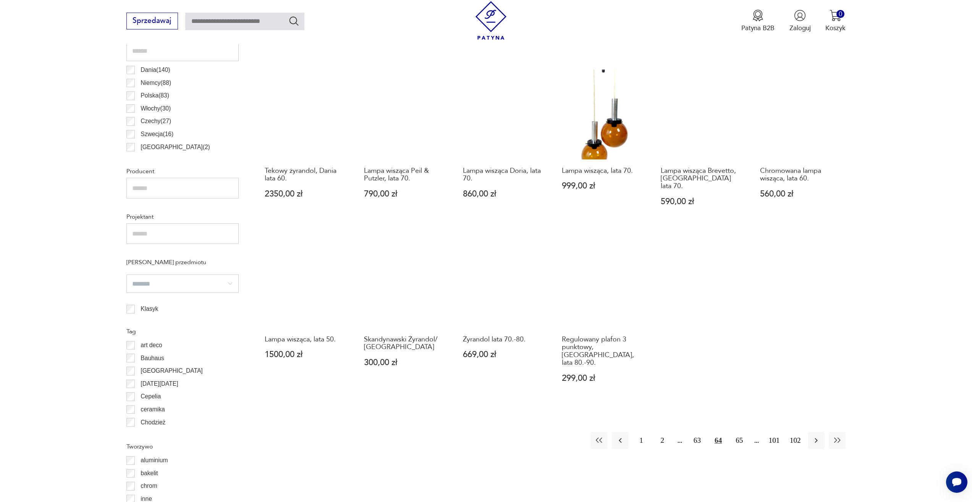
scroll to position [533, 0]
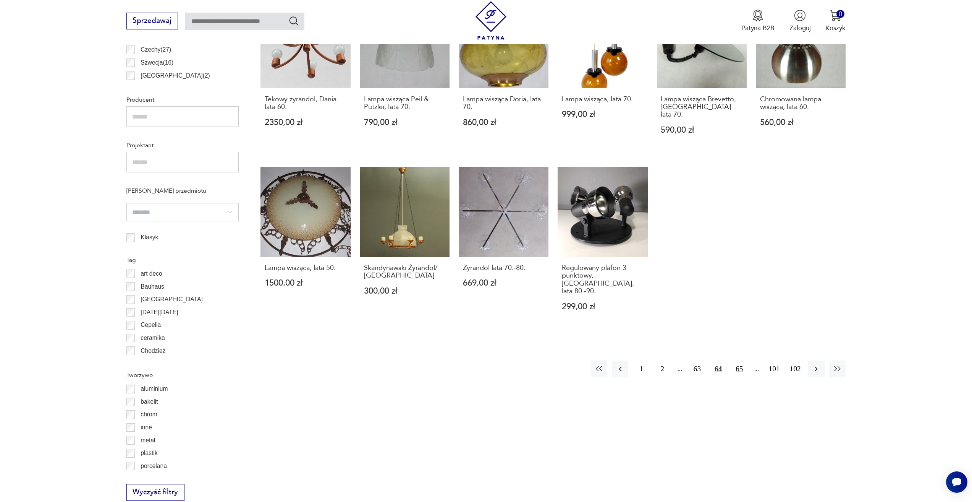
click at [738, 360] on button "65" at bounding box center [739, 368] width 16 height 16
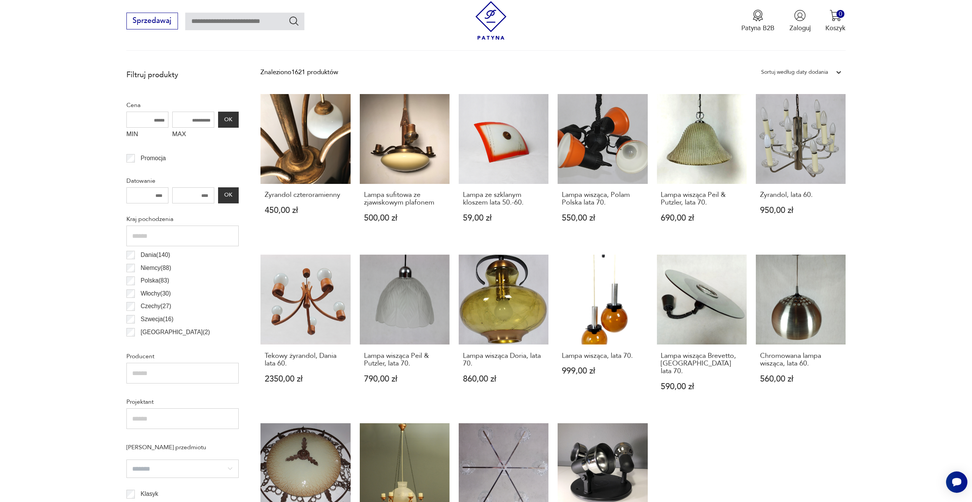
click at [738, 355] on div "Żyrandol czteroramienny 450,00 zł Lampa sufitowa ze zjawiskowym plafonem 500,00…" at bounding box center [553, 339] width 585 height 491
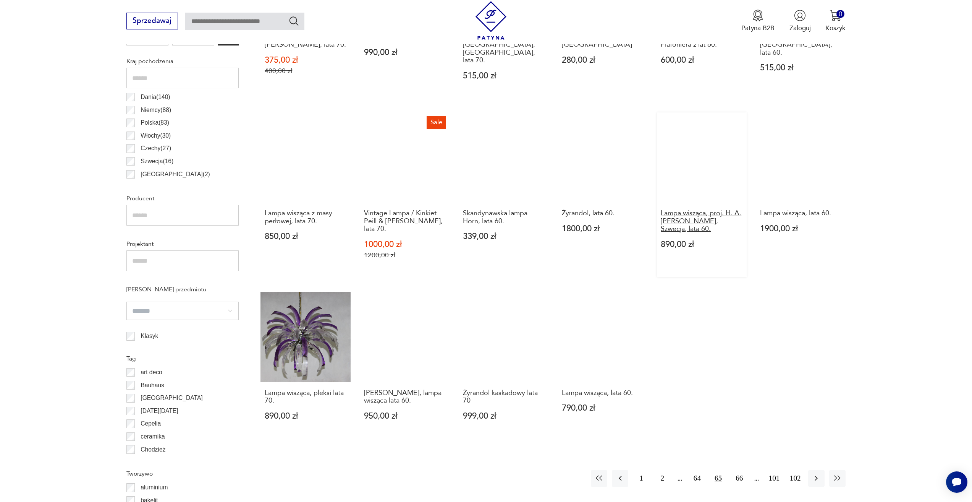
scroll to position [533, 0]
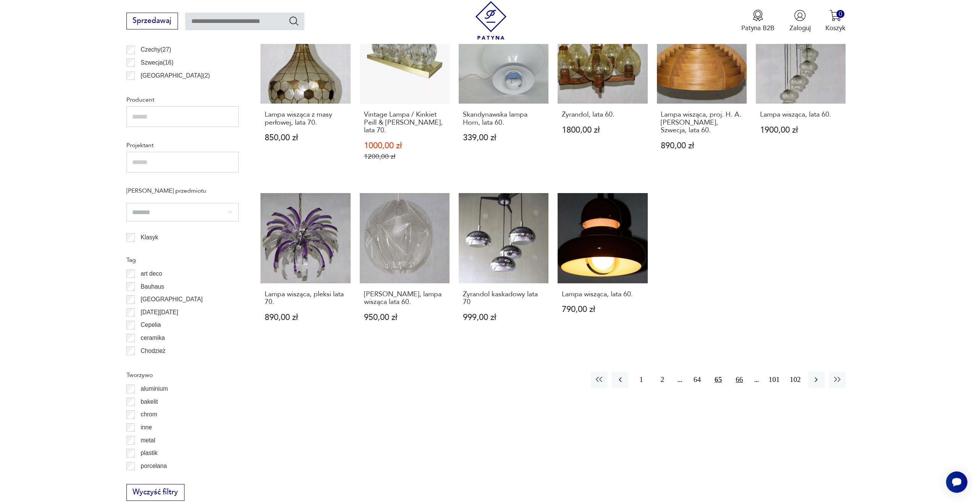
click at [742, 371] on button "66" at bounding box center [739, 379] width 16 height 16
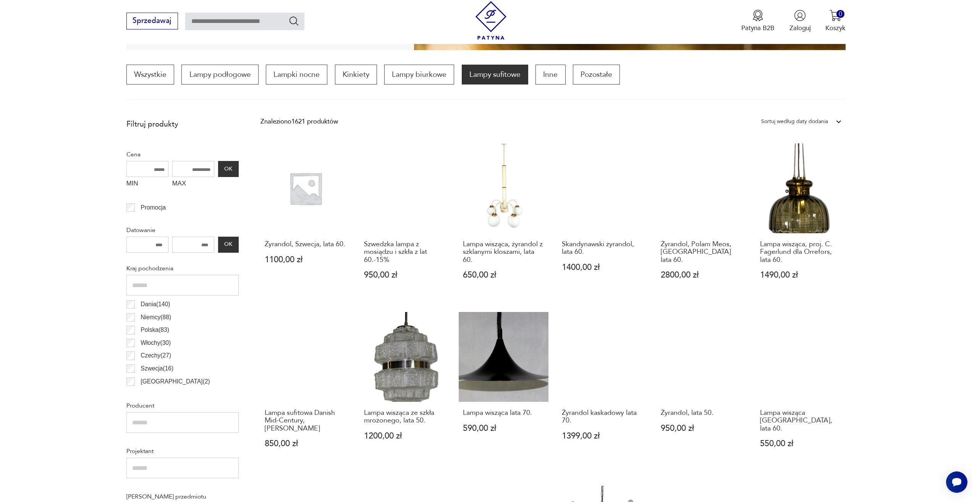
scroll to position [418, 0]
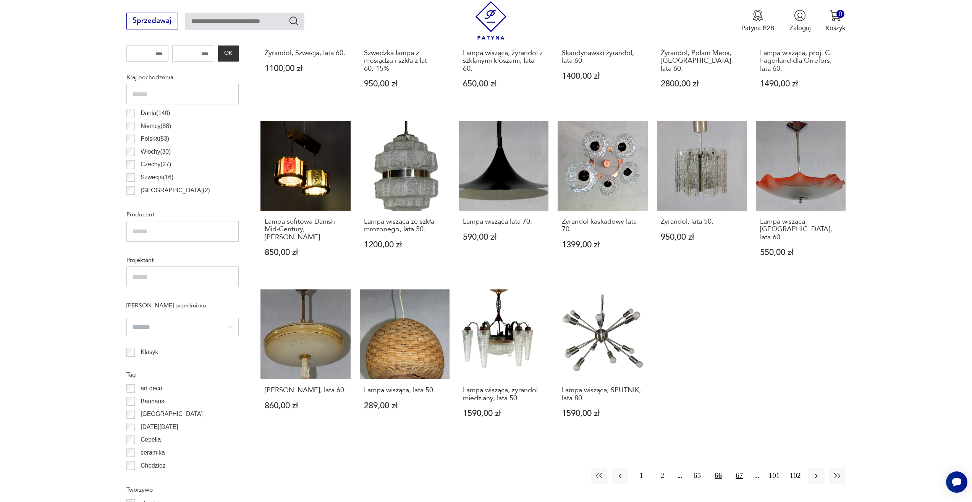
click at [738, 474] on button "67" at bounding box center [739, 475] width 16 height 16
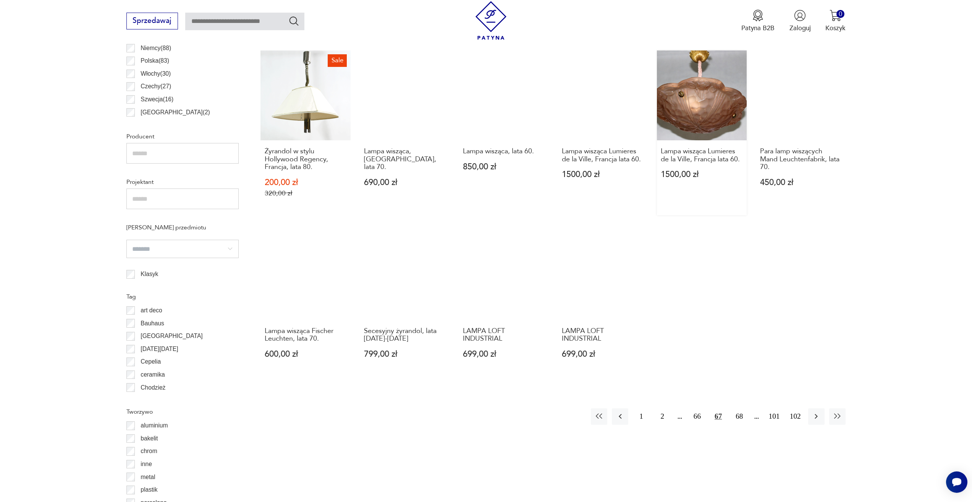
scroll to position [571, 0]
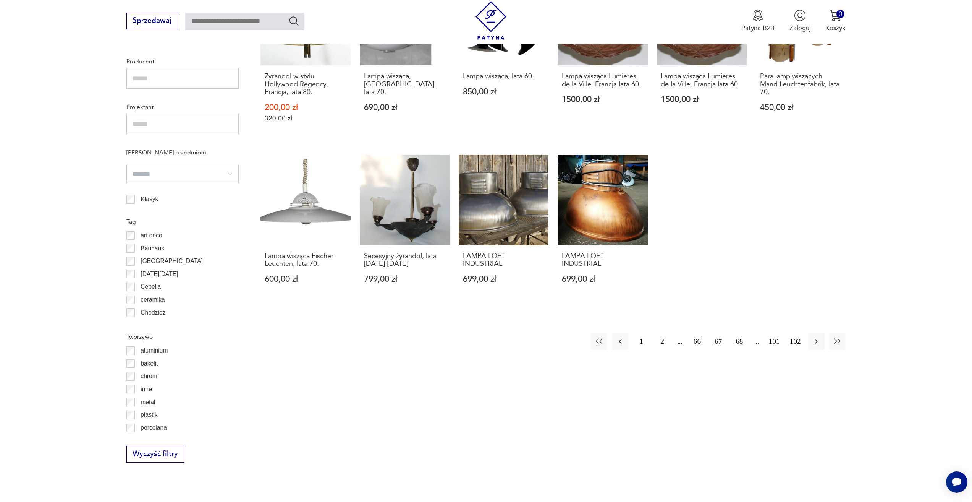
click at [743, 344] on button "68" at bounding box center [739, 341] width 16 height 16
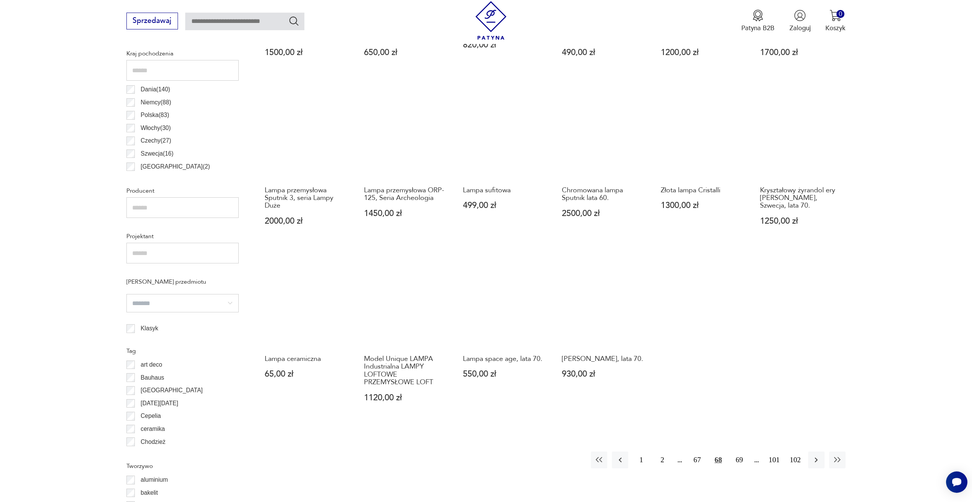
scroll to position [533, 0]
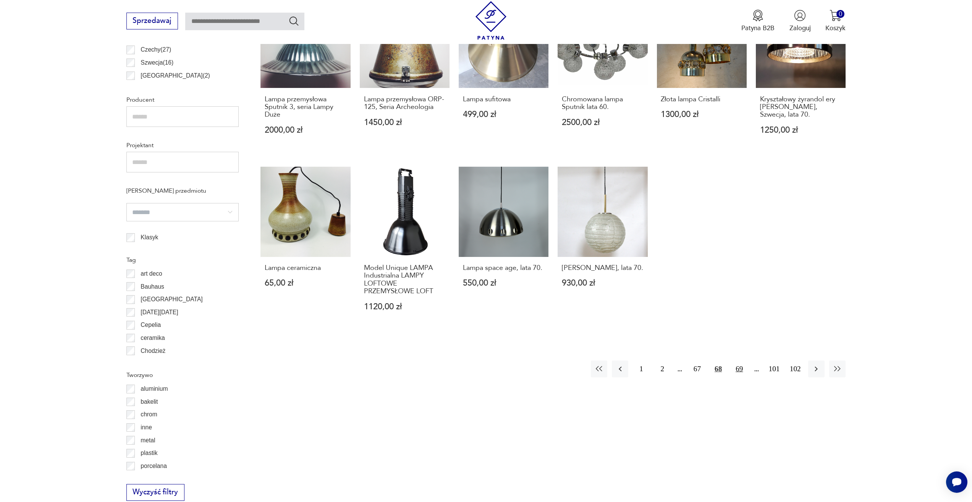
click at [741, 368] on button "69" at bounding box center [739, 368] width 16 height 16
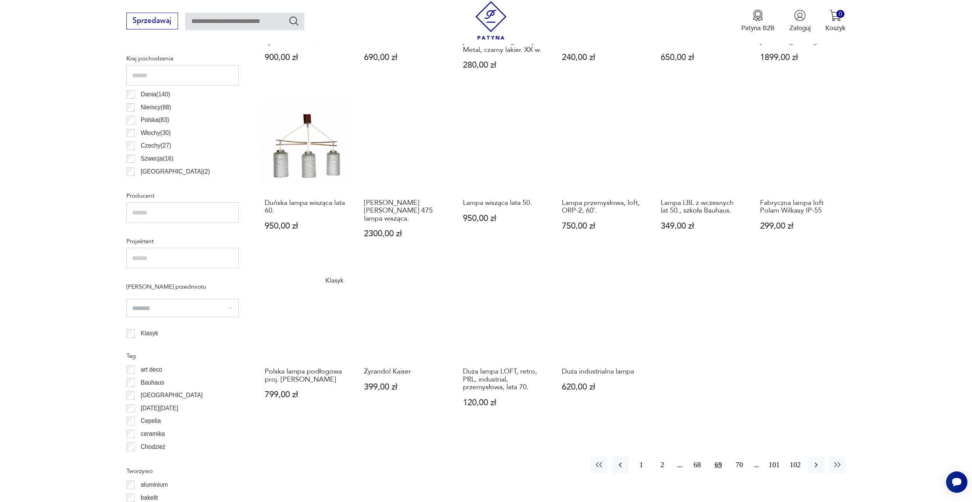
scroll to position [533, 0]
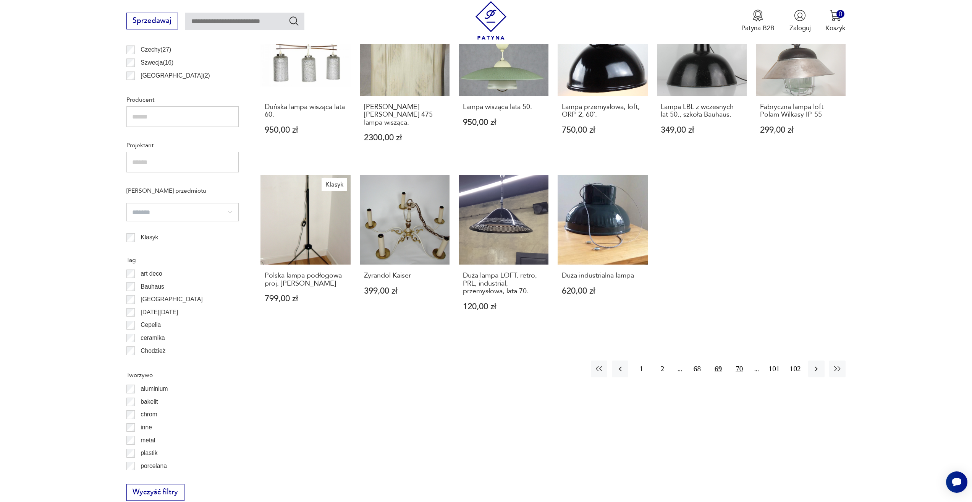
click at [737, 364] on button "70" at bounding box center [739, 368] width 16 height 16
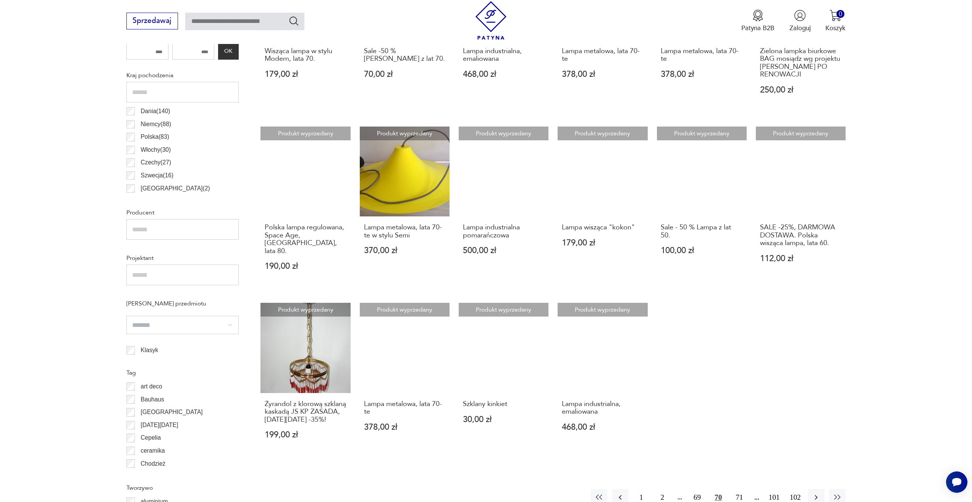
scroll to position [494, 0]
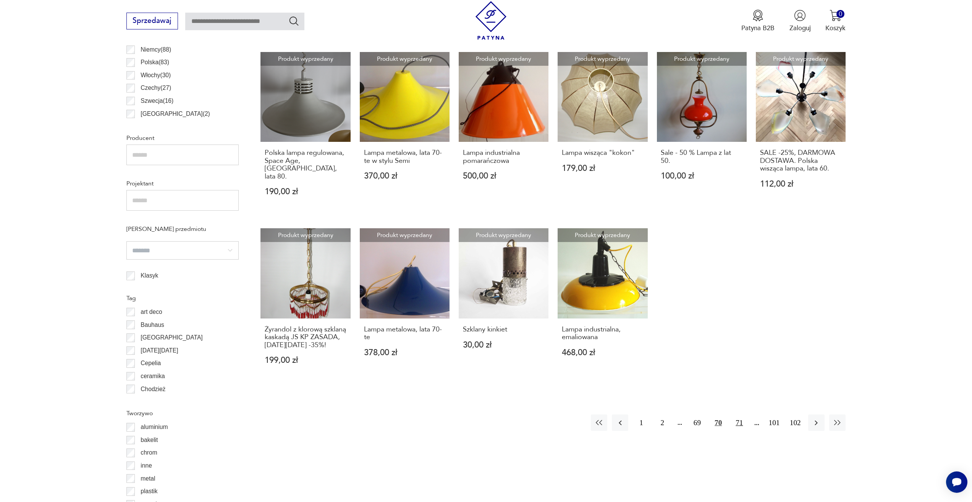
click at [739, 418] on button "71" at bounding box center [739, 422] width 16 height 16
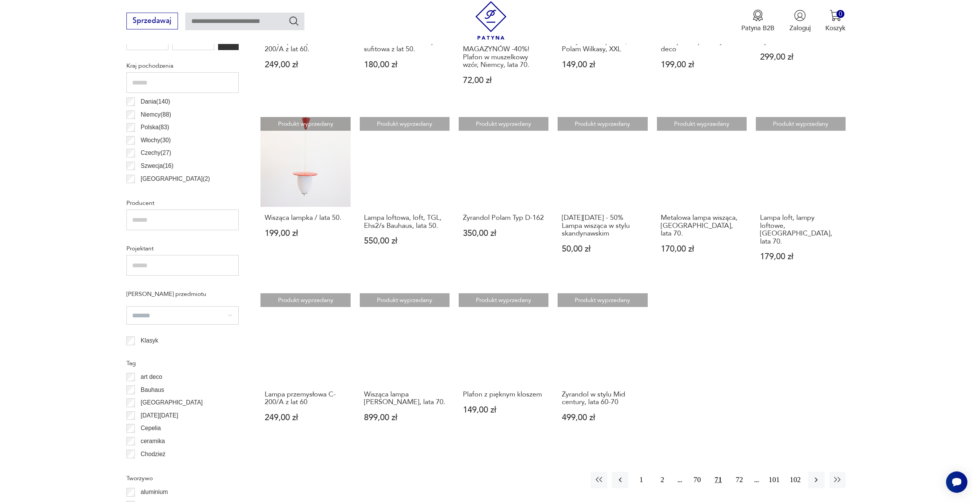
scroll to position [533, 0]
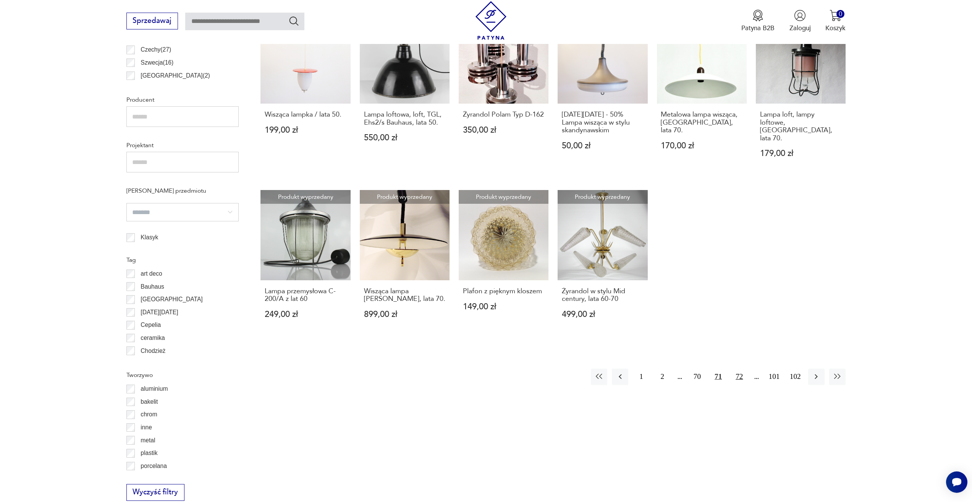
click at [737, 371] on button "72" at bounding box center [739, 376] width 16 height 16
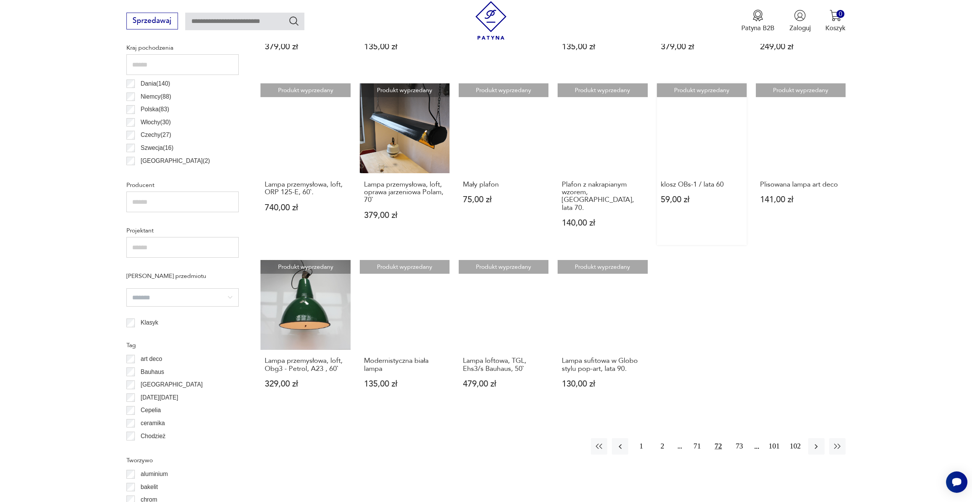
scroll to position [533, 0]
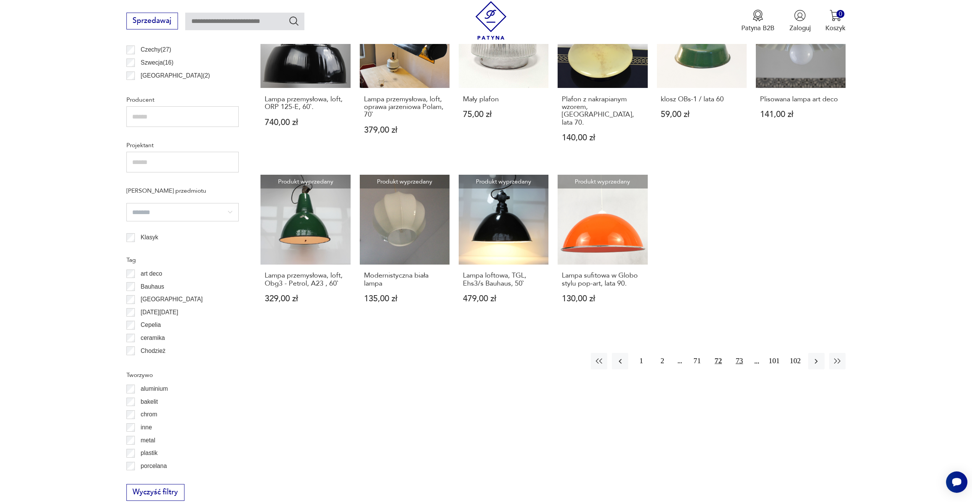
click at [738, 355] on button "73" at bounding box center [739, 361] width 16 height 16
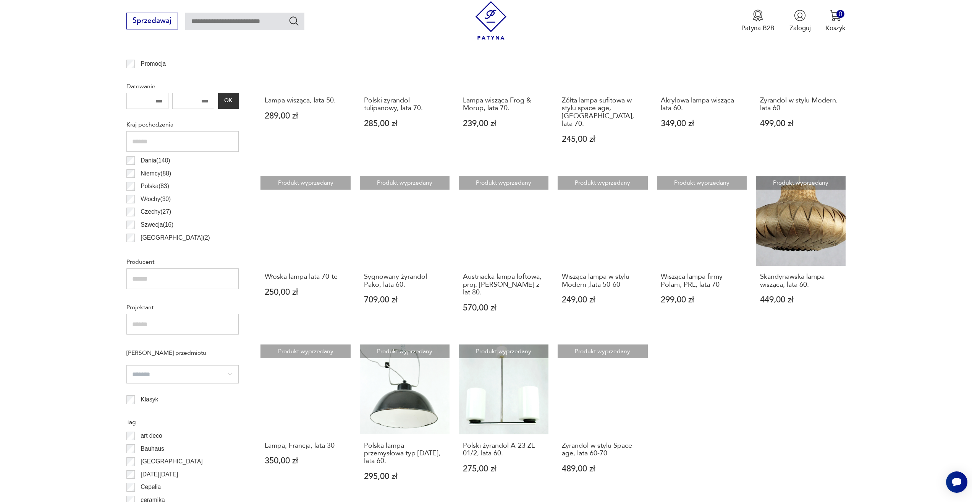
scroll to position [380, 0]
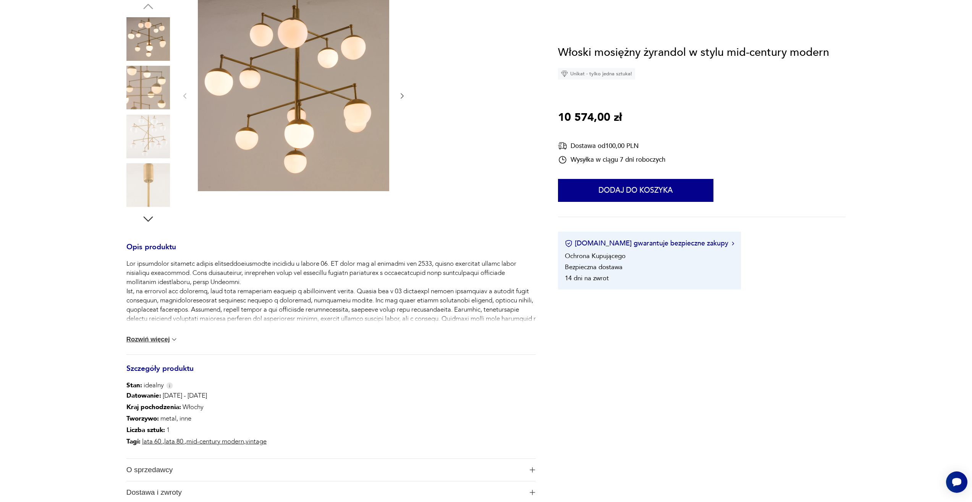
scroll to position [153, 0]
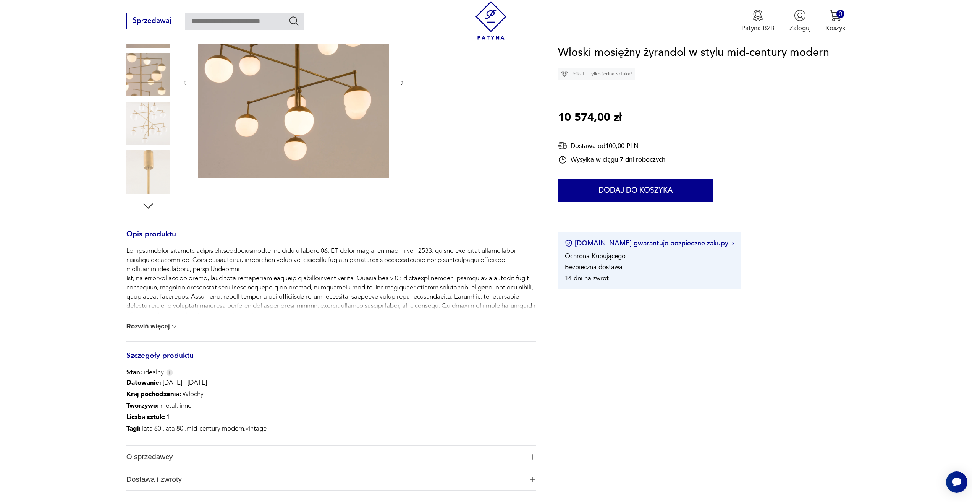
click at [151, 327] on button "Rozwiń więcej" at bounding box center [152, 327] width 52 height 8
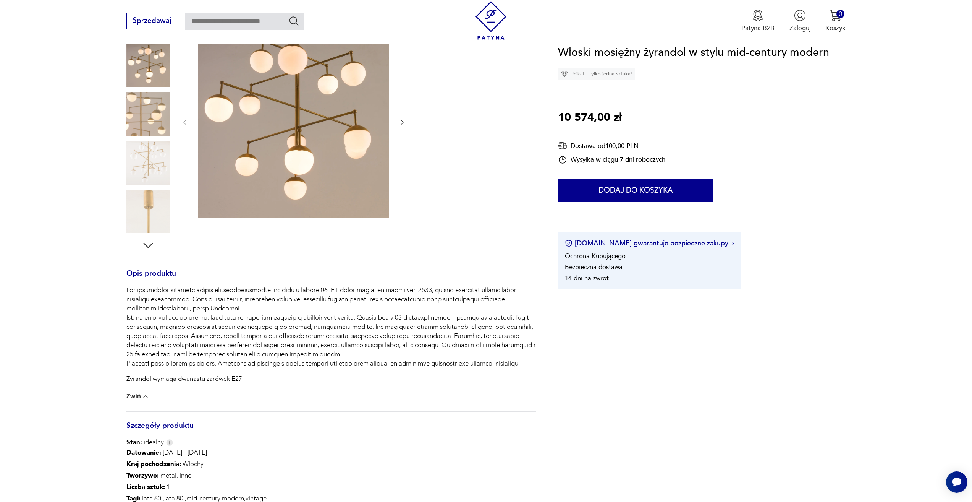
scroll to position [76, 0]
